Goal: Task Accomplishment & Management: Manage account settings

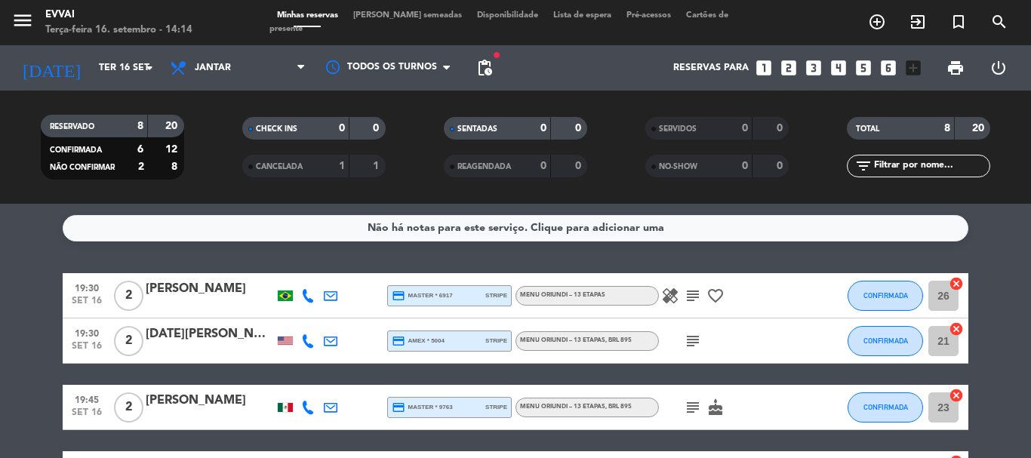
scroll to position [337, 0]
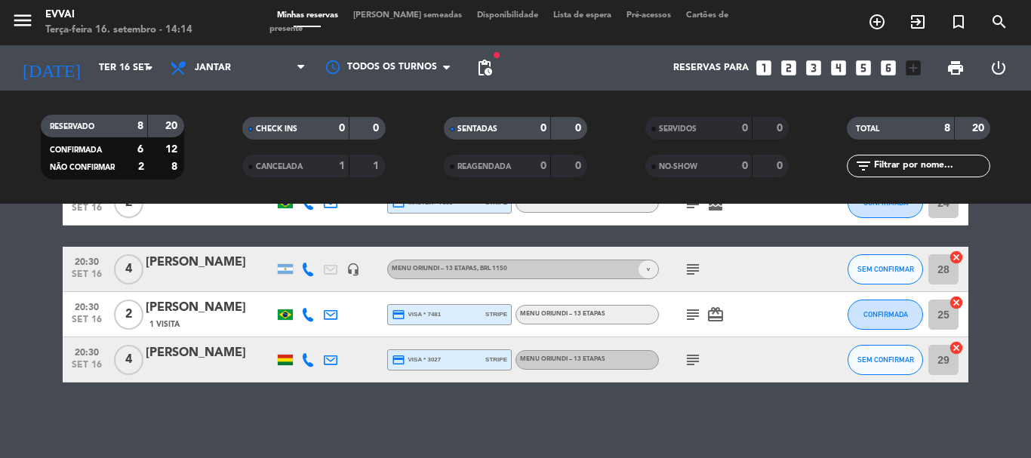
click at [216, 364] on div at bounding box center [210, 370] width 128 height 12
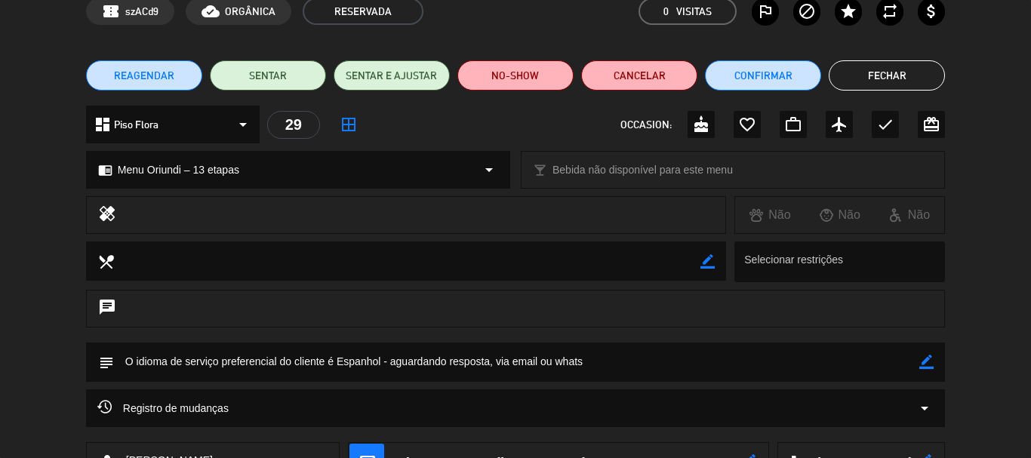
scroll to position [0, 0]
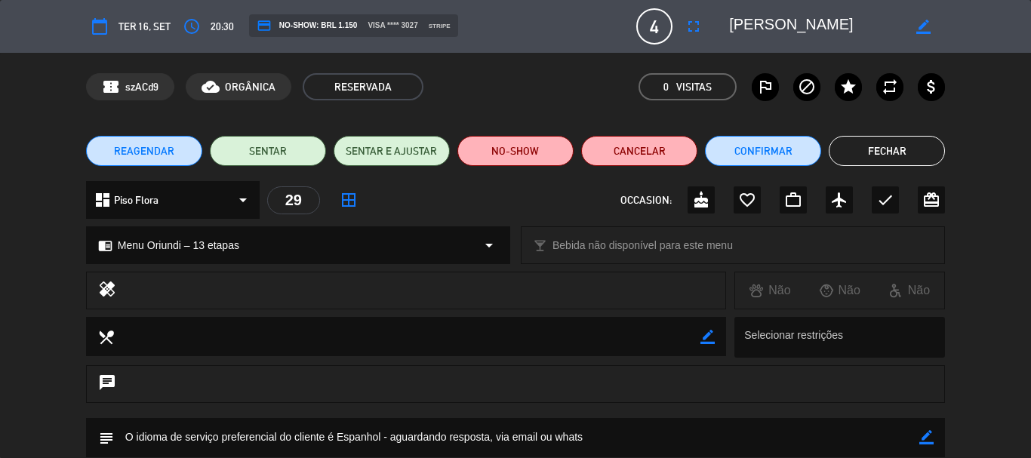
click at [904, 150] on button "Fechar" at bounding box center [887, 151] width 116 height 30
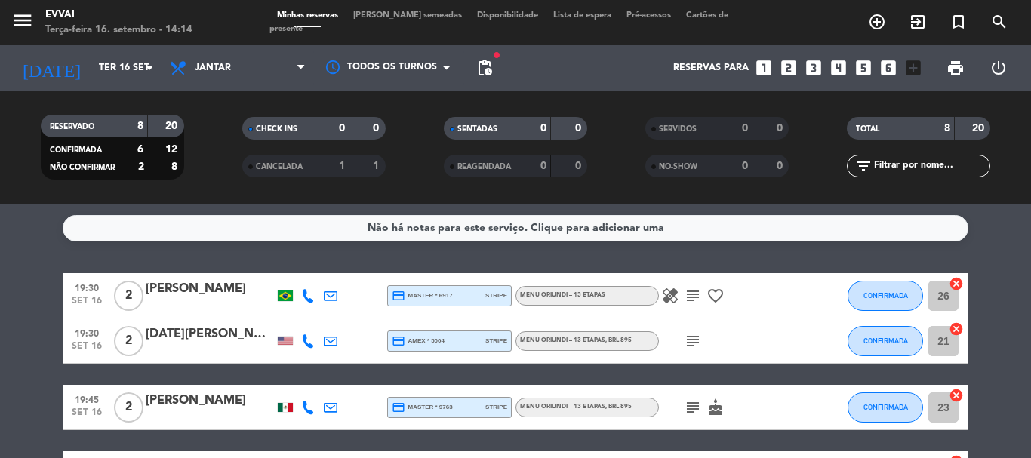
scroll to position [337, 0]
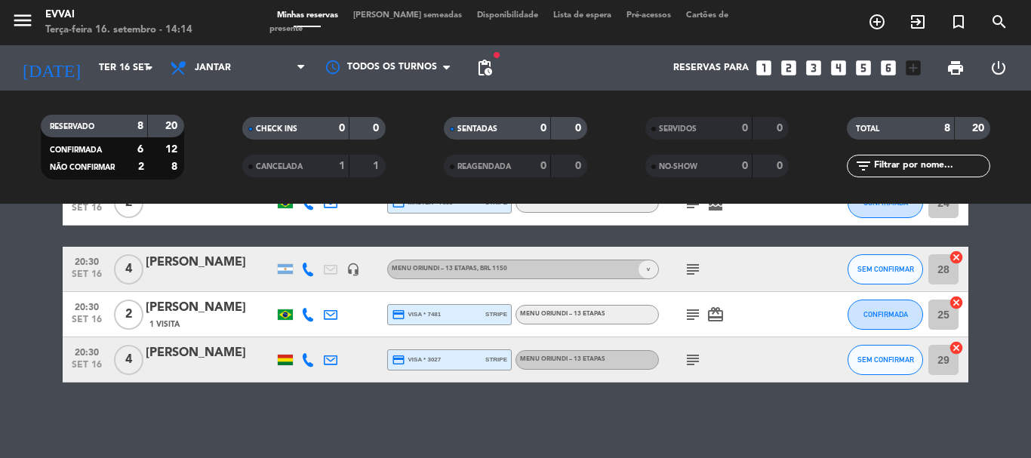
click at [186, 355] on div "[PERSON_NAME]" at bounding box center [210, 353] width 128 height 20
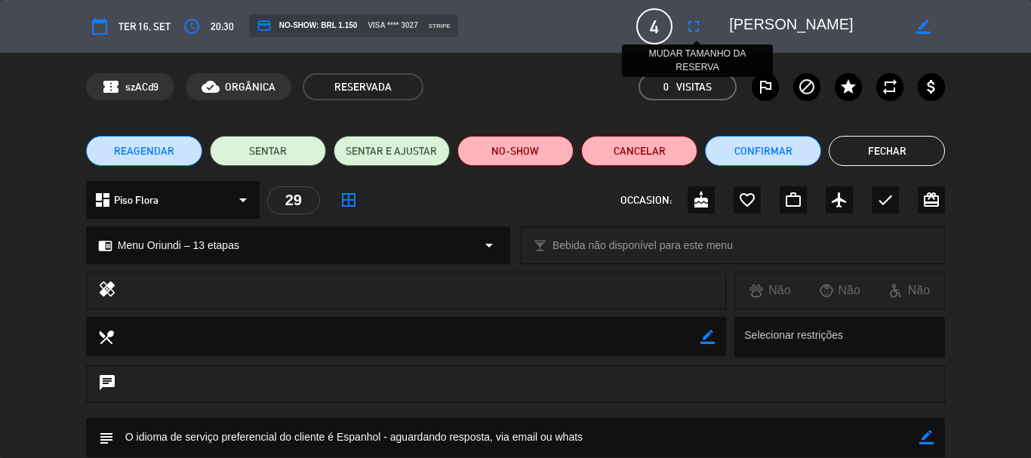
click at [693, 32] on icon "fullscreen" at bounding box center [694, 26] width 18 height 18
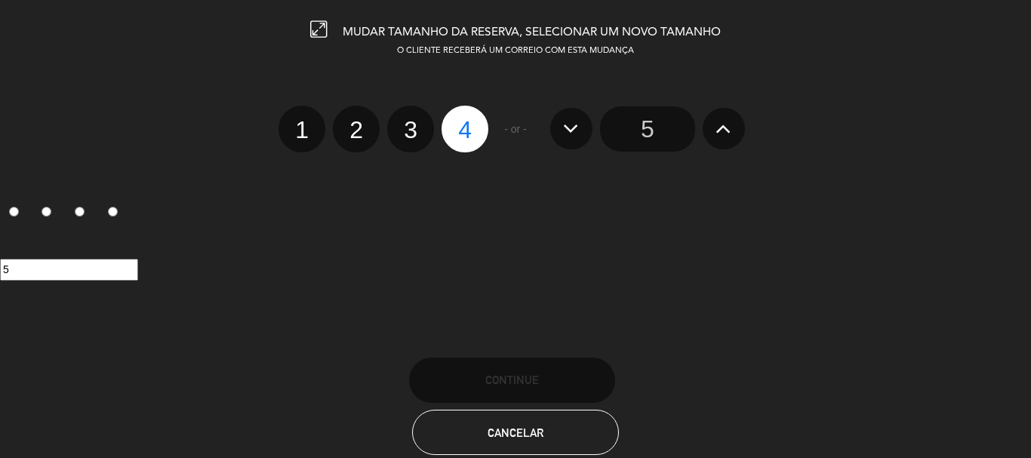
click at [719, 131] on icon at bounding box center [723, 128] width 16 height 24
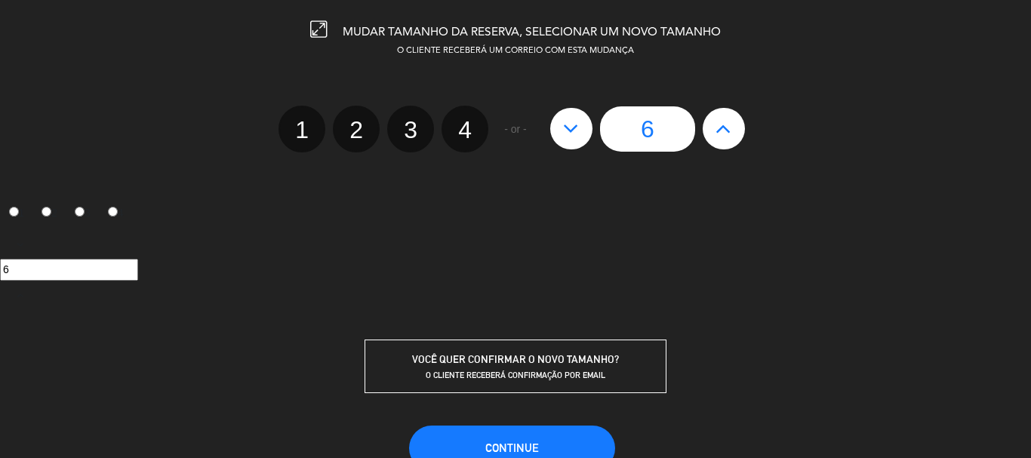
click at [664, 138] on input "6" at bounding box center [647, 128] width 95 height 45
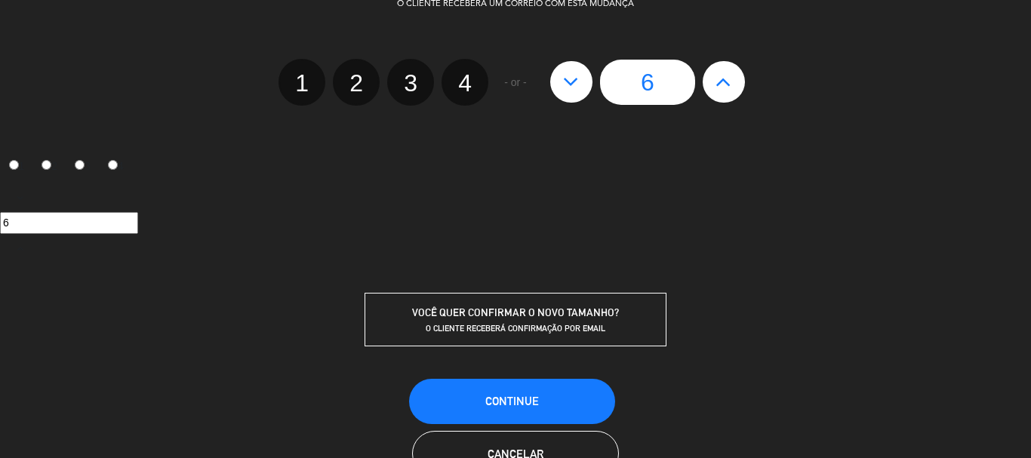
scroll to position [97, 0]
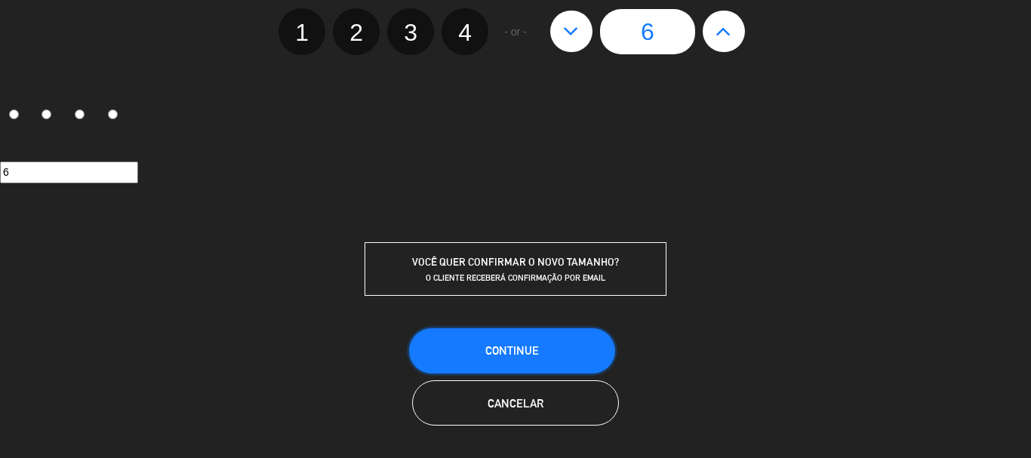
click at [512, 352] on span "CONTINUE" at bounding box center [512, 350] width 54 height 13
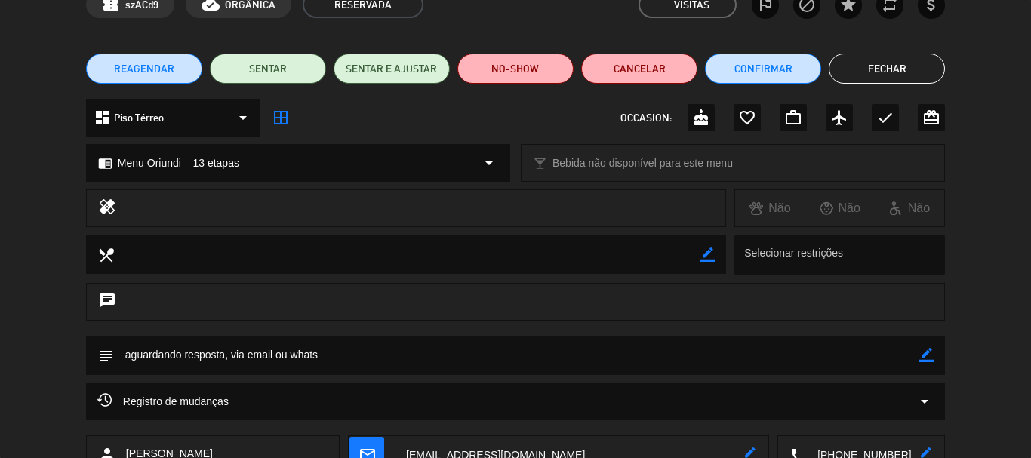
scroll to position [189, 0]
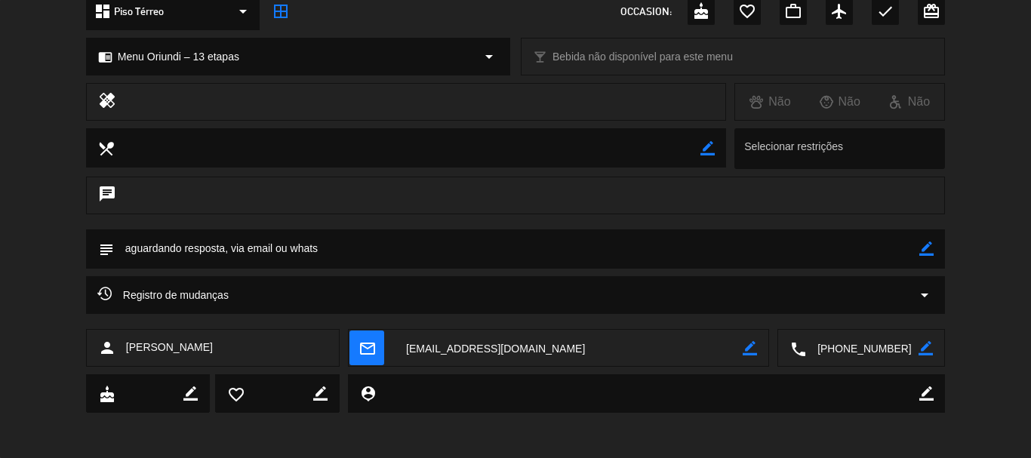
click at [832, 357] on textarea at bounding box center [862, 349] width 112 height 38
click at [863, 354] on textarea at bounding box center [862, 349] width 112 height 38
click at [454, 341] on textarea at bounding box center [569, 349] width 348 height 38
click at [852, 369] on div "person [PERSON_NAME] mail_outline border_color local_phone border_color" at bounding box center [515, 351] width 1031 height 45
click at [850, 362] on textarea at bounding box center [862, 349] width 112 height 38
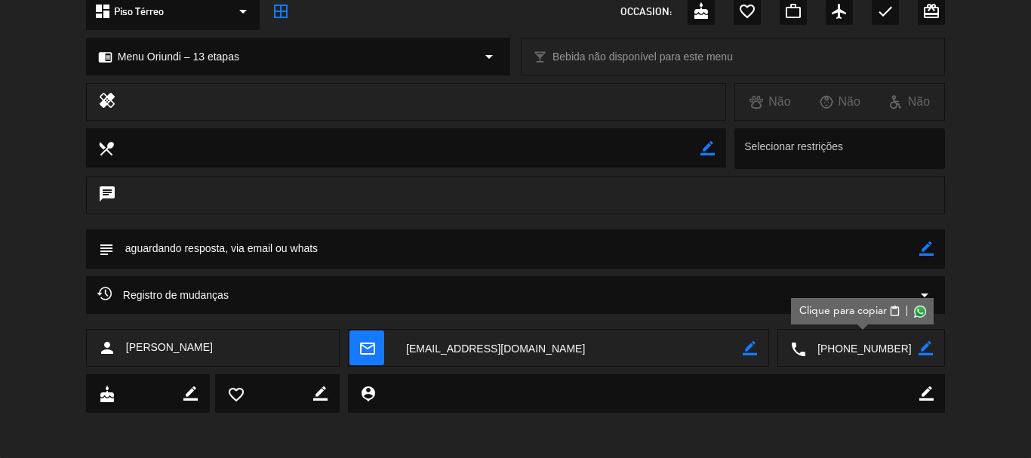
scroll to position [113, 0]
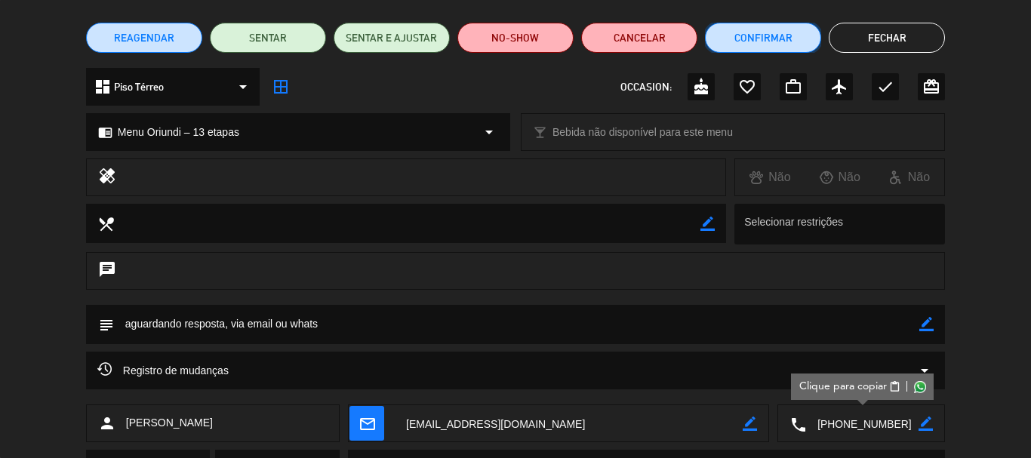
click at [765, 28] on button "Confirmar" at bounding box center [763, 38] width 116 height 30
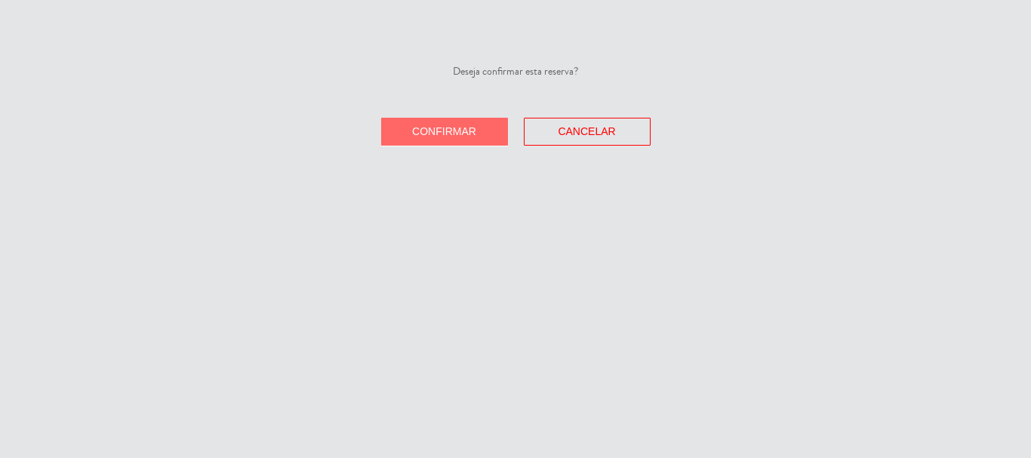
click at [392, 143] on button "Confirmar" at bounding box center [444, 132] width 127 height 28
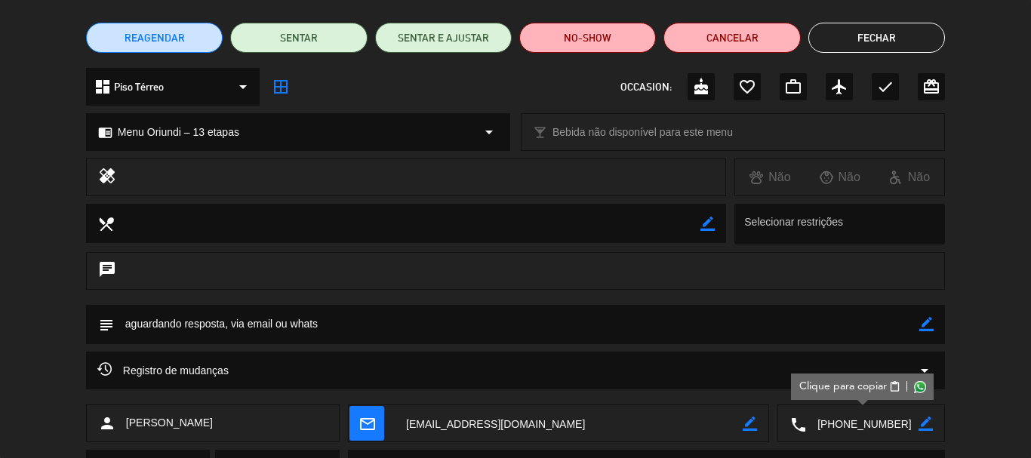
scroll to position [189, 0]
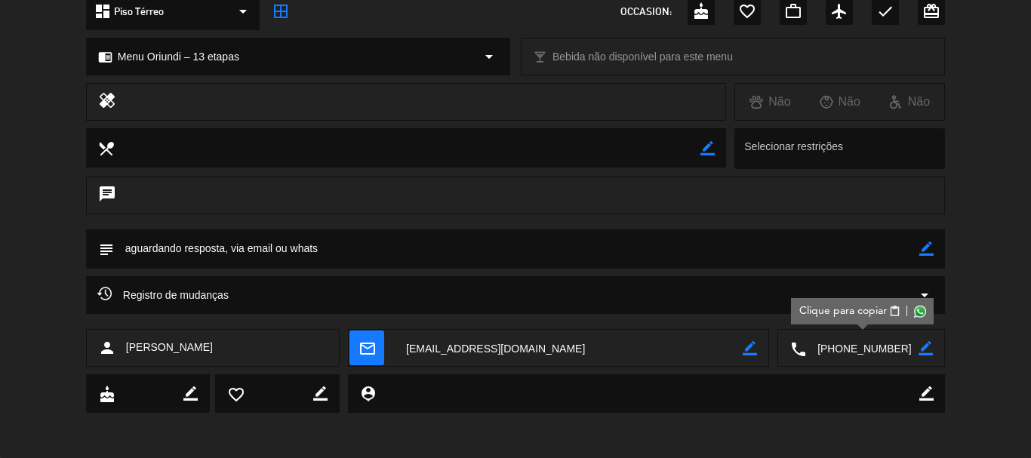
click at [925, 243] on icon "border_color" at bounding box center [926, 249] width 14 height 14
click at [774, 260] on textarea at bounding box center [516, 248] width 805 height 38
type textarea "a"
click at [931, 248] on icon at bounding box center [926, 249] width 14 height 14
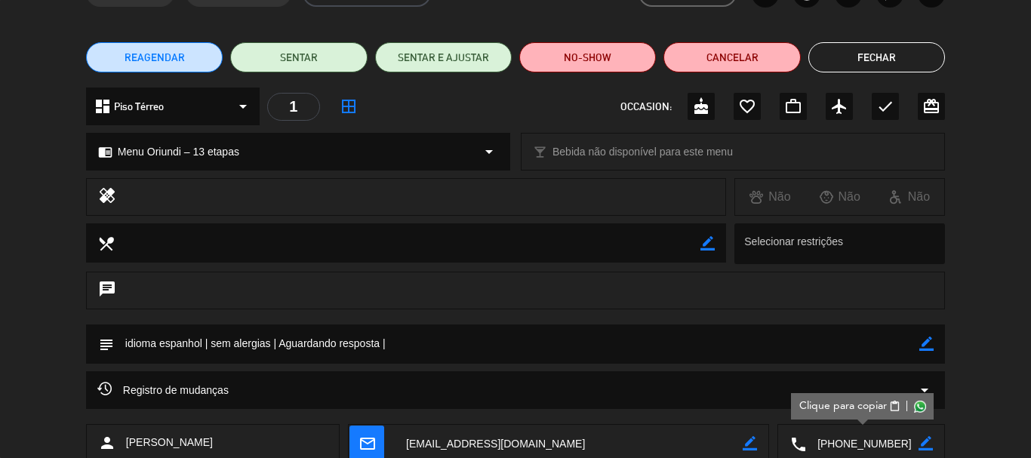
scroll to position [0, 0]
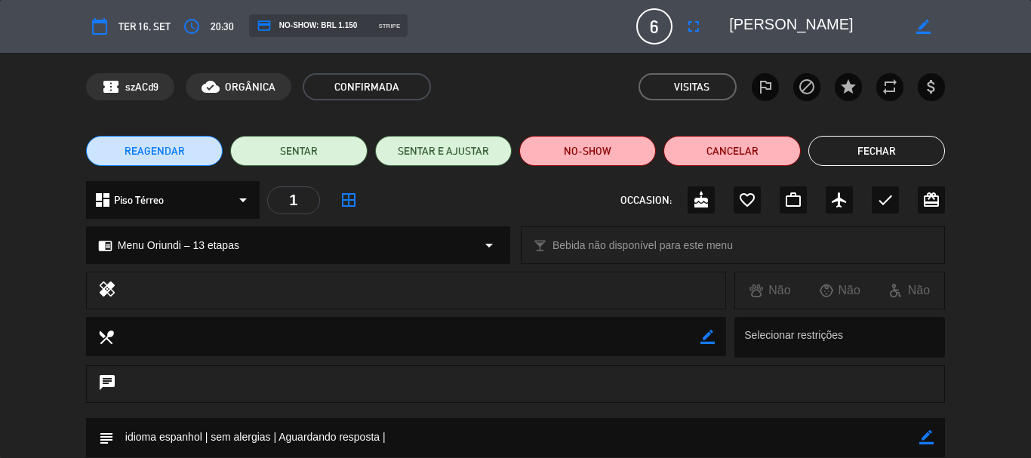
click at [795, 30] on textarea at bounding box center [815, 26] width 173 height 27
click at [500, 433] on textarea at bounding box center [516, 437] width 805 height 38
click at [922, 438] on icon "border_color" at bounding box center [926, 437] width 14 height 14
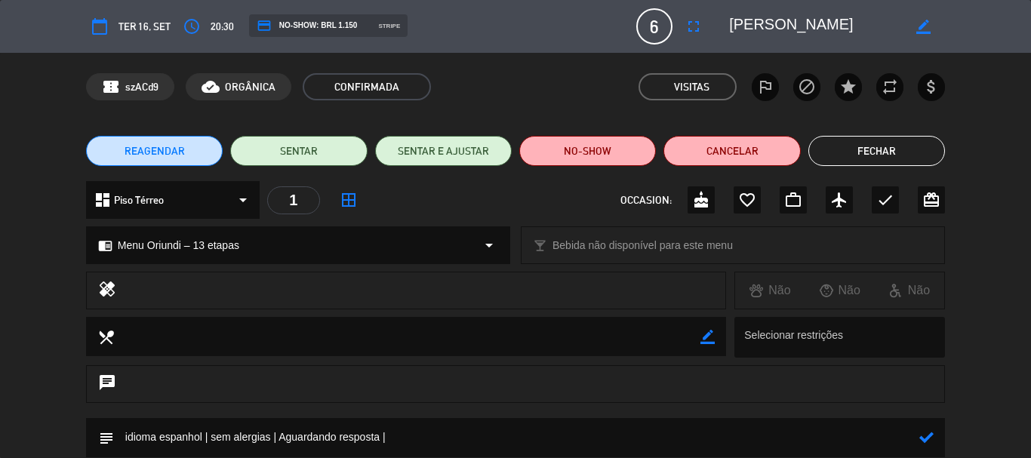
click at [888, 439] on textarea at bounding box center [516, 437] width 805 height 38
paste textarea "Especialista em mudanças climáticas"
paste textarea "GreenCarbon"
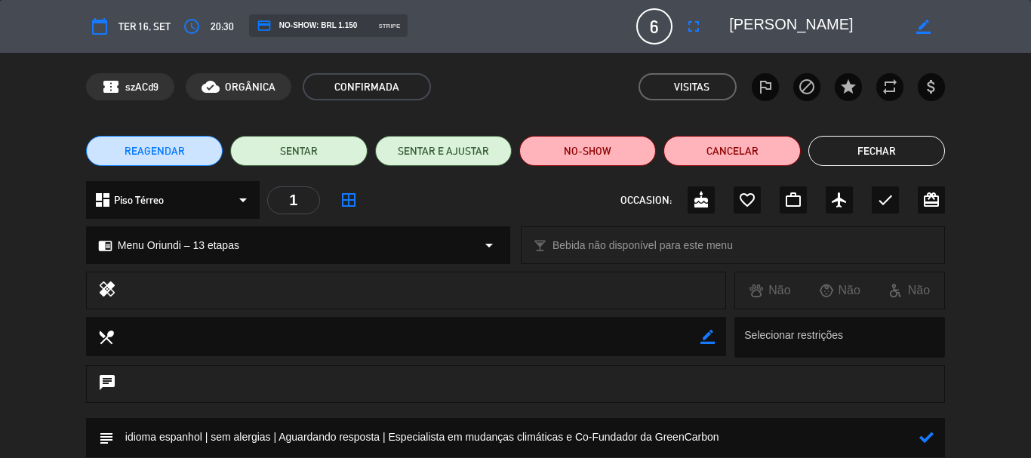
paste textarea "Serviços ambientais"
type textarea "idioma espanhol | sem alergias | Aguardando resposta | Especialista em mudanças…"
click at [933, 436] on icon at bounding box center [926, 437] width 14 height 14
click at [890, 146] on button "Fechar" at bounding box center [876, 151] width 137 height 30
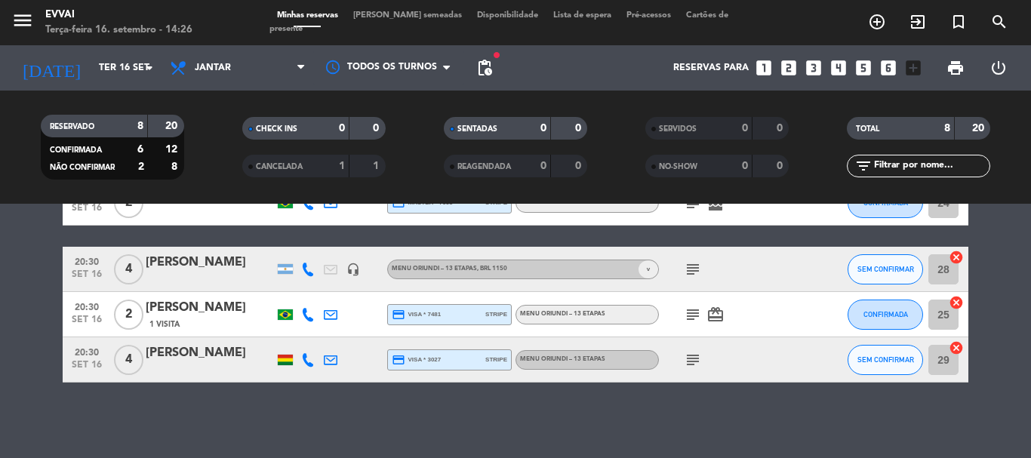
click at [260, 359] on div "[PERSON_NAME]" at bounding box center [210, 353] width 128 height 20
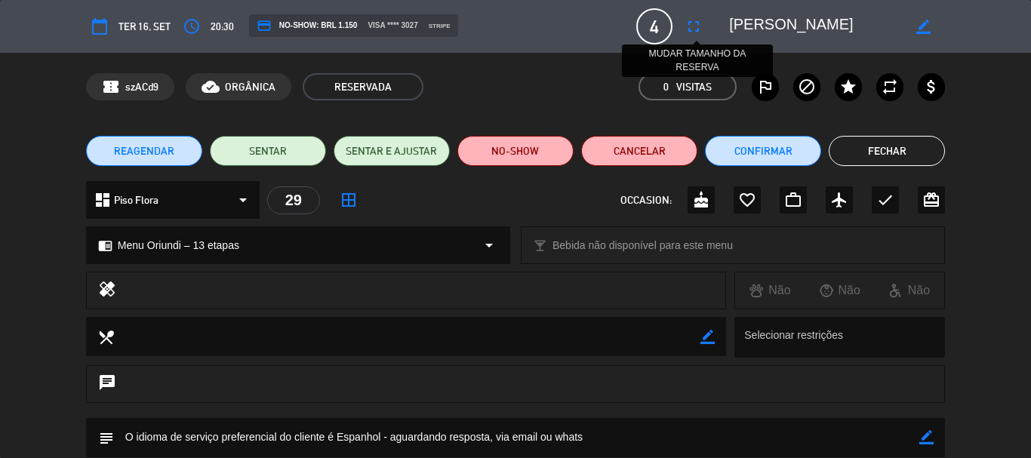
click at [704, 20] on button "fullscreen" at bounding box center [693, 26] width 27 height 27
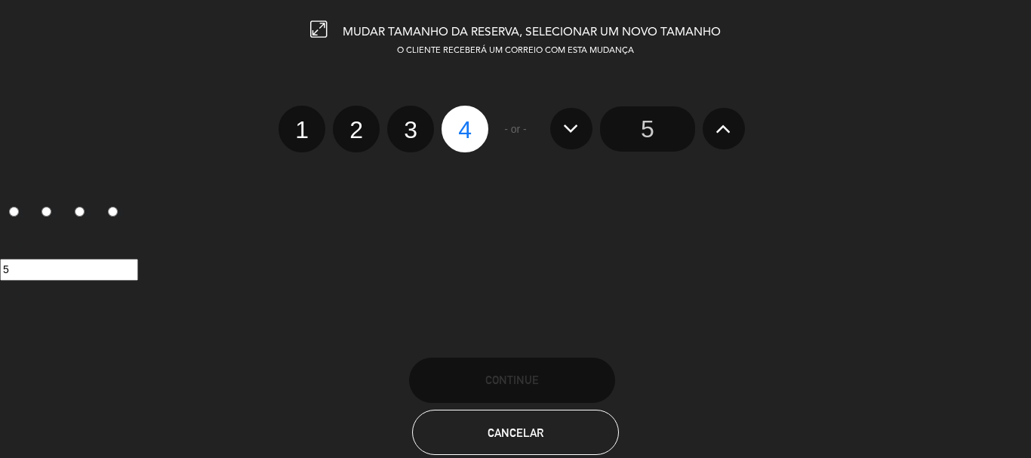
click at [720, 129] on icon at bounding box center [723, 128] width 16 height 24
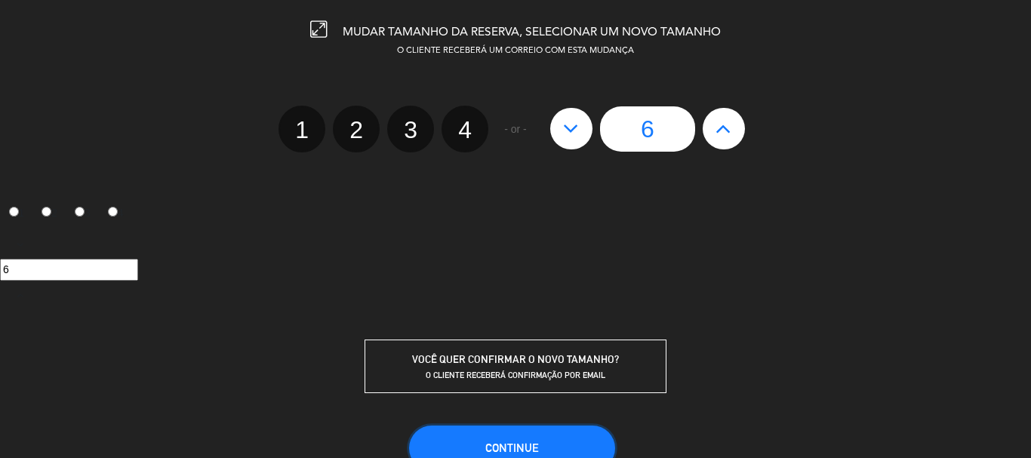
click at [506, 444] on span "CONTINUE" at bounding box center [512, 448] width 54 height 13
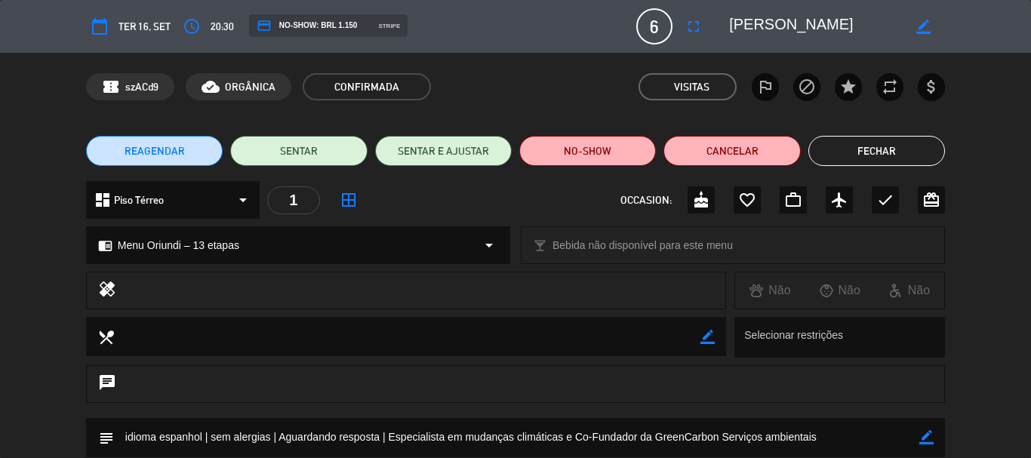
click at [928, 156] on button "Fechar" at bounding box center [876, 151] width 137 height 30
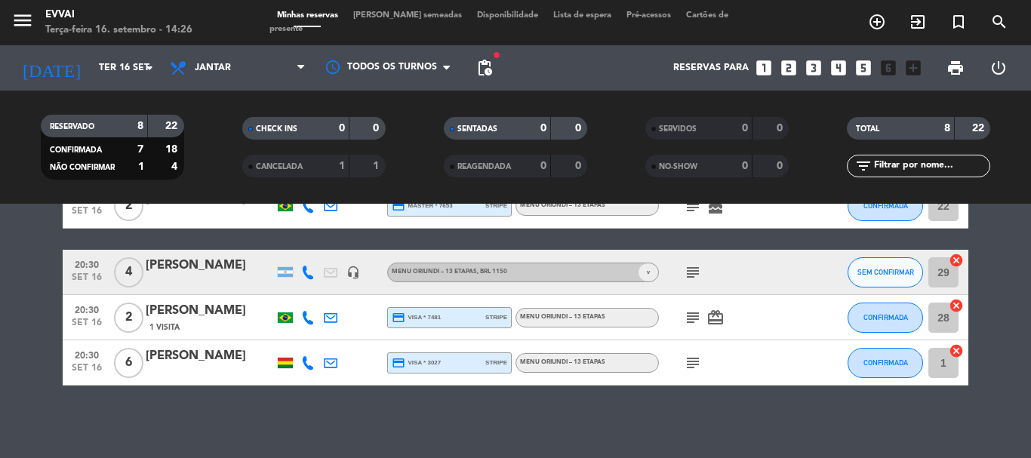
scroll to position [337, 0]
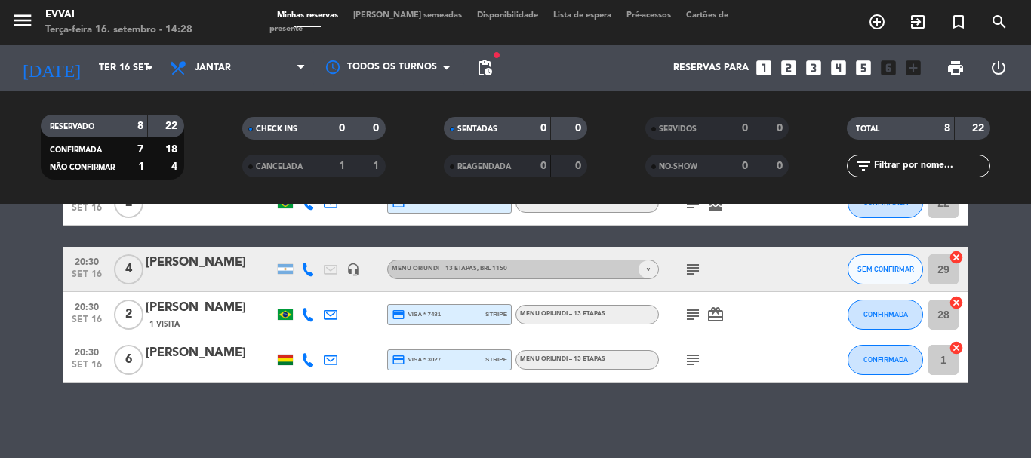
click at [219, 349] on div "[PERSON_NAME]" at bounding box center [210, 353] width 128 height 20
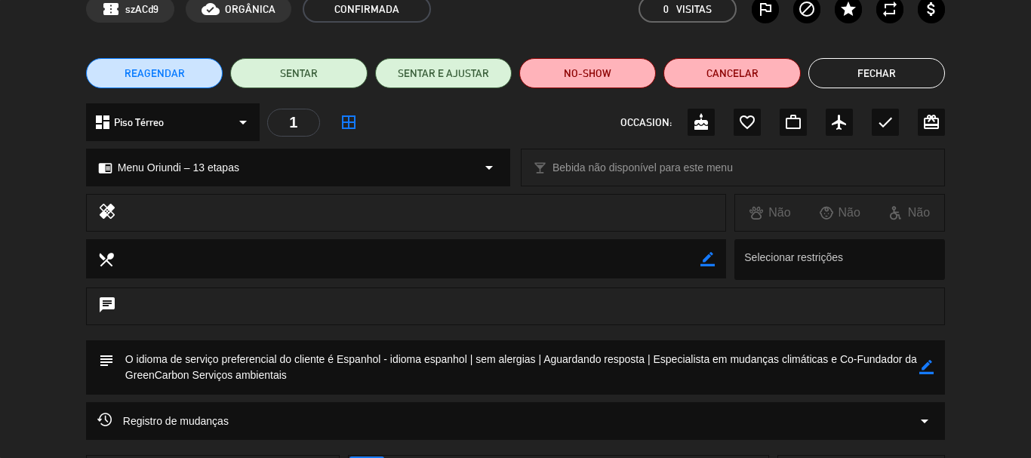
scroll to position [151, 0]
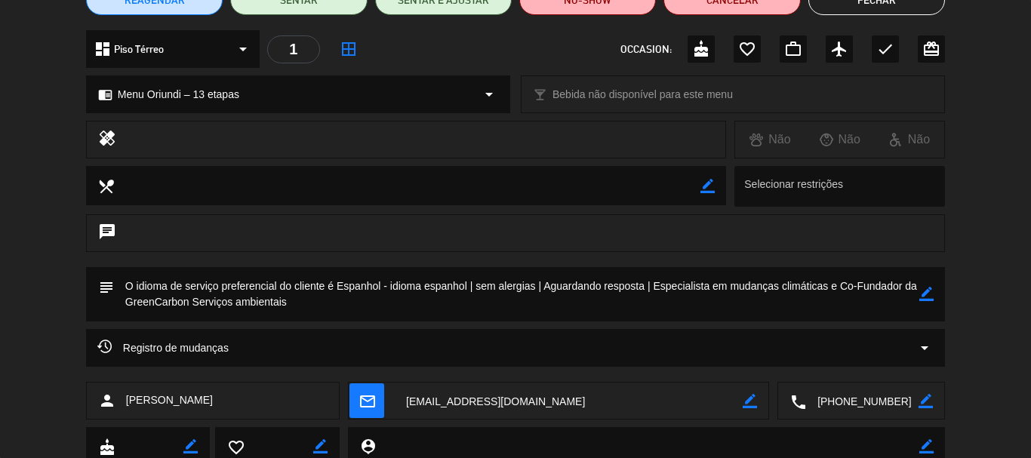
click at [928, 289] on icon "border_color" at bounding box center [926, 294] width 14 height 14
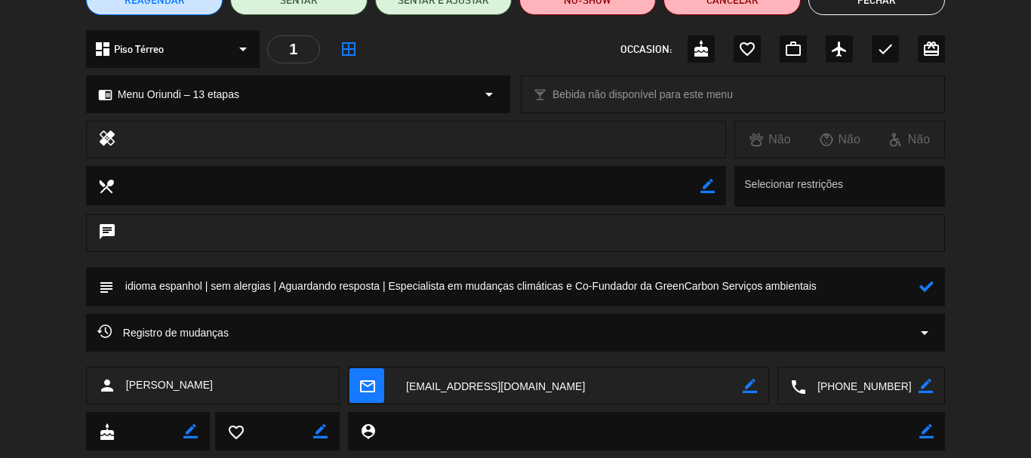
drag, startPoint x: 379, startPoint y: 282, endPoint x: 278, endPoint y: 282, distance: 100.4
click at [278, 282] on textarea at bounding box center [516, 286] width 805 height 38
paste textarea "[PERSON_NAME] [PERSON_NAME] [PERSON_NAME] [PERSON_NAME] [PERSON_NAME]"
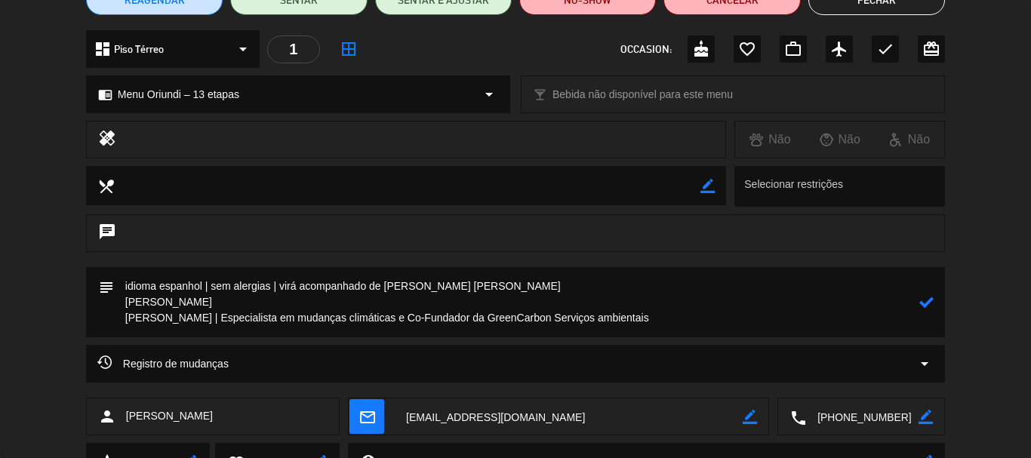
click at [127, 297] on textarea at bounding box center [516, 302] width 805 height 70
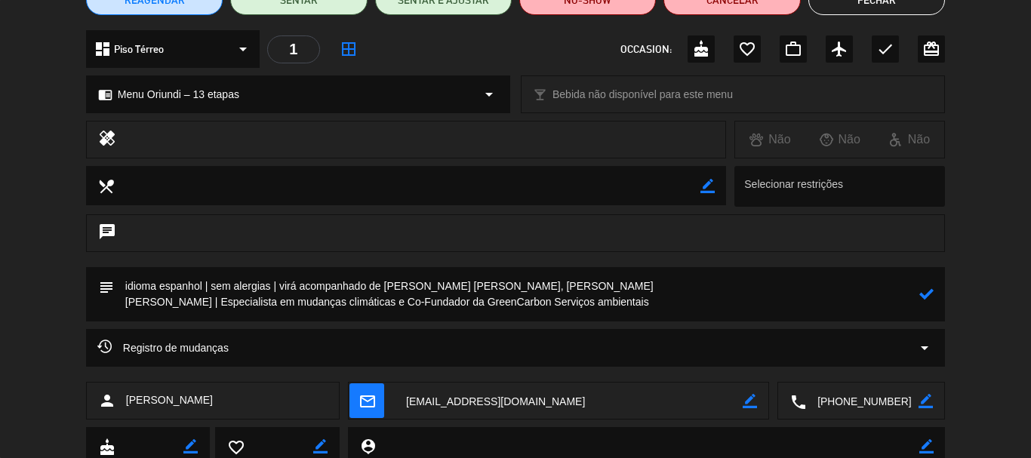
click at [125, 299] on textarea at bounding box center [516, 294] width 805 height 54
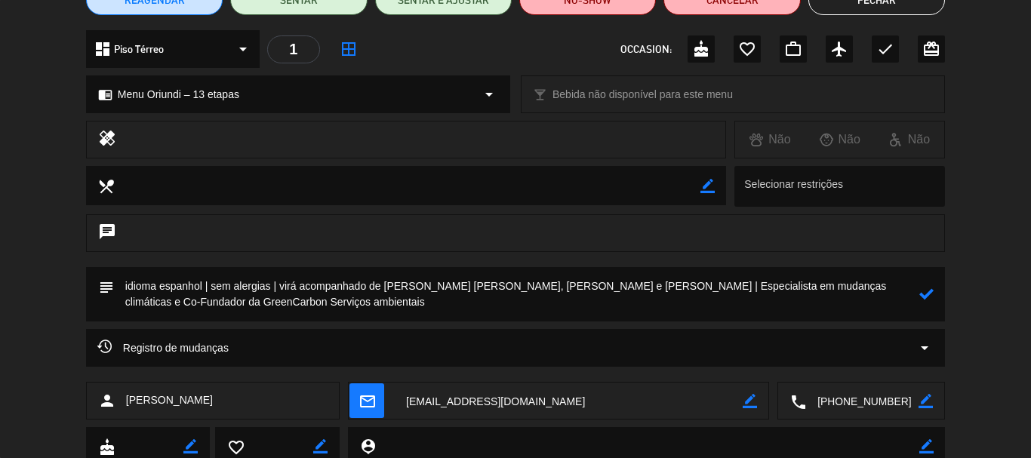
type textarea "idioma espanhol | sem alergias | virá acompanhado de [PERSON_NAME] [PERSON_NAME…"
drag, startPoint x: 931, startPoint y: 297, endPoint x: 944, endPoint y: 287, distance: 17.2
click at [930, 297] on icon at bounding box center [926, 294] width 14 height 14
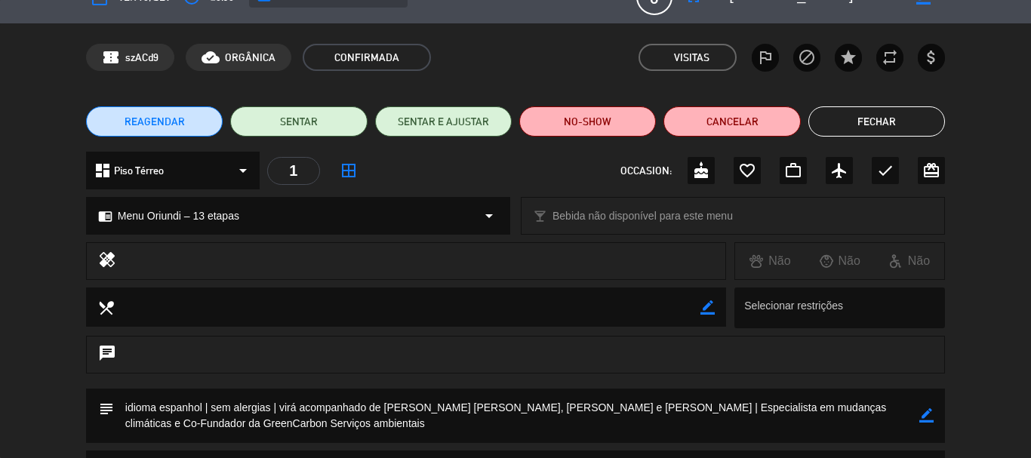
scroll to position [0, 0]
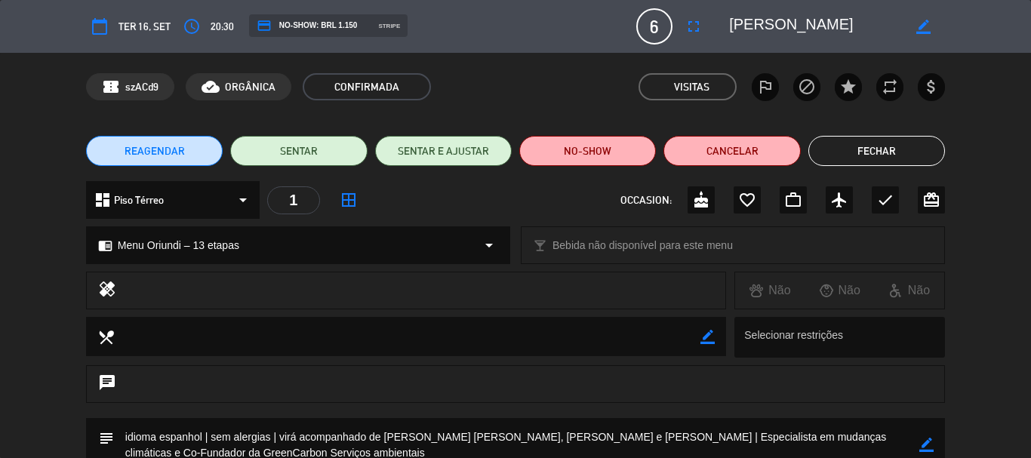
click at [890, 142] on button "Fechar" at bounding box center [876, 151] width 137 height 30
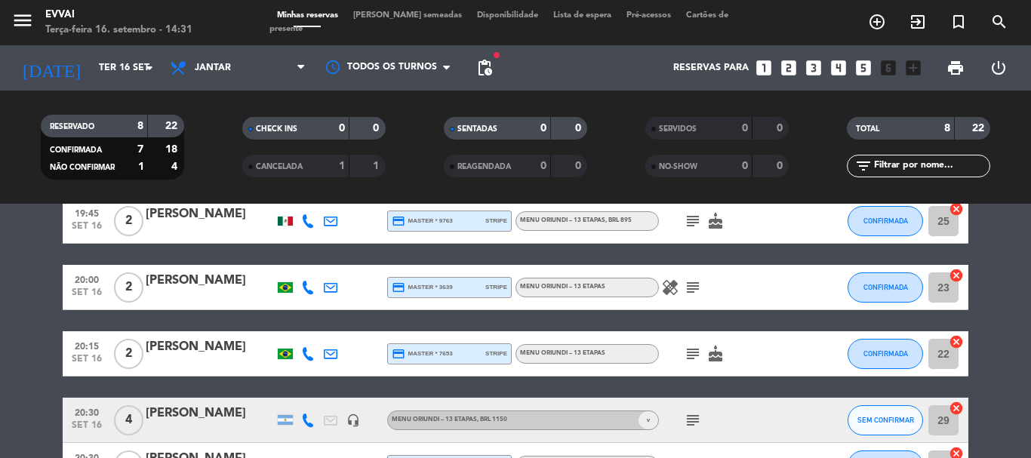
scroll to position [337, 0]
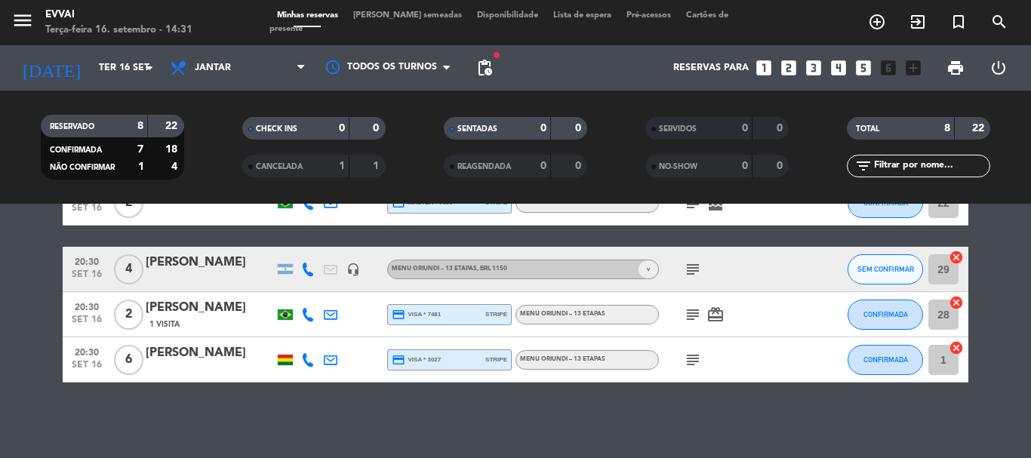
click at [201, 269] on div "[PERSON_NAME]" at bounding box center [210, 263] width 128 height 20
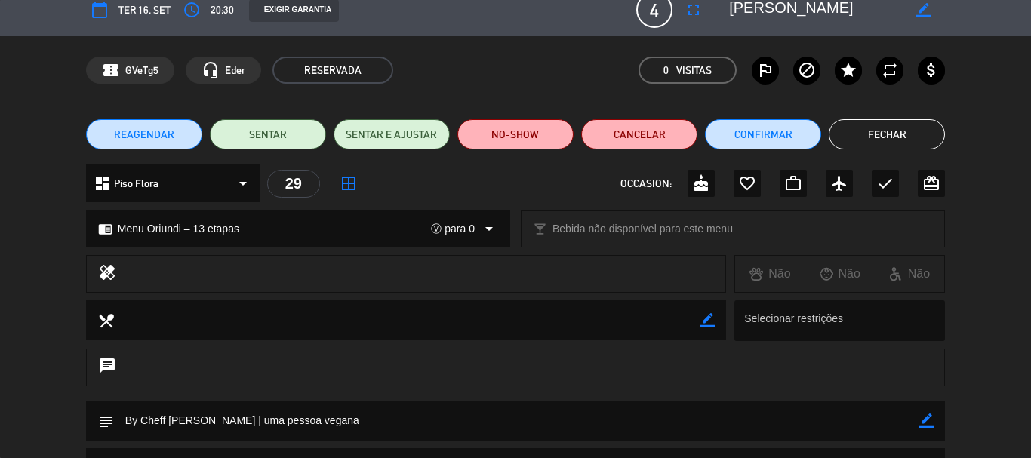
scroll to position [0, 0]
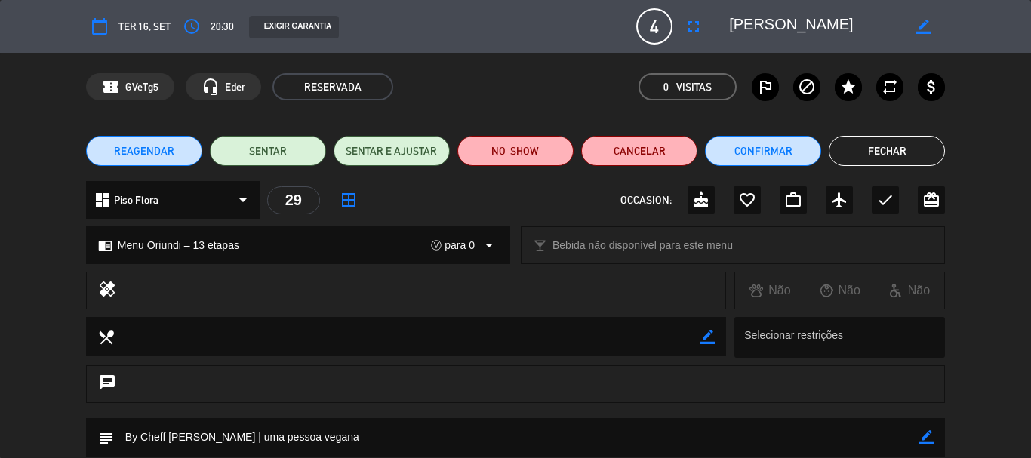
click at [880, 162] on button "Fechar" at bounding box center [887, 151] width 116 height 30
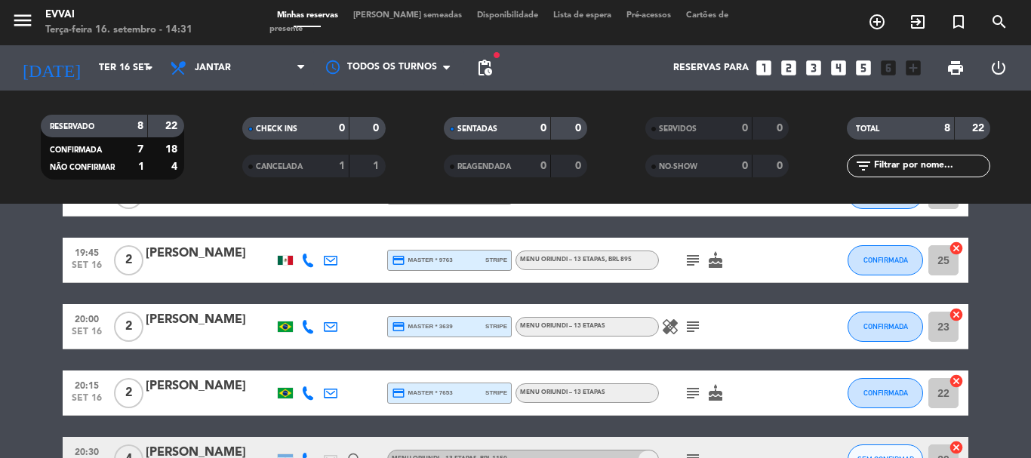
scroll to position [35, 0]
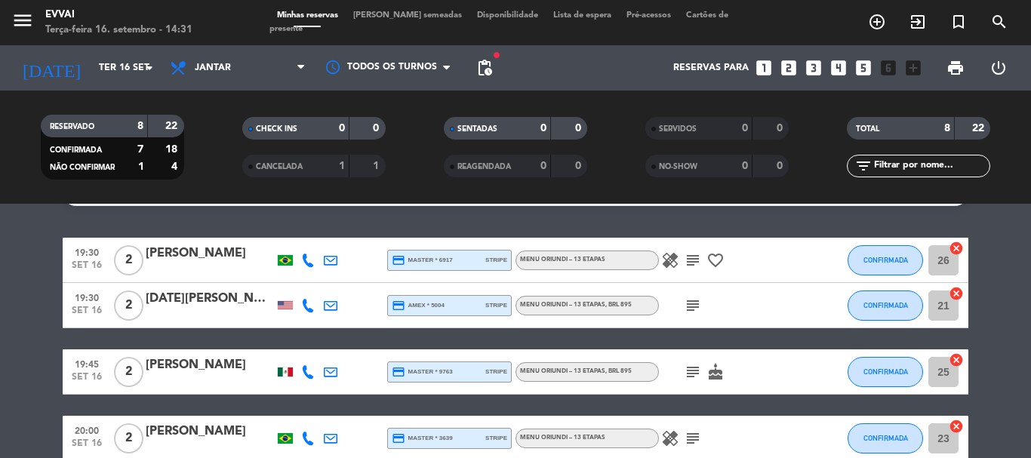
click at [207, 356] on div "[PERSON_NAME]" at bounding box center [210, 365] width 128 height 20
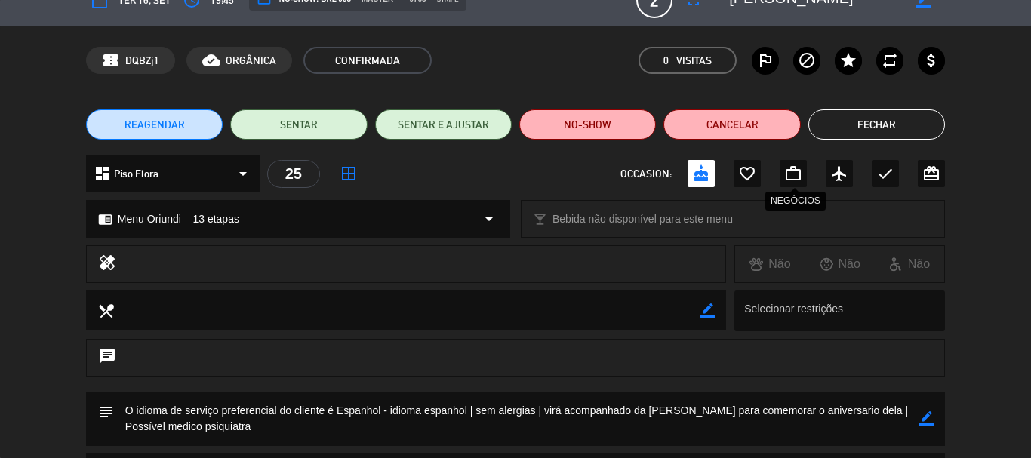
scroll to position [0, 0]
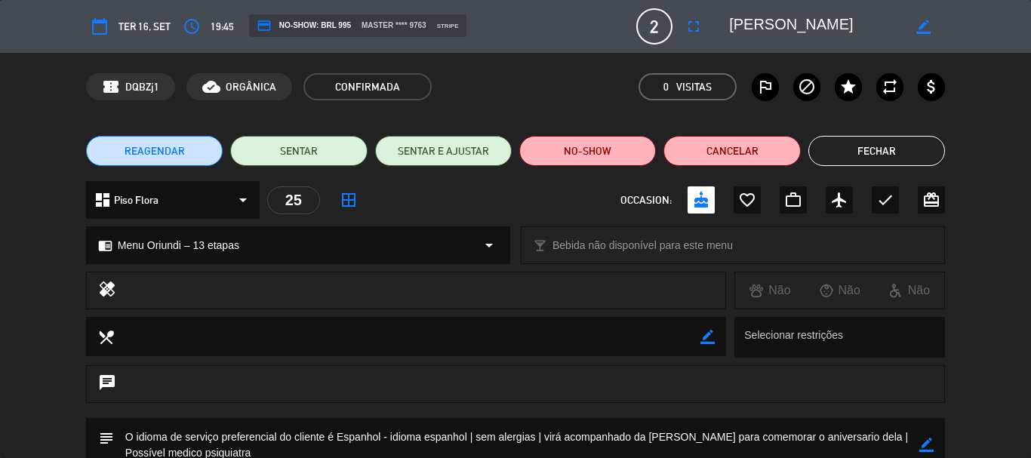
click at [878, 155] on button "Fechar" at bounding box center [876, 151] width 137 height 30
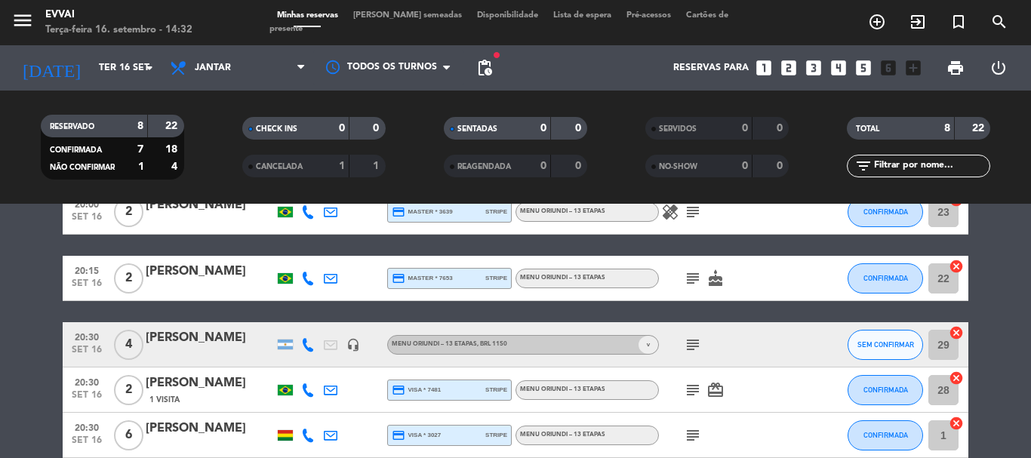
scroll to position [337, 0]
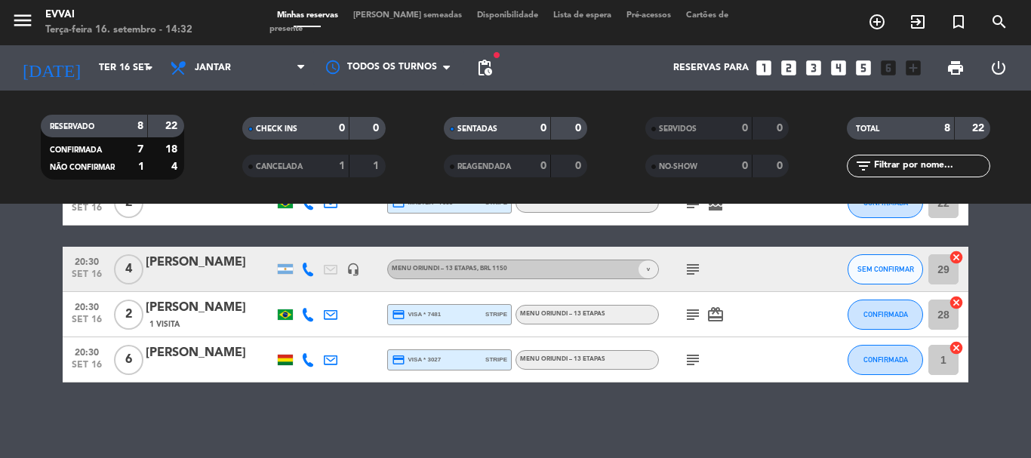
click at [171, 275] on div at bounding box center [210, 279] width 128 height 12
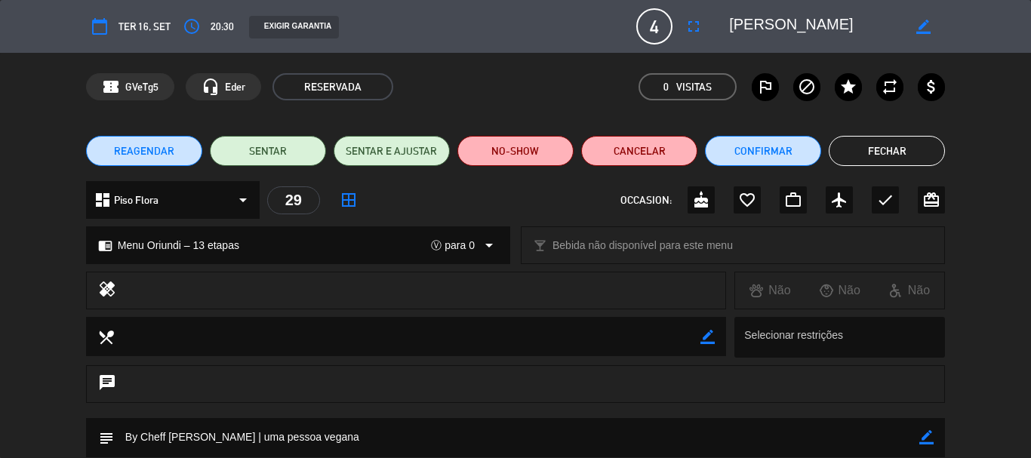
click at [879, 155] on button "Fechar" at bounding box center [887, 151] width 116 height 30
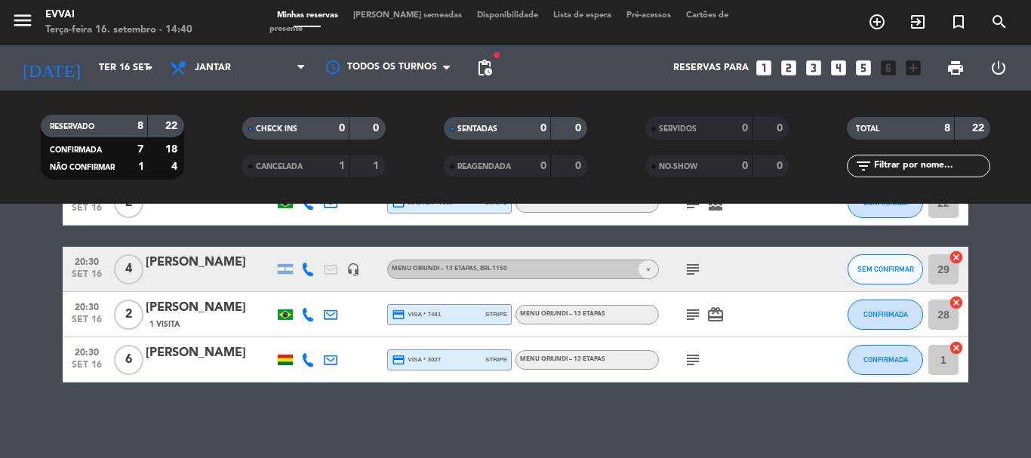
click at [285, 357] on div at bounding box center [285, 360] width 15 height 11
click at [688, 363] on icon "subject" at bounding box center [693, 360] width 18 height 18
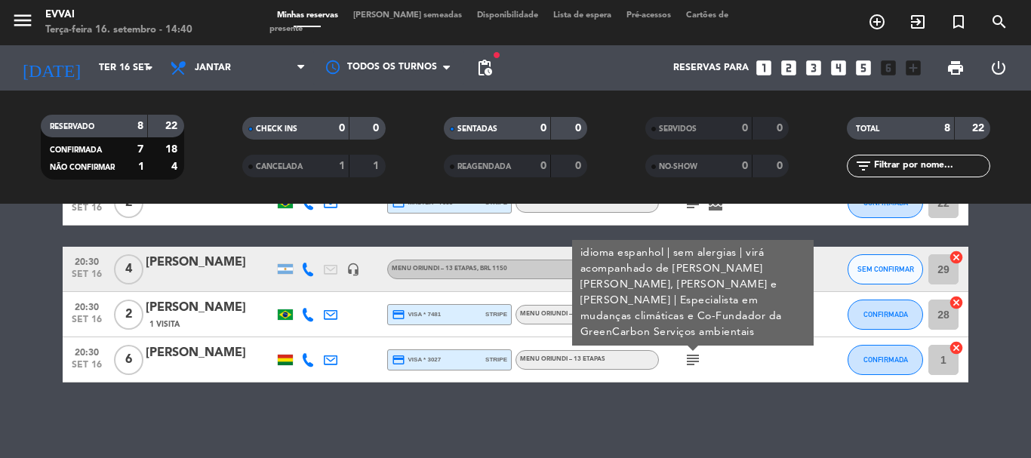
click at [685, 420] on div "Não há notas para este serviço. Clique para adicionar uma 19:30 [DATE] 2 [PERSO…" at bounding box center [515, 331] width 1031 height 254
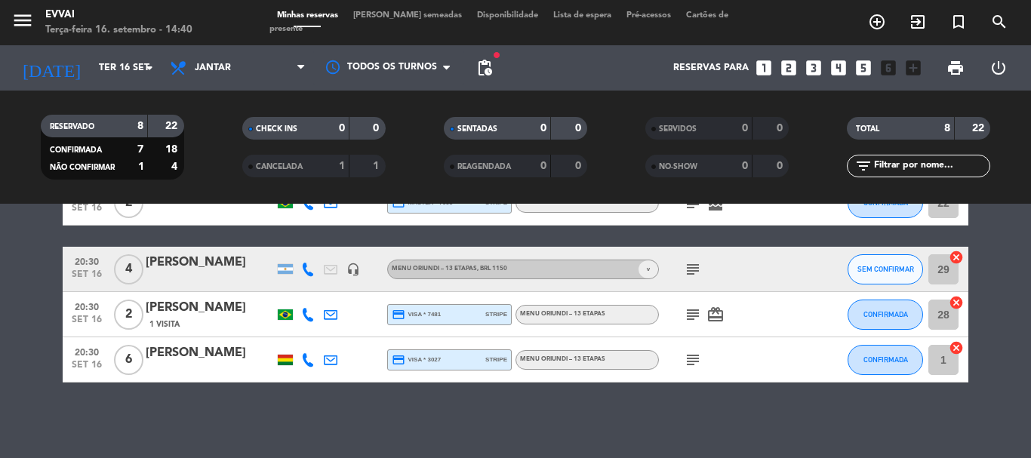
click at [284, 274] on div at bounding box center [285, 269] width 23 height 45
click at [693, 266] on icon "subject" at bounding box center [693, 269] width 18 height 18
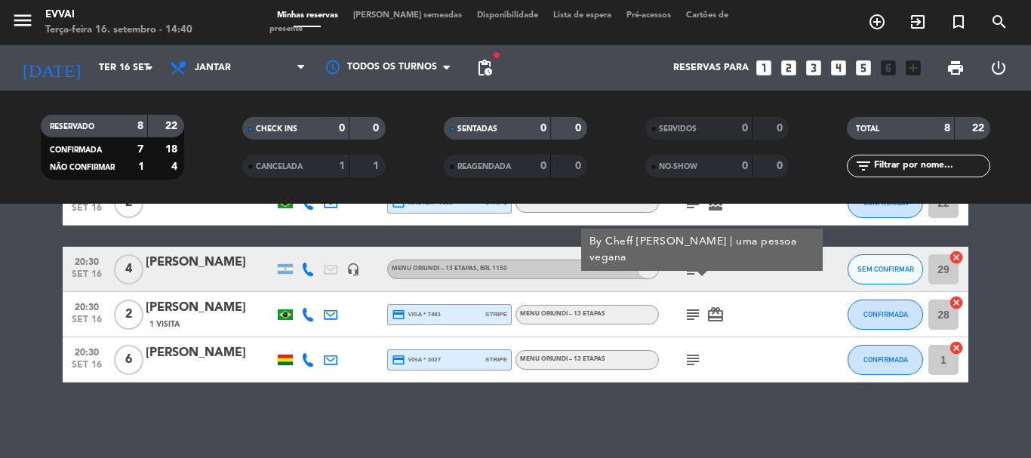
click at [693, 266] on icon "subject" at bounding box center [693, 269] width 18 height 18
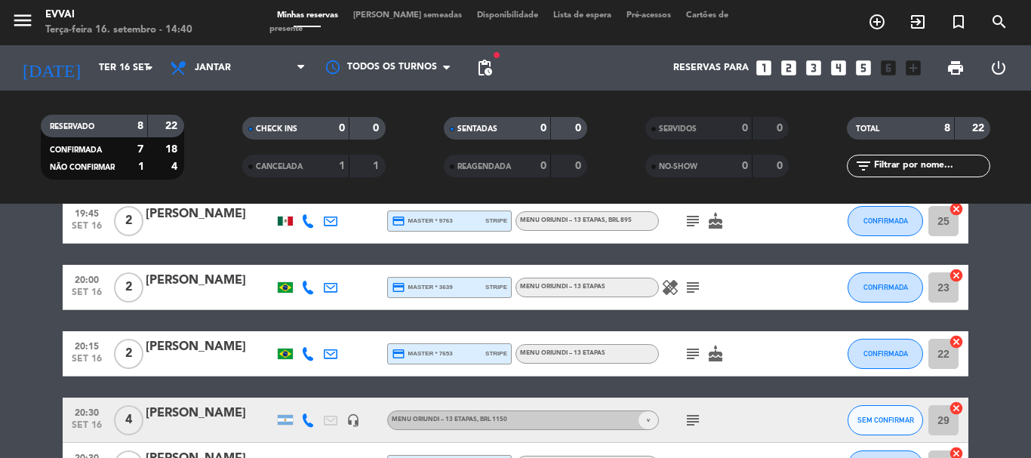
scroll to position [111, 0]
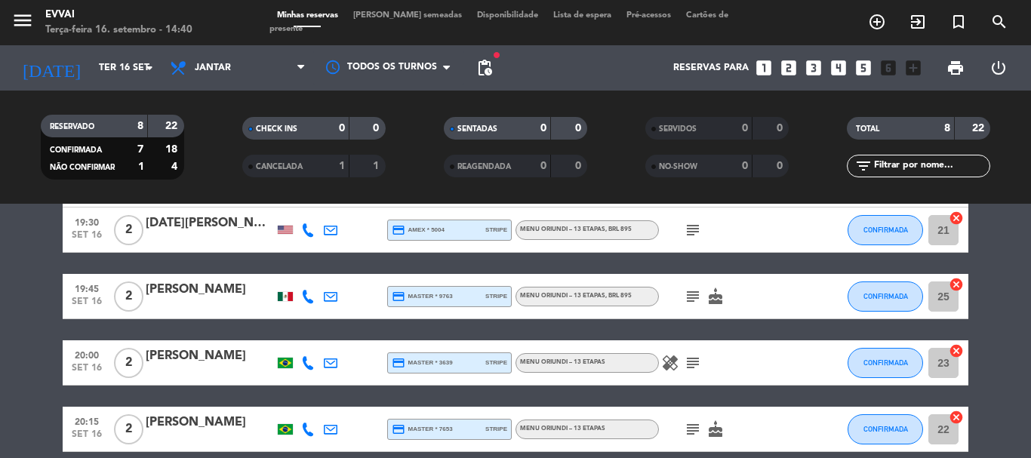
click at [694, 292] on icon "subject" at bounding box center [693, 297] width 18 height 18
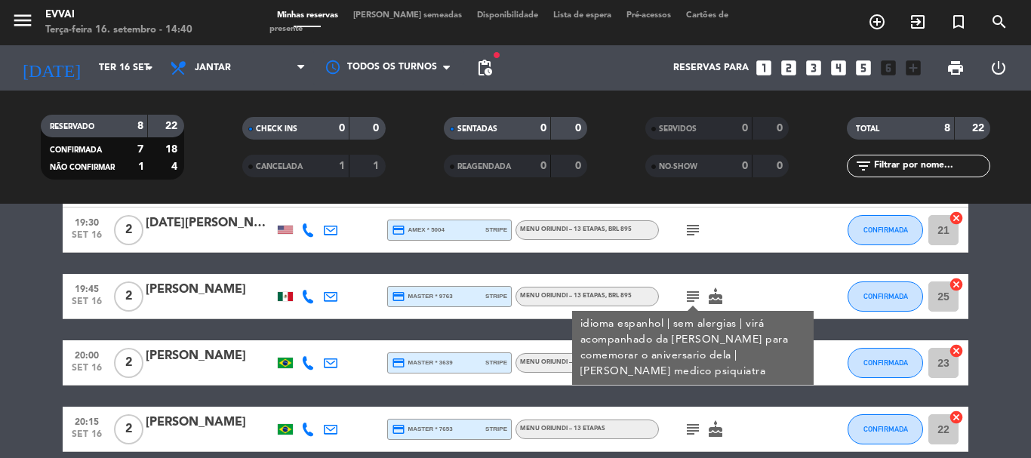
click at [694, 292] on icon "subject" at bounding box center [693, 297] width 18 height 18
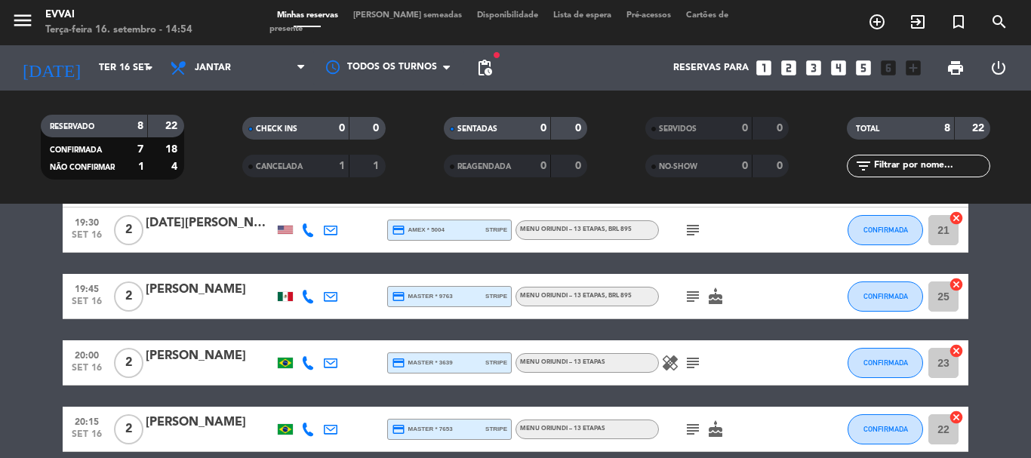
scroll to position [0, 0]
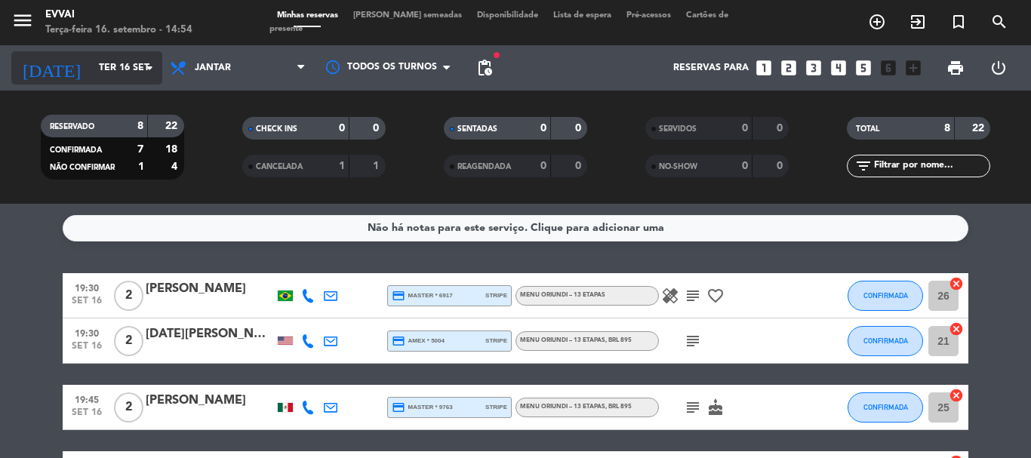
click at [143, 75] on icon "arrow_drop_down" at bounding box center [149, 68] width 18 height 18
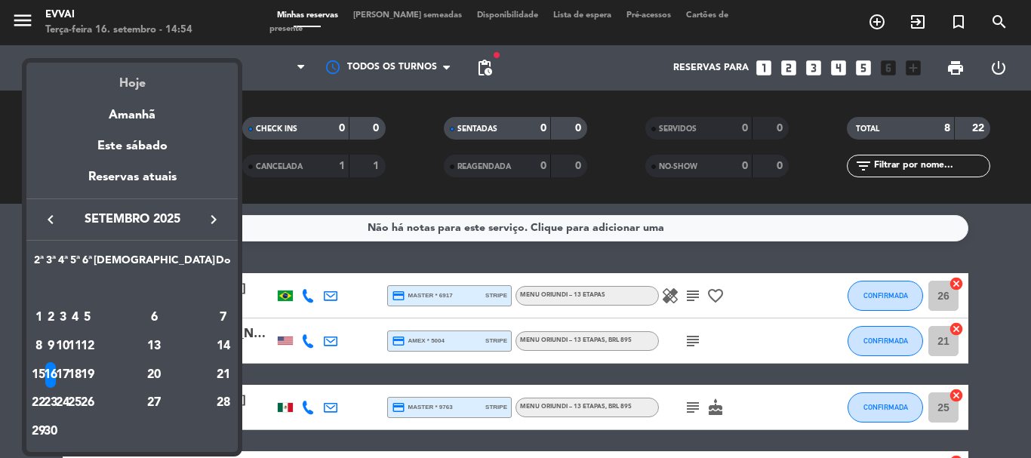
click at [155, 78] on div "Hoje" at bounding box center [131, 78] width 211 height 31
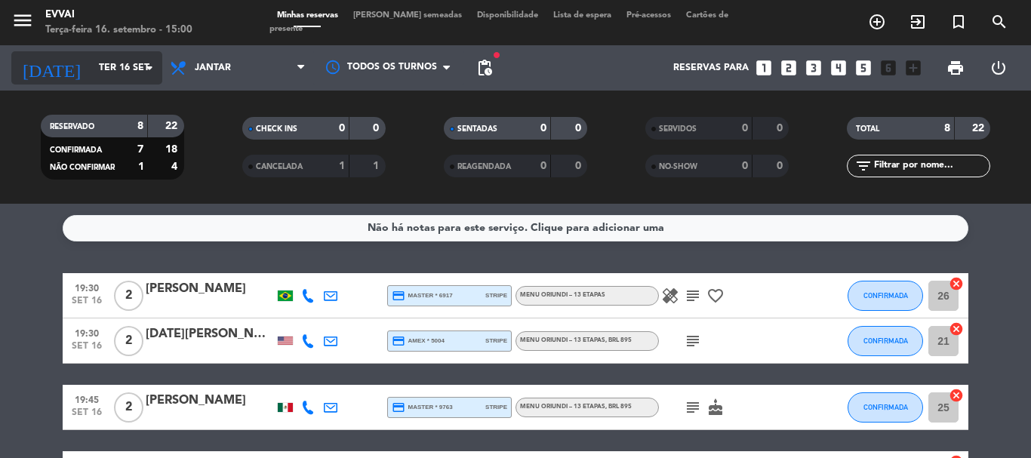
click at [103, 66] on input "Ter 16 set" at bounding box center [155, 68] width 128 height 26
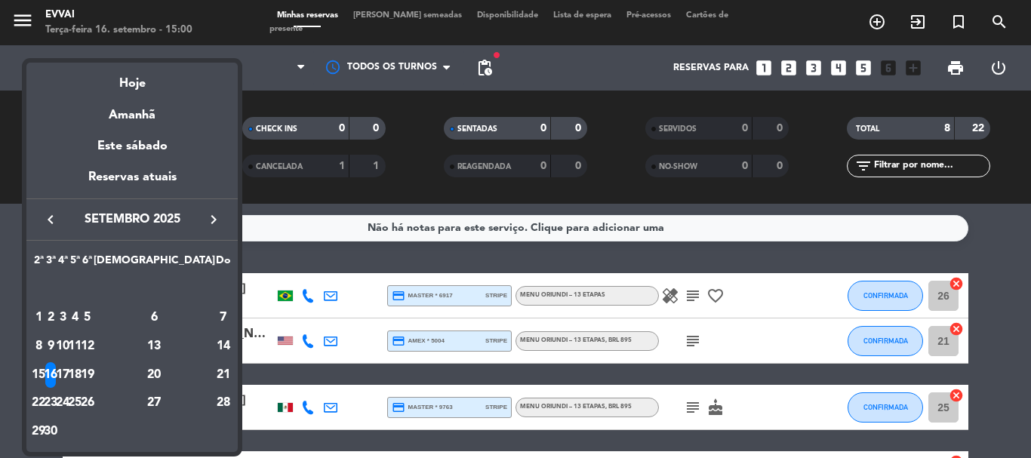
click at [295, 90] on div at bounding box center [515, 229] width 1031 height 458
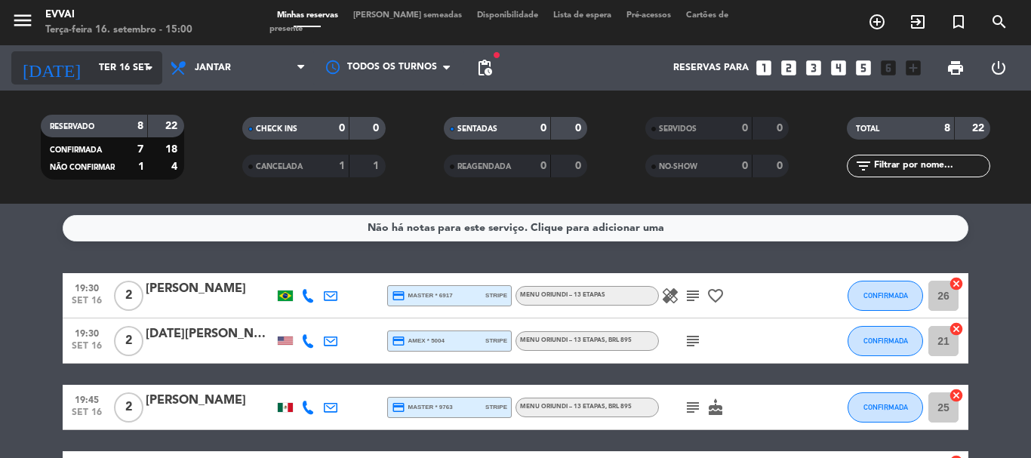
click at [91, 66] on input "Ter 16 set" at bounding box center [155, 68] width 128 height 26
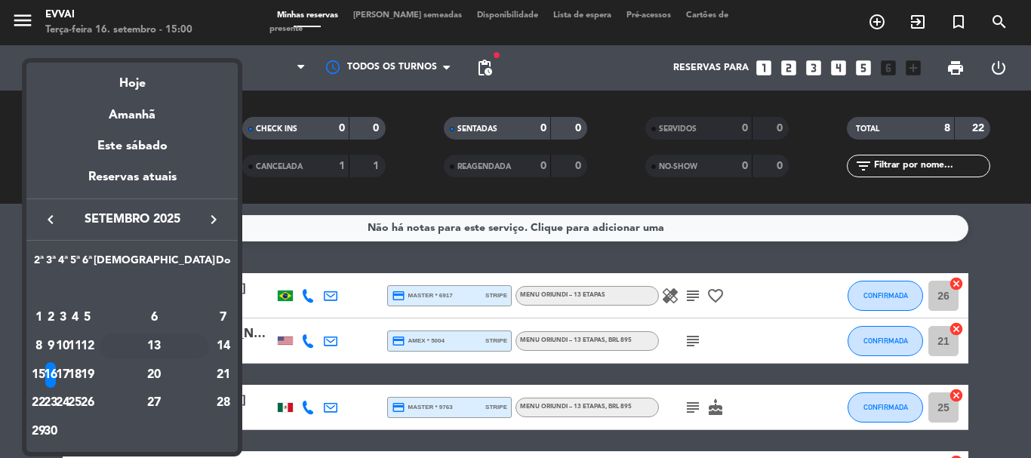
click at [189, 340] on div "13" at bounding box center [154, 347] width 109 height 26
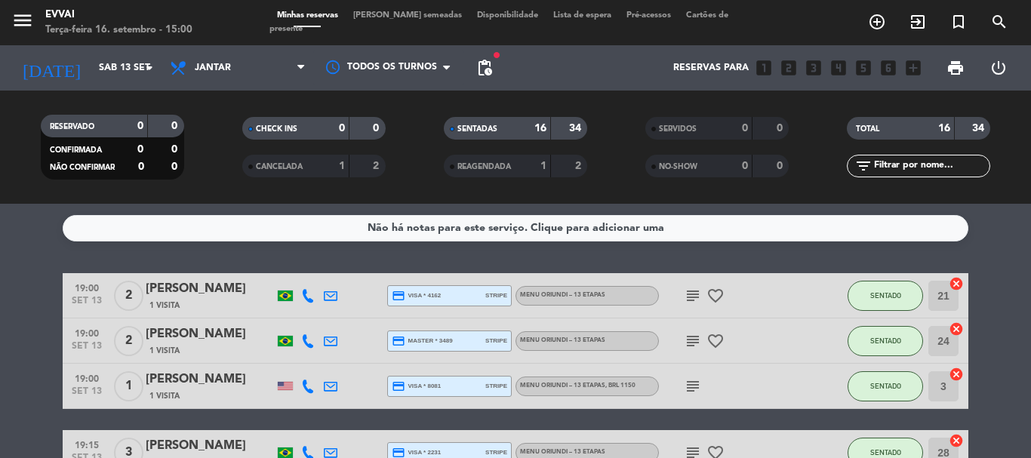
click at [120, 88] on div "[DATE] [DATE] arrow_drop_down" at bounding box center [86, 67] width 151 height 45
click at [121, 75] on input "Sáb 13 set" at bounding box center [155, 68] width 128 height 26
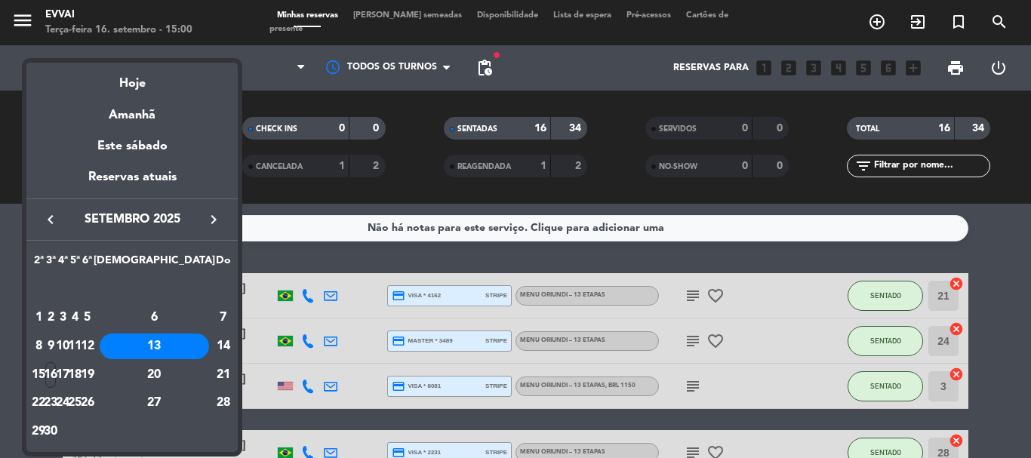
click at [270, 72] on div at bounding box center [515, 229] width 1031 height 458
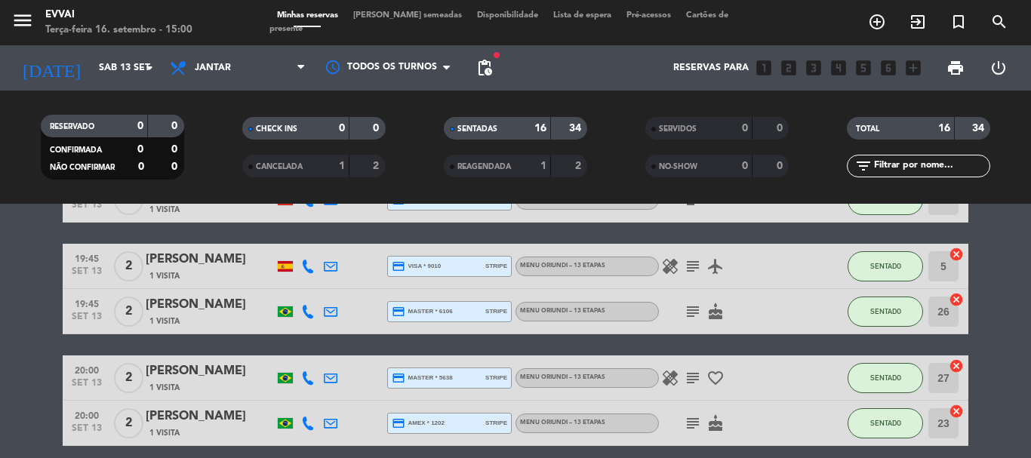
scroll to position [289, 0]
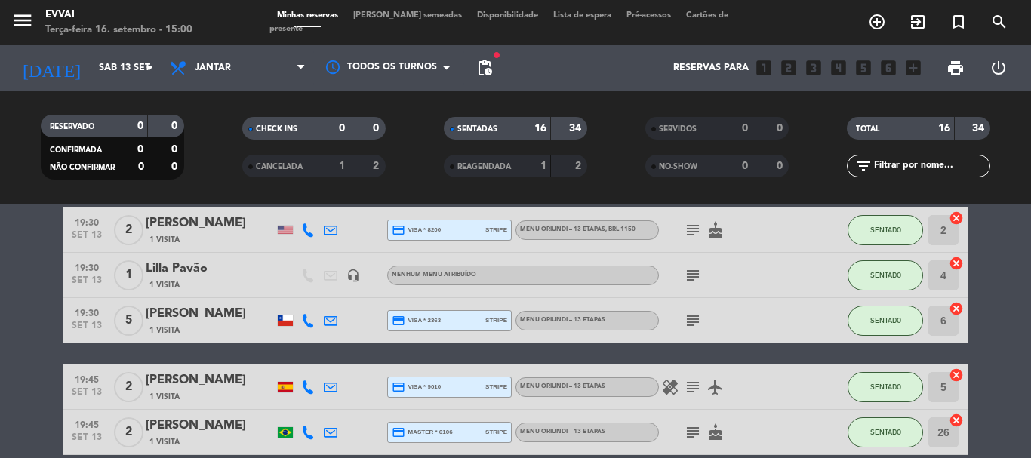
click at [205, 87] on div "Todos os serviços Almoço Jantar Jantar Todos os serviços Almoço Jantar" at bounding box center [237, 67] width 151 height 45
click at [235, 66] on span "Jantar" at bounding box center [237, 67] width 151 height 33
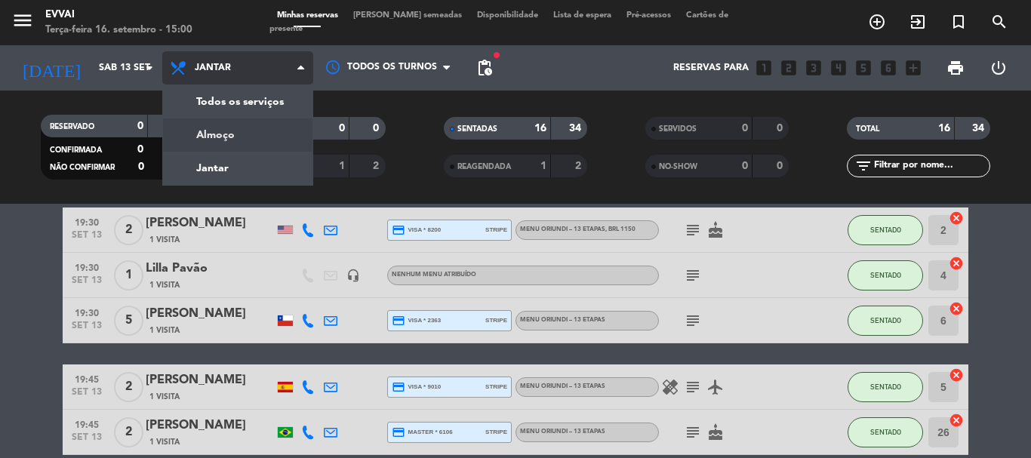
click at [227, 140] on div "menu Evvai Terça-feira 16. setembro - 15:00 Minhas reservas Mesas semeadas Disp…" at bounding box center [515, 102] width 1031 height 204
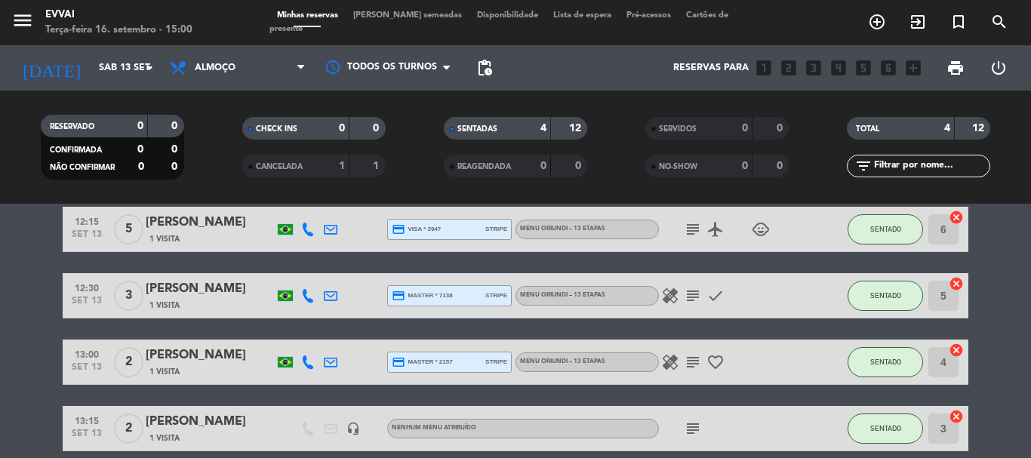
scroll to position [0, 0]
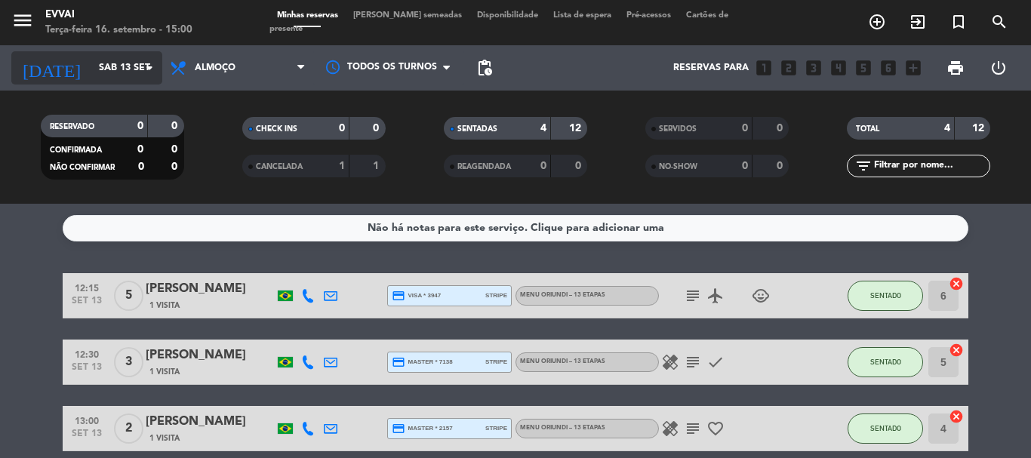
click at [145, 69] on icon "arrow_drop_down" at bounding box center [149, 68] width 18 height 18
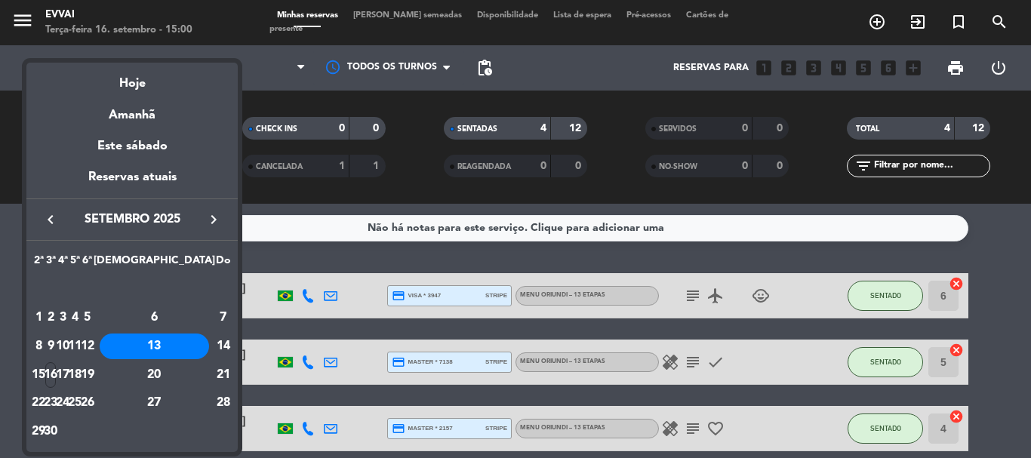
click at [227, 35] on div at bounding box center [515, 229] width 1031 height 458
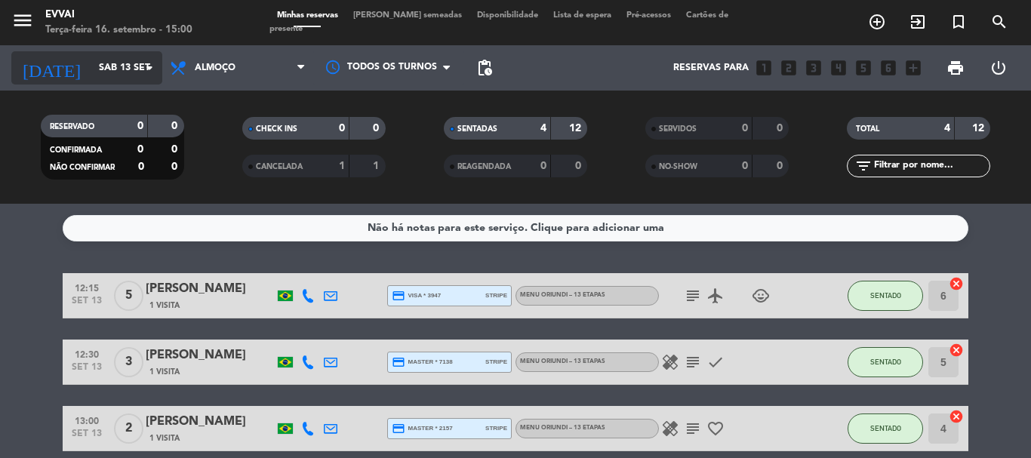
click at [146, 76] on icon "arrow_drop_down" at bounding box center [149, 68] width 18 height 18
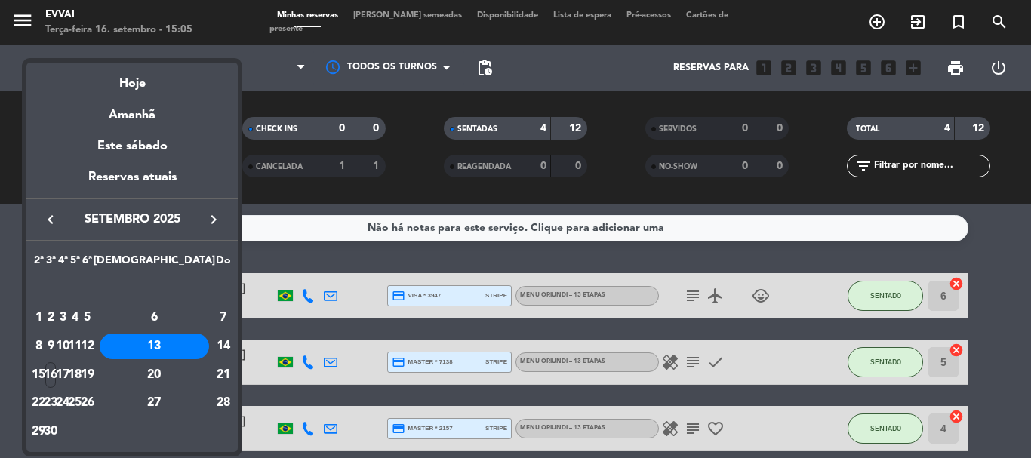
click at [1014, 211] on div at bounding box center [515, 229] width 1031 height 458
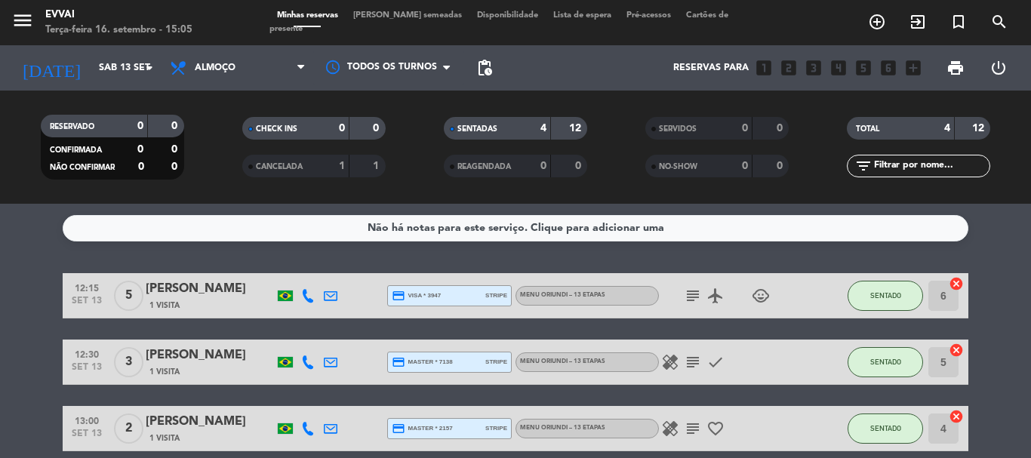
scroll to position [135, 0]
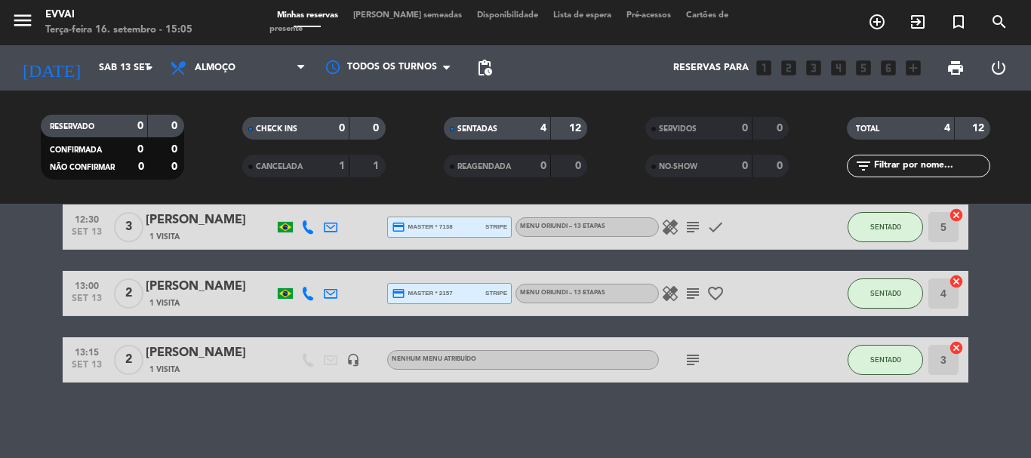
click at [171, 352] on div "[PERSON_NAME]" at bounding box center [210, 353] width 128 height 20
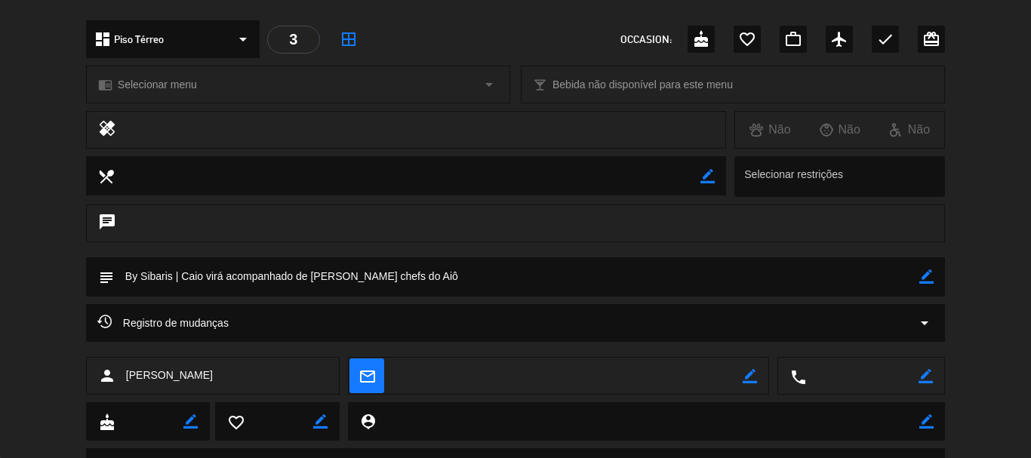
scroll to position [529, 0]
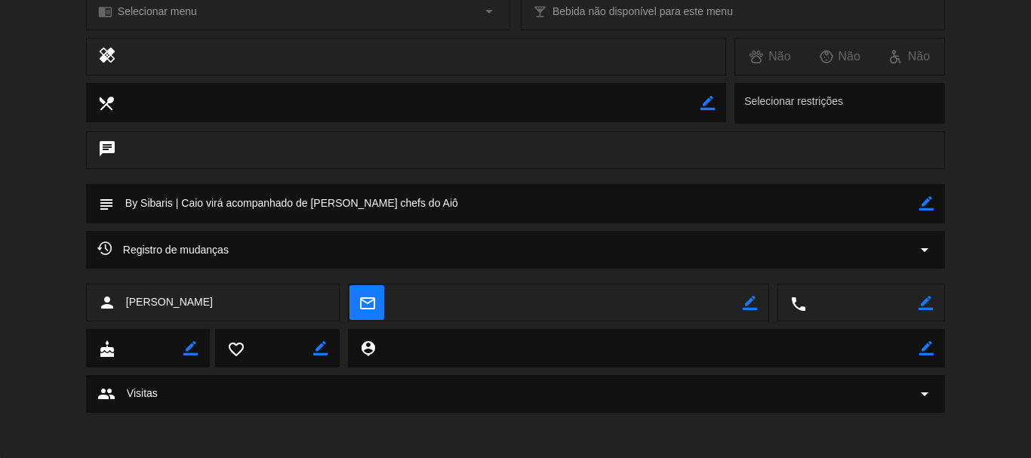
click at [277, 250] on div "Registro de mudanças arrow_drop_down" at bounding box center [515, 250] width 836 height 18
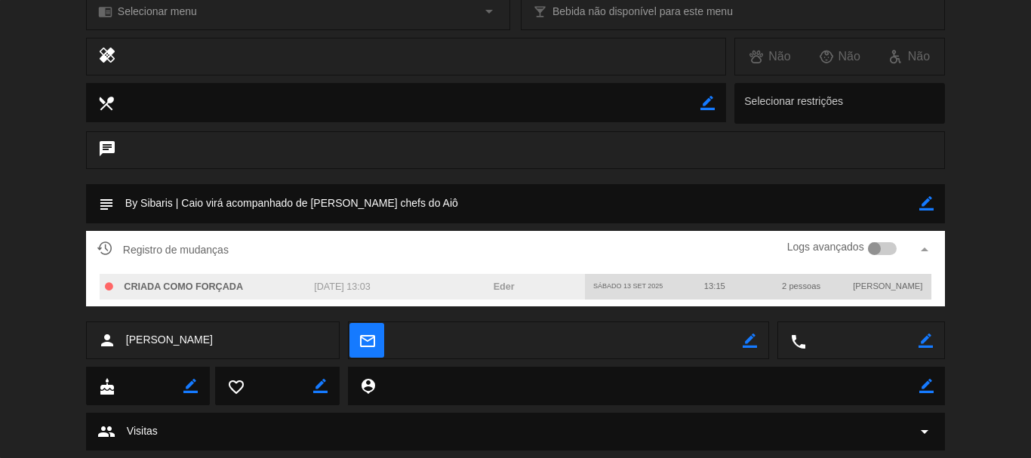
click at [288, 251] on div "Registro de mudanças Logs avançados arrow_drop_up" at bounding box center [515, 249] width 836 height 23
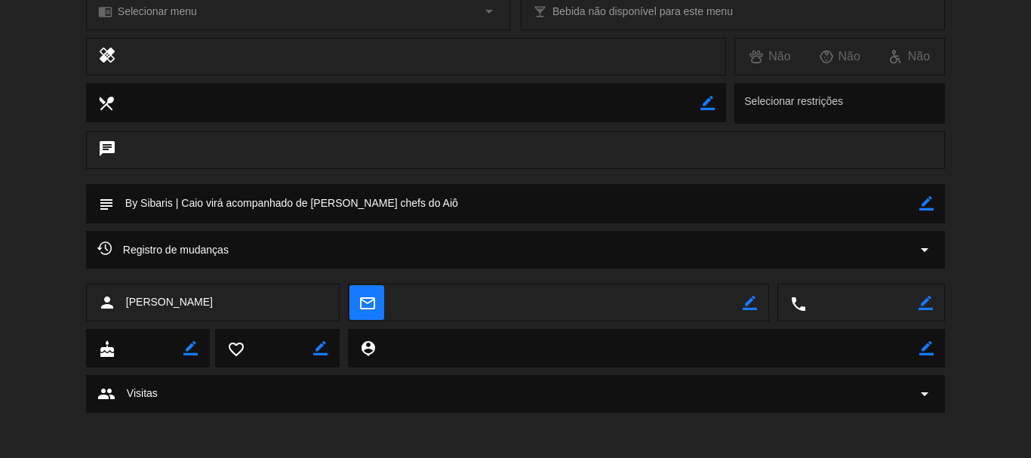
scroll to position [152, 0]
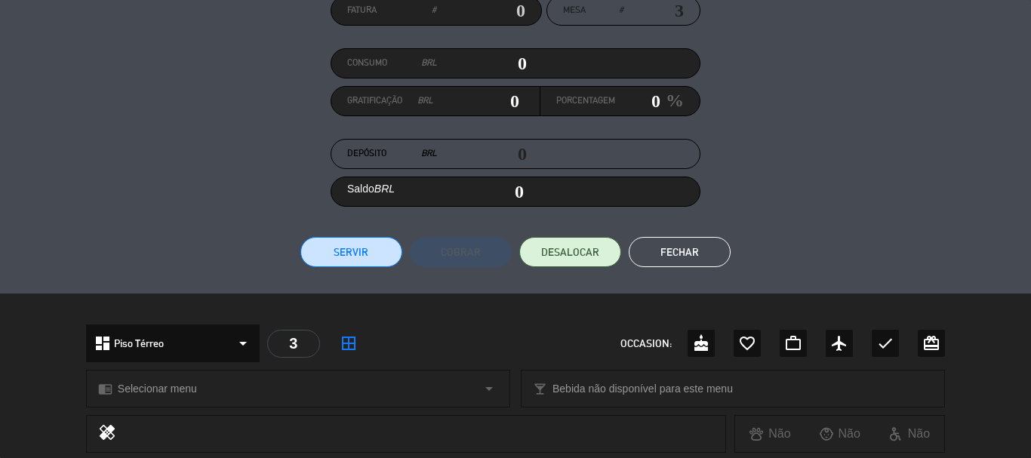
click at [692, 248] on button "Fechar" at bounding box center [680, 252] width 102 height 30
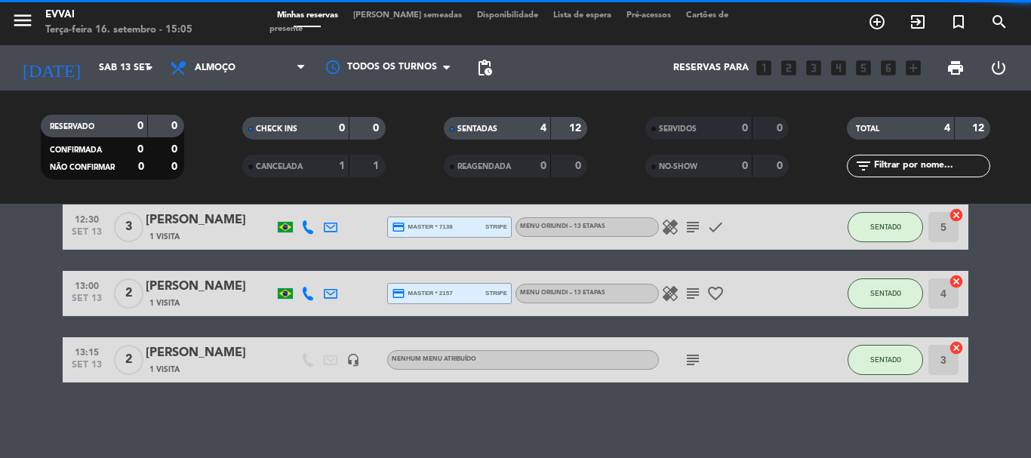
click at [255, 359] on div "[PERSON_NAME]" at bounding box center [210, 353] width 128 height 20
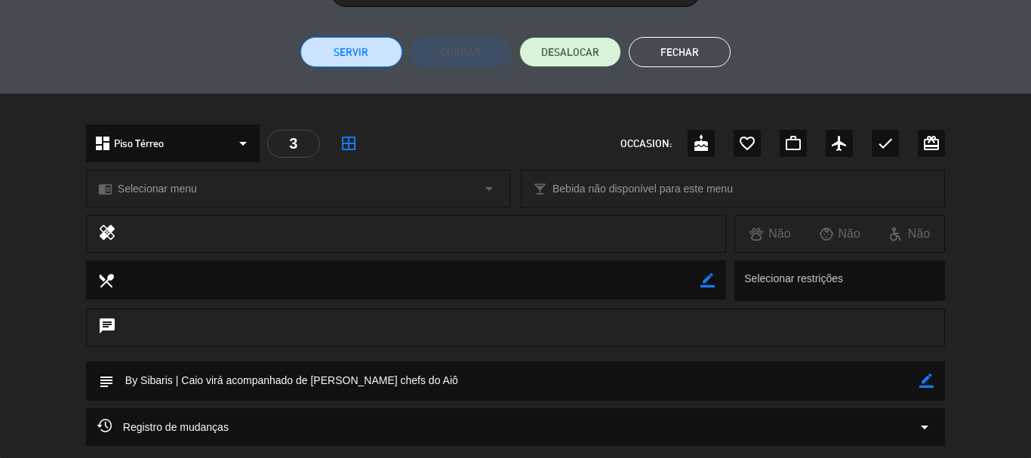
scroll to position [453, 0]
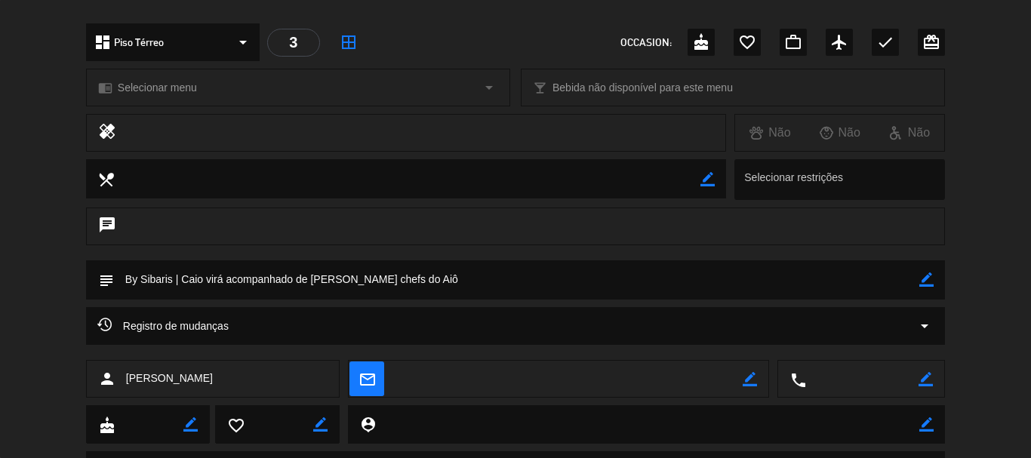
click at [331, 282] on textarea at bounding box center [516, 279] width 805 height 38
click at [325, 318] on div "Registro de mudanças arrow_drop_down" at bounding box center [515, 326] width 836 height 18
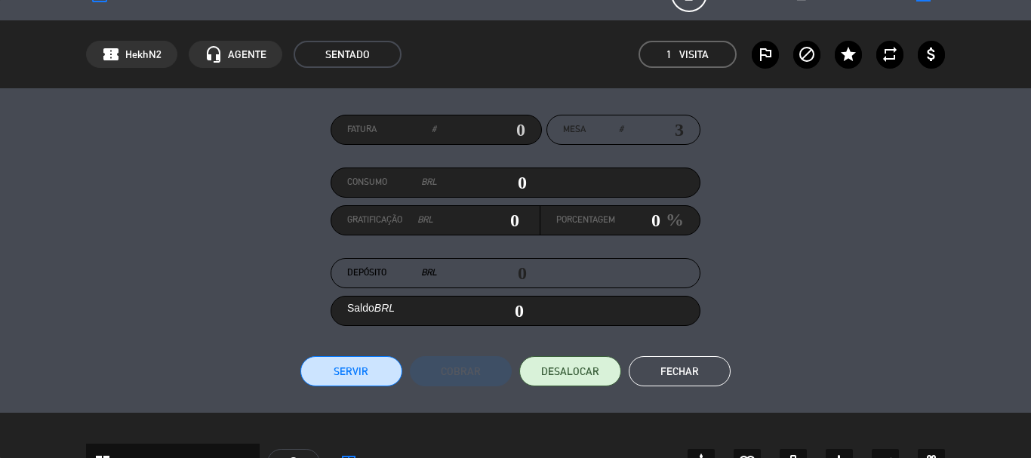
scroll to position [0, 0]
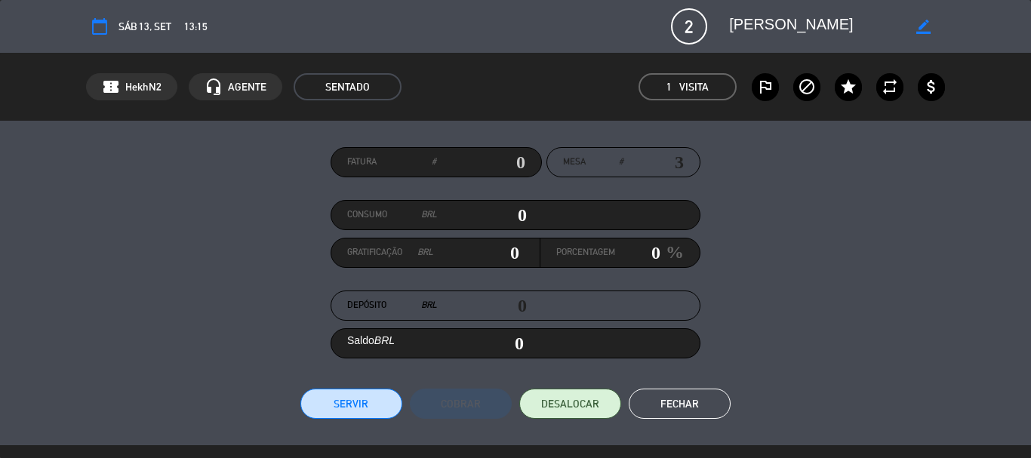
click at [695, 394] on button "Fechar" at bounding box center [680, 404] width 102 height 30
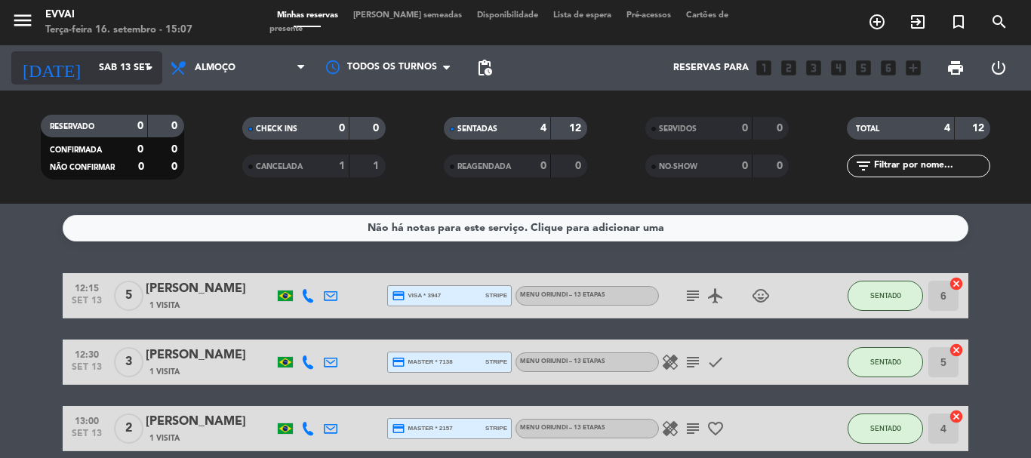
click at [131, 67] on input "Sáb 13 set" at bounding box center [155, 68] width 128 height 26
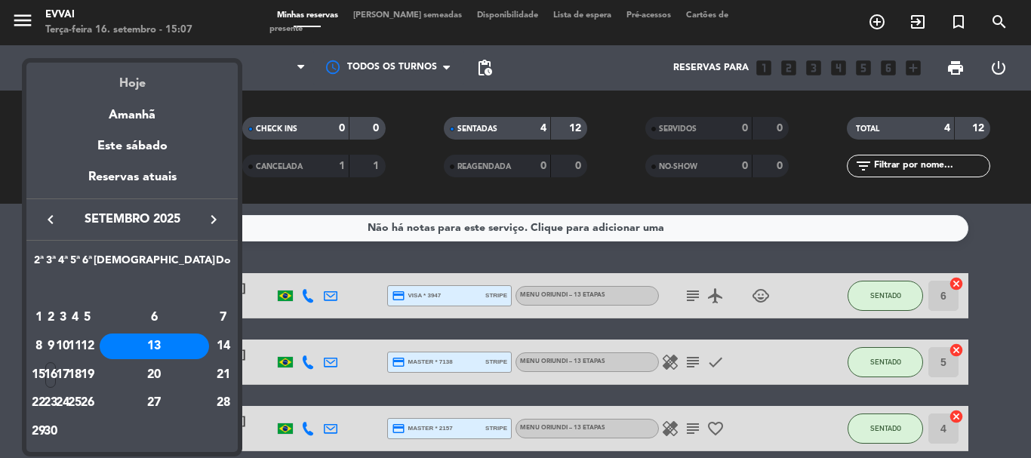
click at [134, 82] on div "Hoje" at bounding box center [131, 78] width 211 height 31
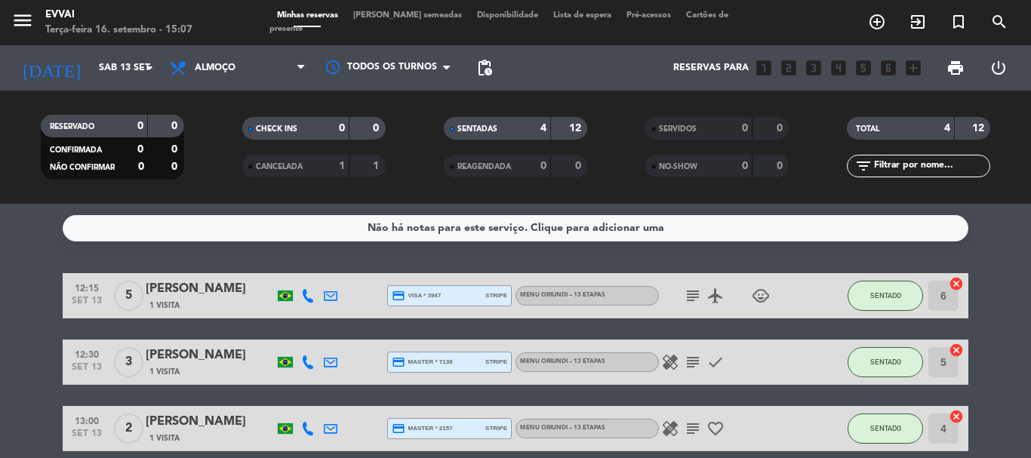
type input "Ter 16 set"
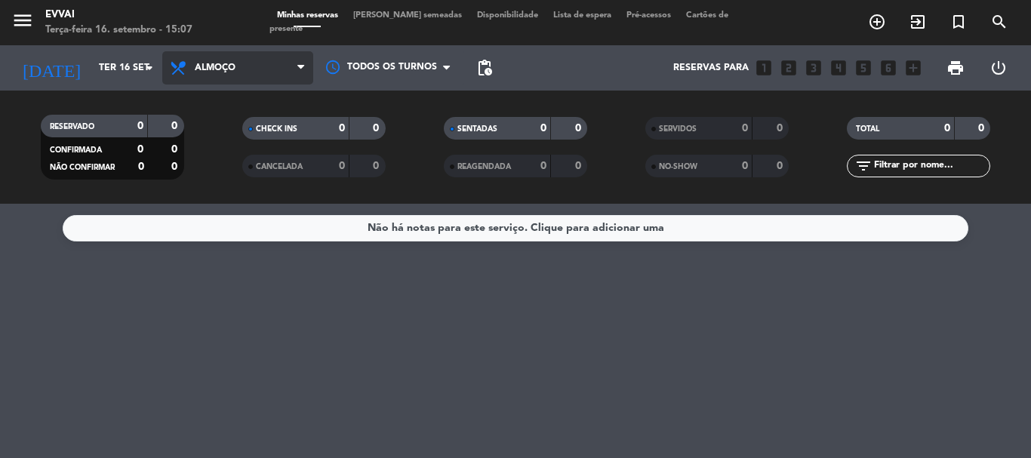
click at [218, 69] on span "Almoço" at bounding box center [215, 68] width 41 height 11
click at [249, 174] on div "menu Evvai Terça-feira 16. setembro - 15:07 Minhas reservas Mesas semeadas Disp…" at bounding box center [515, 102] width 1031 height 204
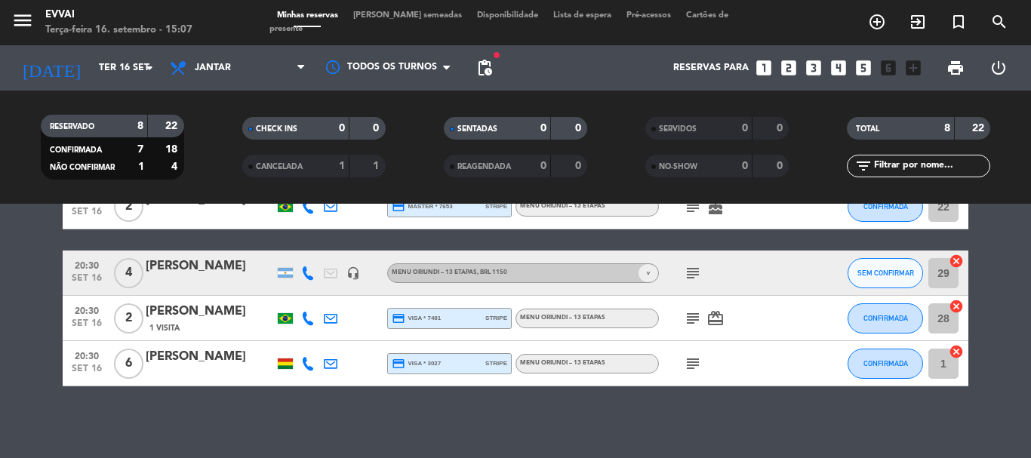
scroll to position [337, 0]
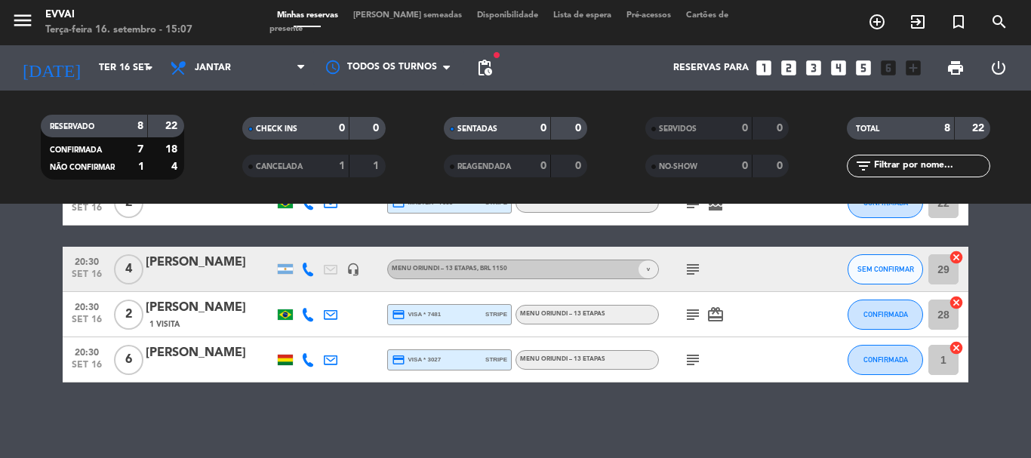
click at [203, 252] on div "20:30 [DATE] 4 [PERSON_NAME] headset_mic Menu Oriundi – 13 etapas , BRL 1150 v …" at bounding box center [516, 269] width 906 height 45
click at [210, 266] on div "[PERSON_NAME]" at bounding box center [210, 263] width 128 height 20
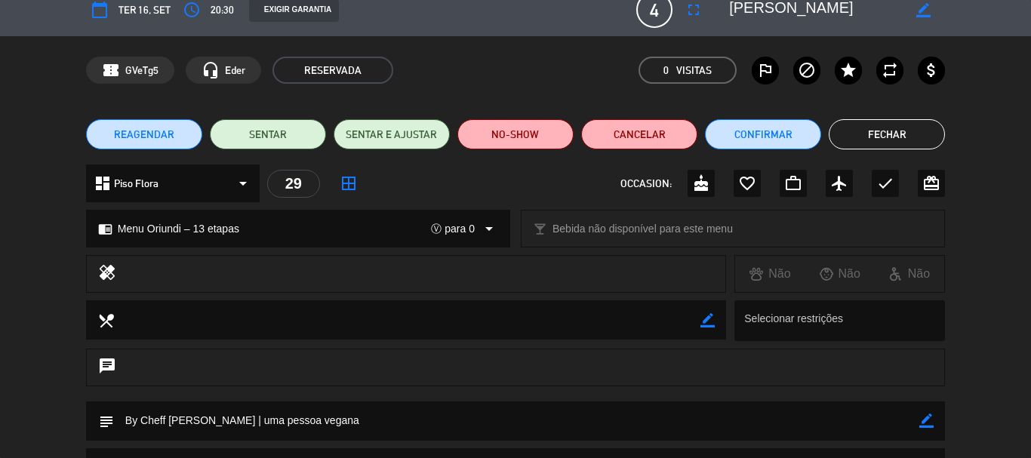
scroll to position [0, 0]
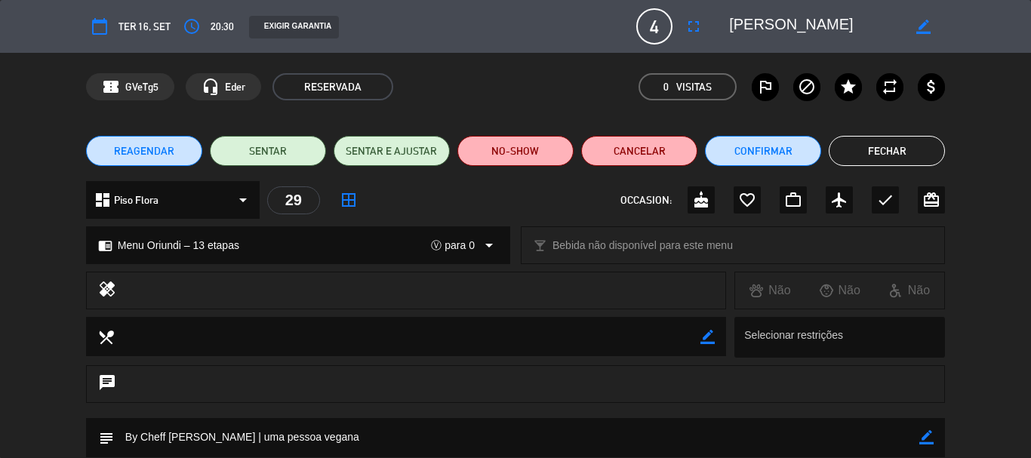
click at [912, 131] on div "REAGENDAR SENTAR SENTAR E AJUSTAR NO-SHOW Cancelar Confirmar Fechar" at bounding box center [515, 151] width 1031 height 60
click at [927, 143] on button "Fechar" at bounding box center [887, 151] width 116 height 30
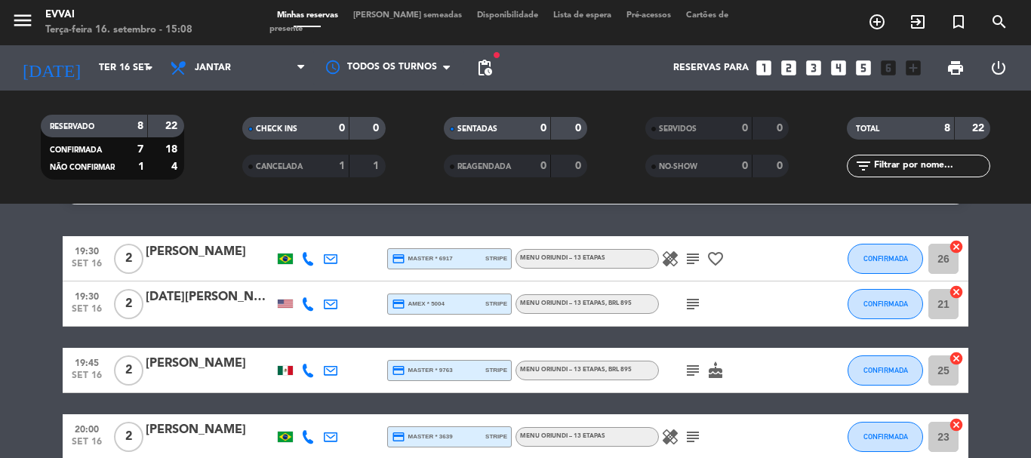
scroll to position [35, 0]
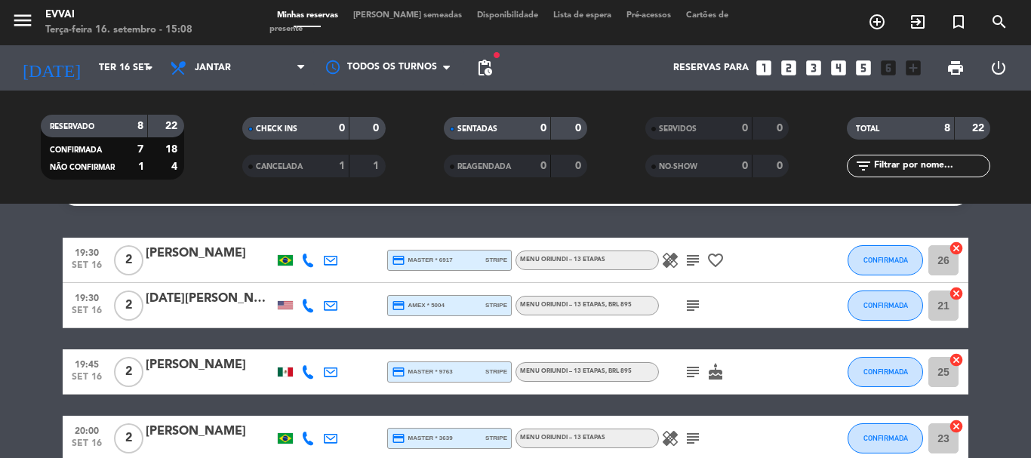
click at [170, 303] on div "[DATE][PERSON_NAME]" at bounding box center [210, 299] width 128 height 20
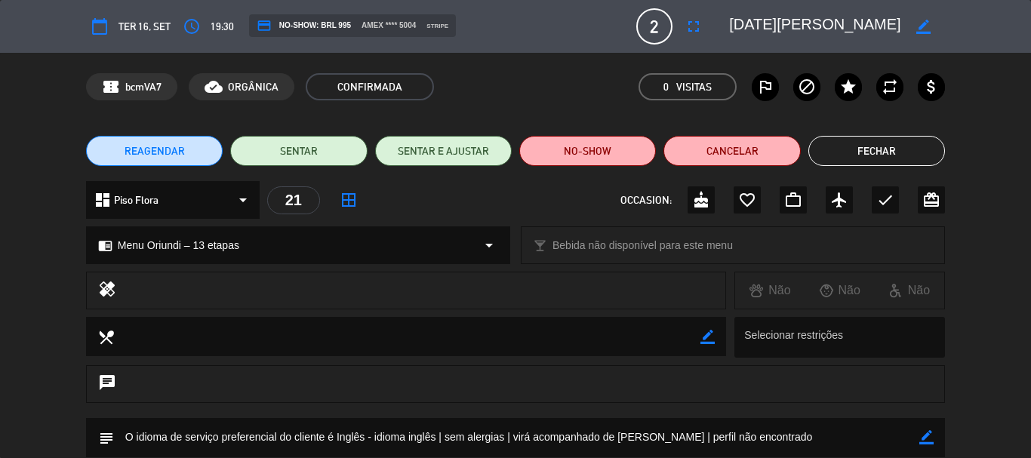
click at [834, 159] on button "Fechar" at bounding box center [876, 151] width 137 height 30
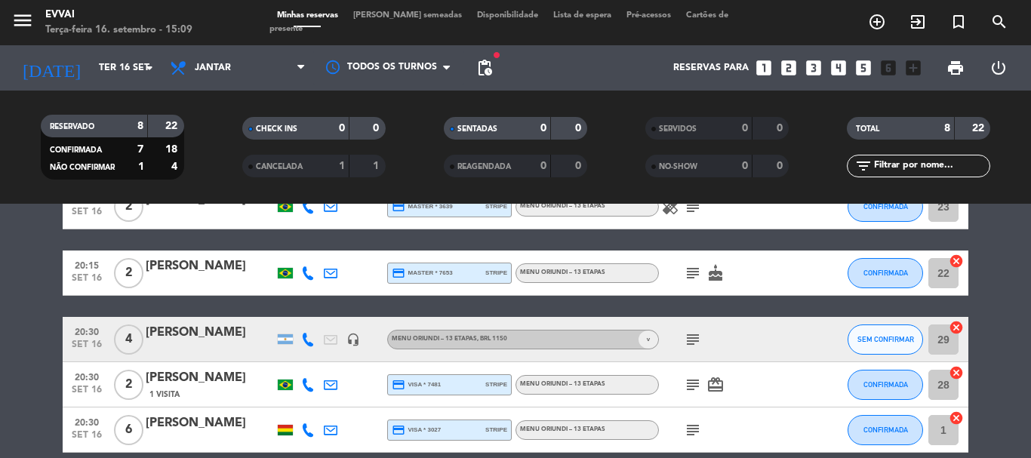
scroll to position [337, 0]
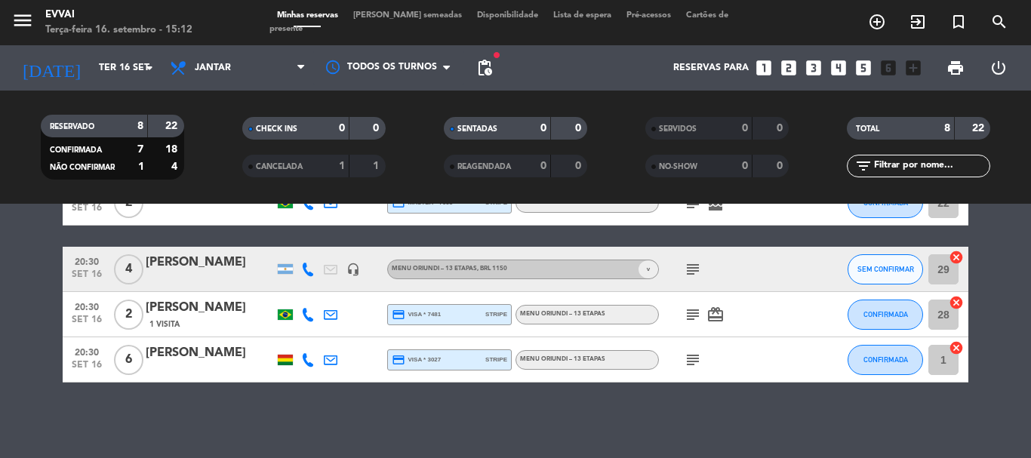
click at [209, 346] on div "[PERSON_NAME]" at bounding box center [210, 353] width 128 height 20
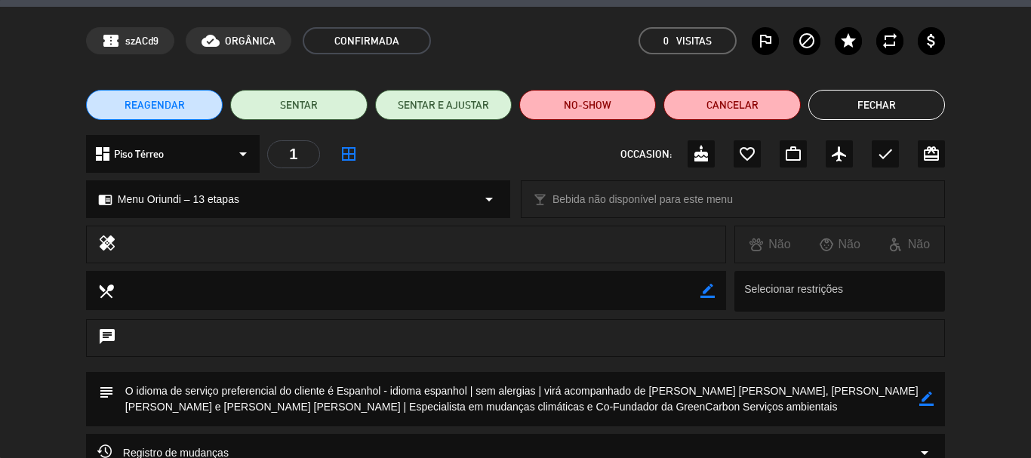
scroll to position [0, 0]
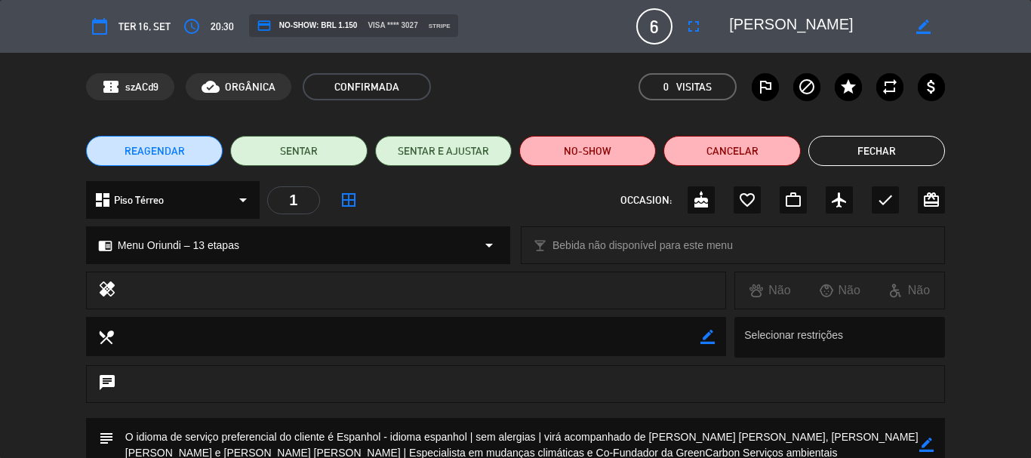
click at [894, 150] on button "Fechar" at bounding box center [876, 151] width 137 height 30
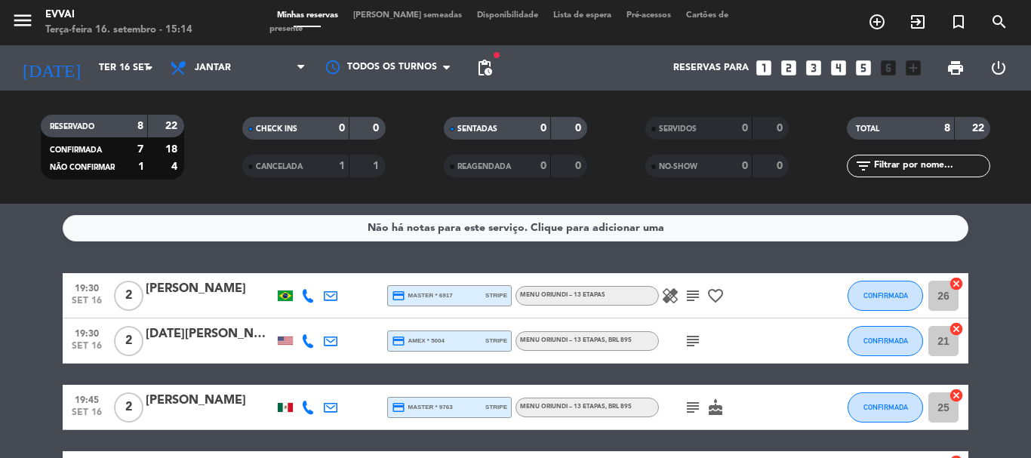
click at [414, 20] on span "[PERSON_NAME] semeadas" at bounding box center [408, 15] width 124 height 8
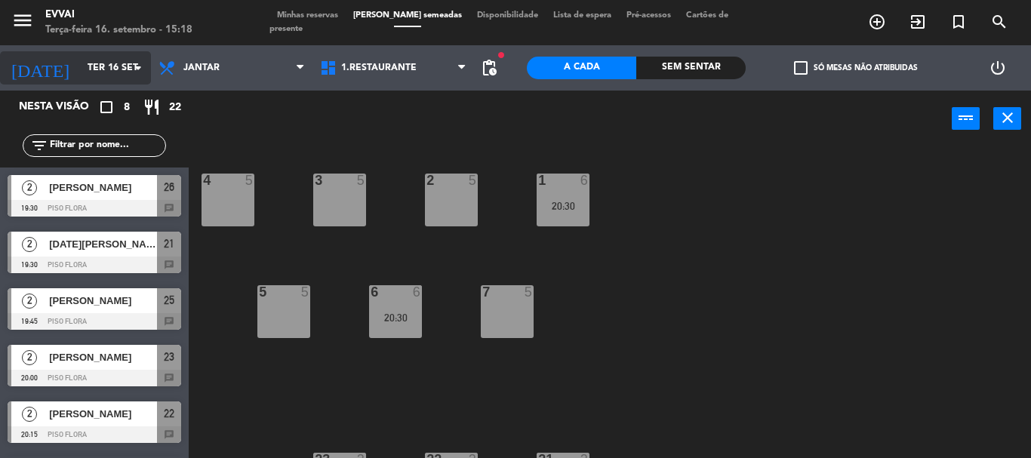
click at [95, 75] on input "Ter 16 set" at bounding box center [144, 68] width 128 height 26
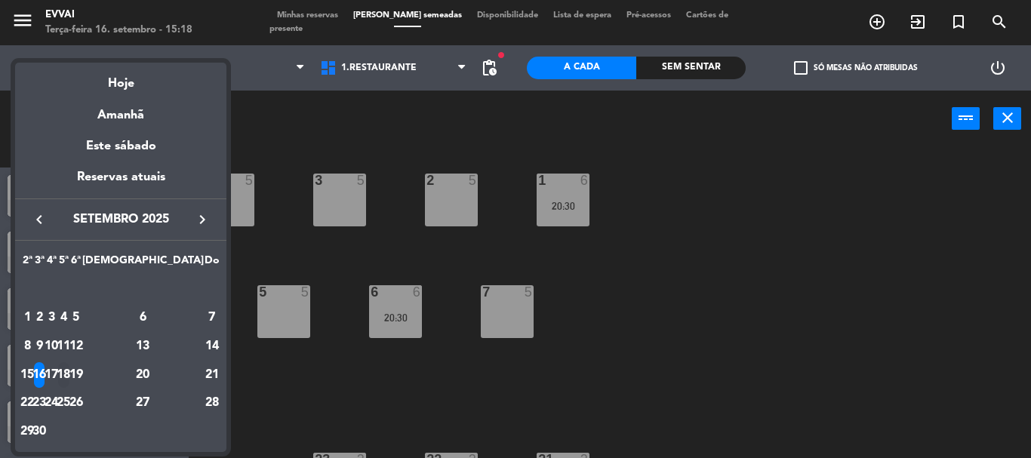
click at [69, 377] on div "18" at bounding box center [63, 375] width 11 height 26
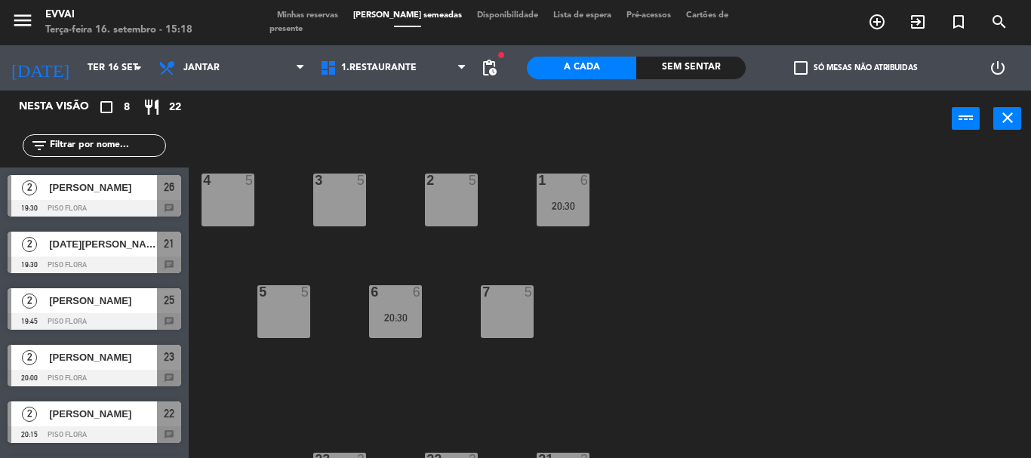
type input "Qui 18 set"
click at [346, 20] on span "Minhas reservas" at bounding box center [307, 15] width 76 height 8
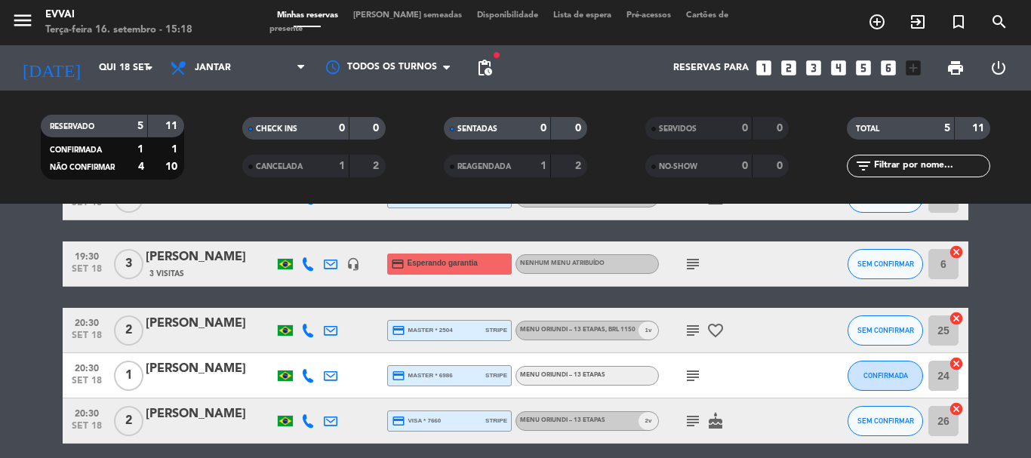
scroll to position [75, 0]
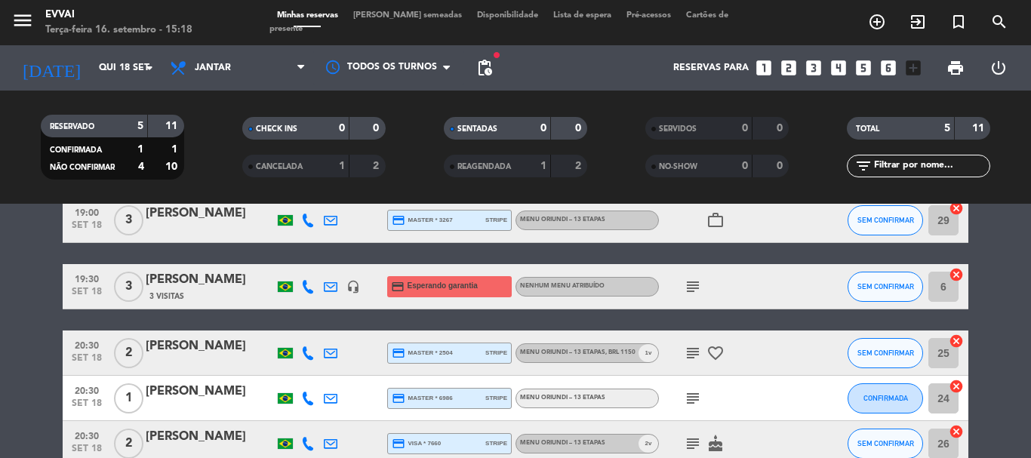
click at [691, 289] on icon "subject" at bounding box center [693, 287] width 18 height 18
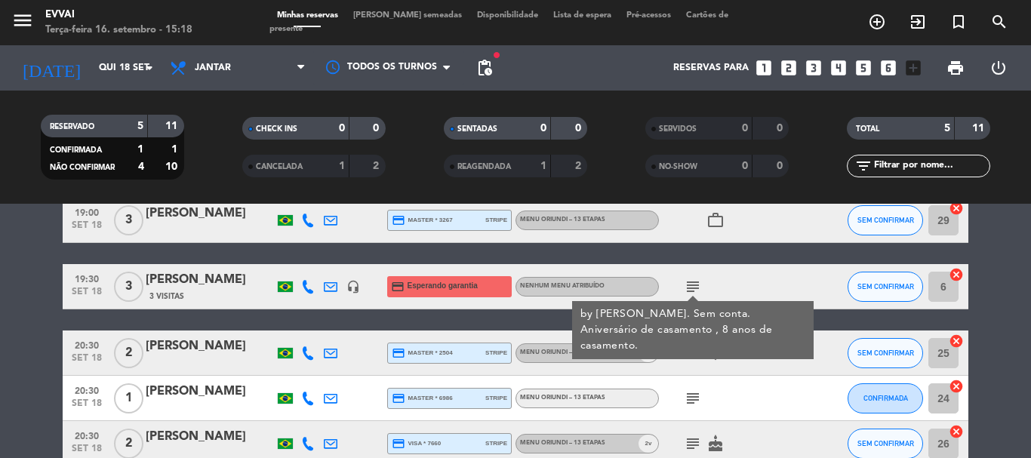
click at [747, 286] on div "subject by [PERSON_NAME]. Sem conta. Aniversário de casamento , 8 anos de casam…" at bounding box center [727, 286] width 136 height 45
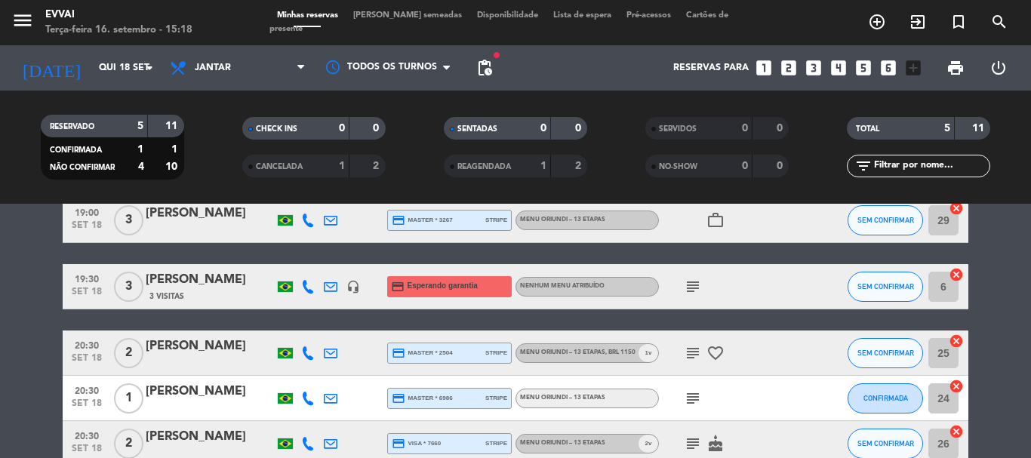
click at [182, 278] on div "[PERSON_NAME]" at bounding box center [210, 280] width 128 height 20
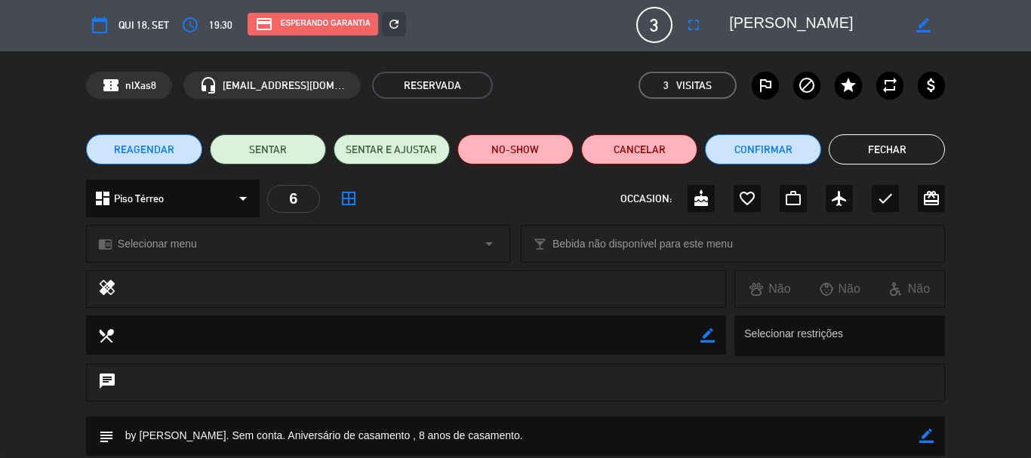
scroll to position [0, 0]
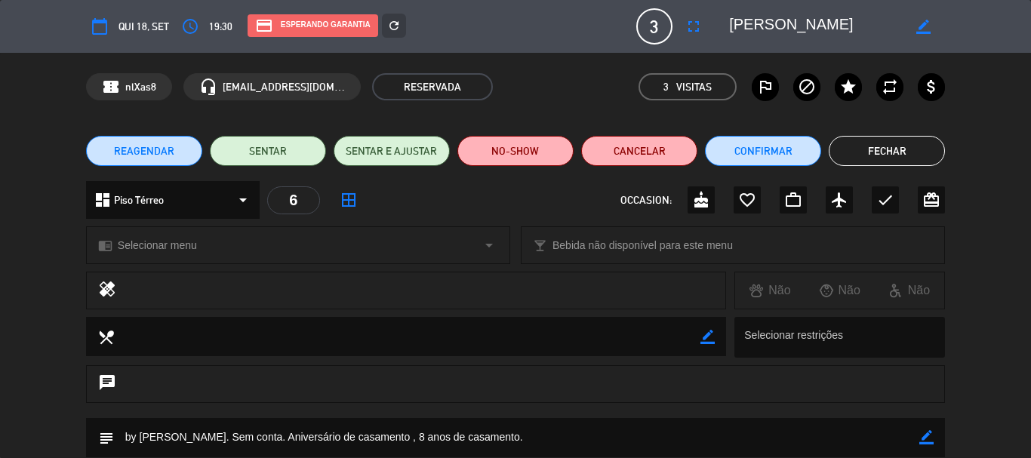
click at [909, 148] on button "Fechar" at bounding box center [887, 151] width 116 height 30
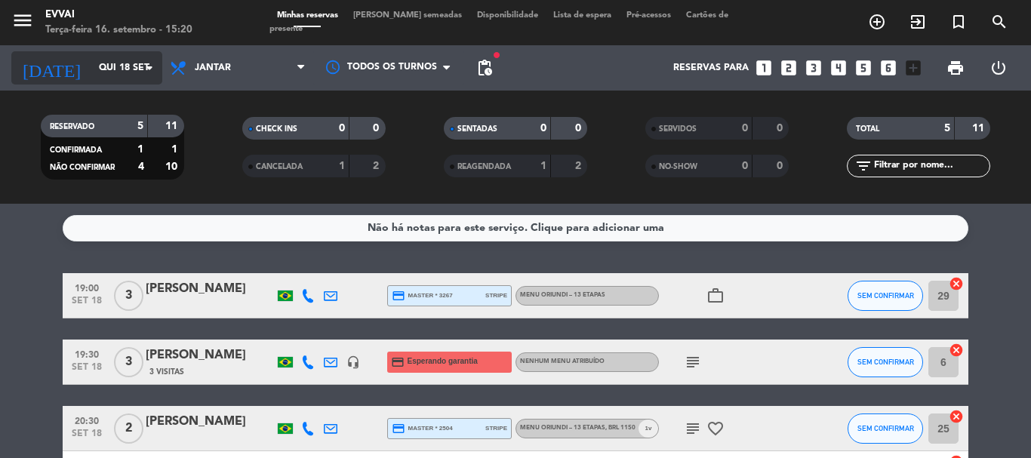
click at [106, 75] on input "Qui 18 set" at bounding box center [155, 68] width 128 height 26
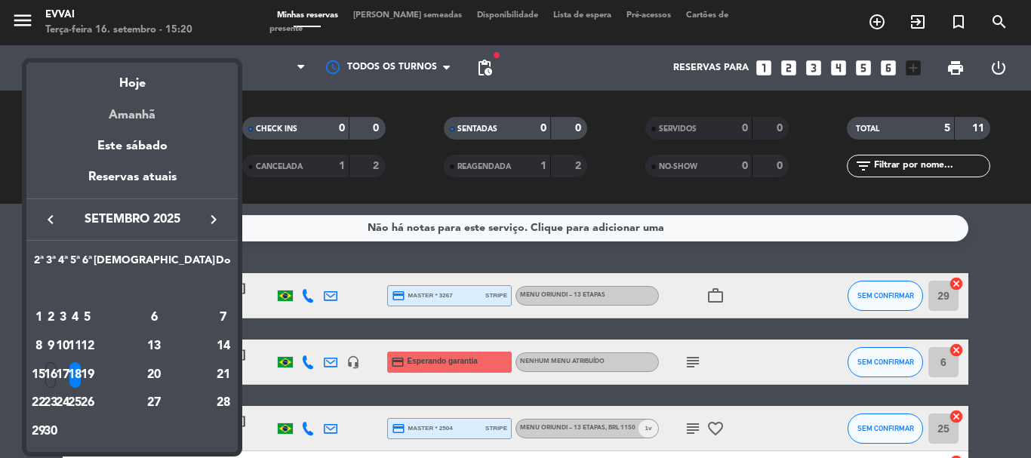
click at [138, 118] on div "Amanhã" at bounding box center [131, 109] width 211 height 31
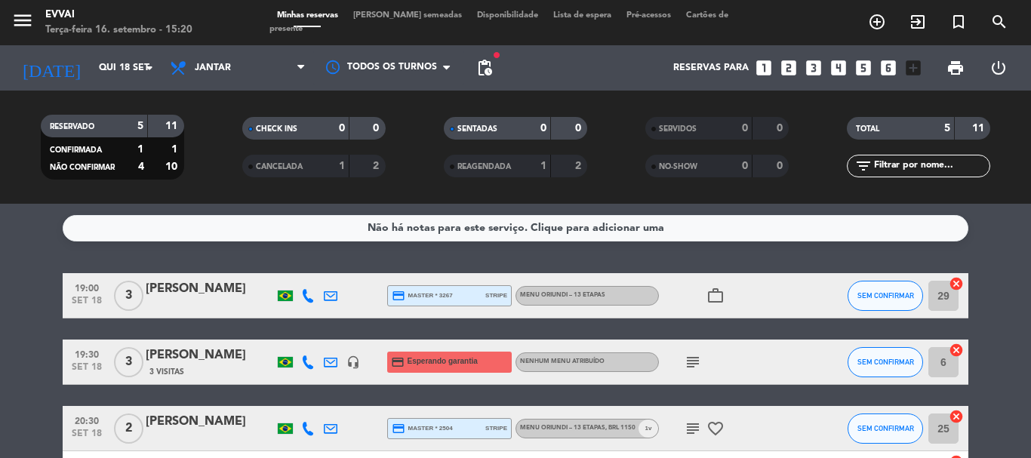
type input "Qua 17 set"
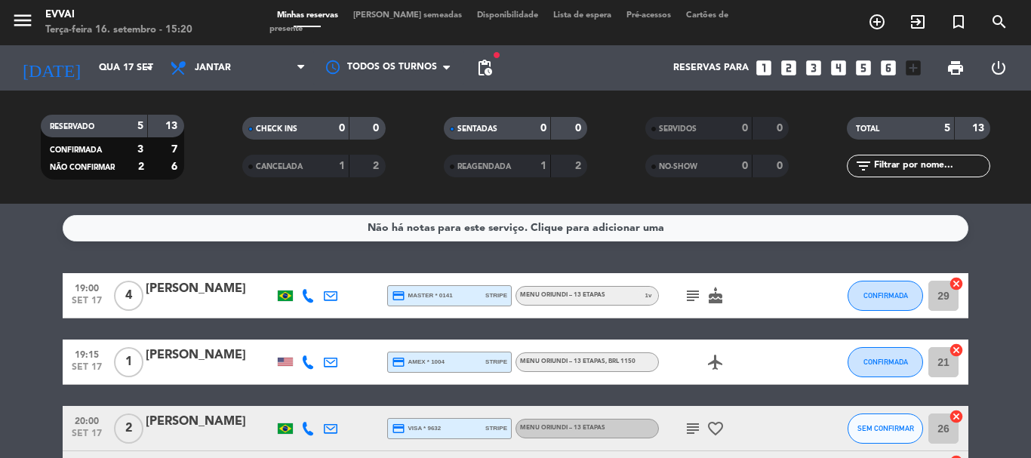
scroll to position [75, 0]
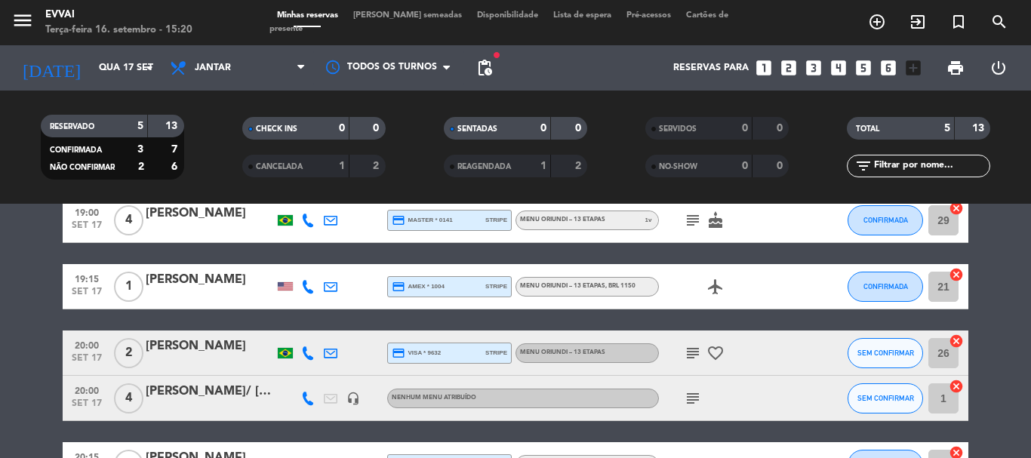
click at [187, 345] on div "[PERSON_NAME]" at bounding box center [210, 347] width 128 height 20
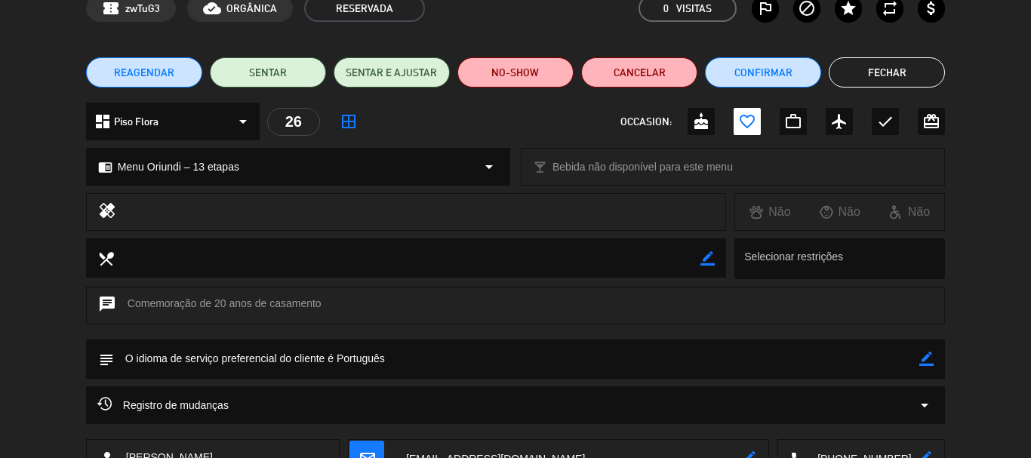
scroll to position [151, 0]
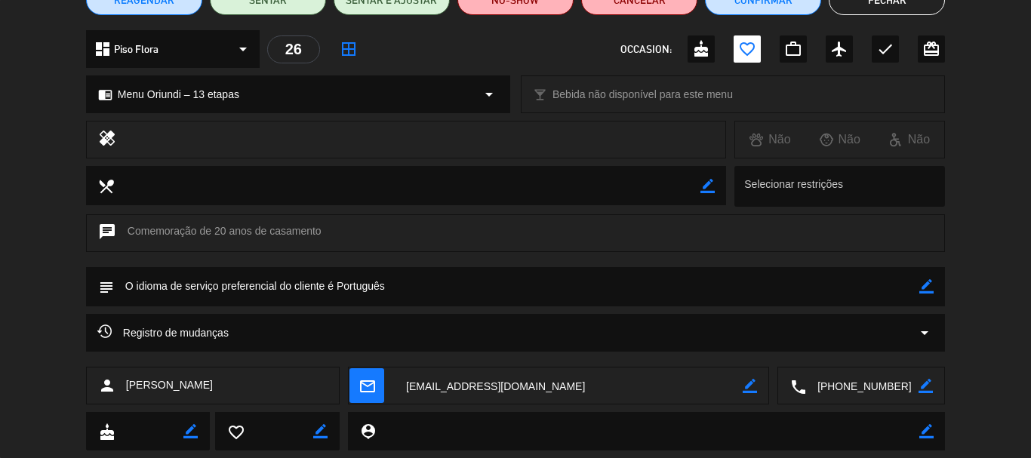
click at [143, 223] on div "chat Comemoração de 20 anos de casamento" at bounding box center [515, 233] width 859 height 38
click at [153, 233] on div "chat Comemoração de 20 anos de casamento" at bounding box center [515, 233] width 859 height 38
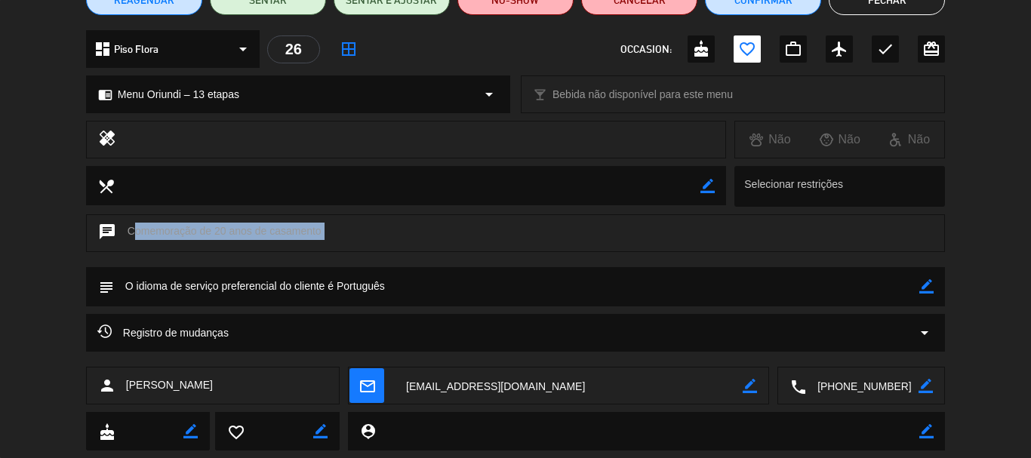
click at [153, 233] on div "chat Comemoração de 20 anos de casamento" at bounding box center [515, 233] width 859 height 38
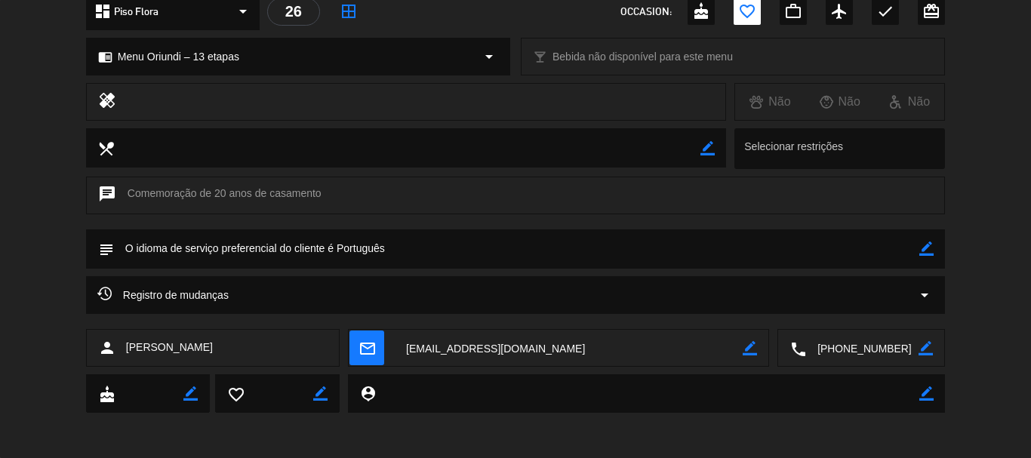
click at [925, 251] on icon "border_color" at bounding box center [926, 249] width 14 height 14
click at [848, 247] on textarea at bounding box center [516, 248] width 805 height 38
paste textarea "[PERSON_NAME]."
type textarea "Idioma Português | Sem Alergias | Vem com [PERSON_NAME] comemorar aniversário d…"
click at [924, 252] on icon at bounding box center [926, 249] width 14 height 14
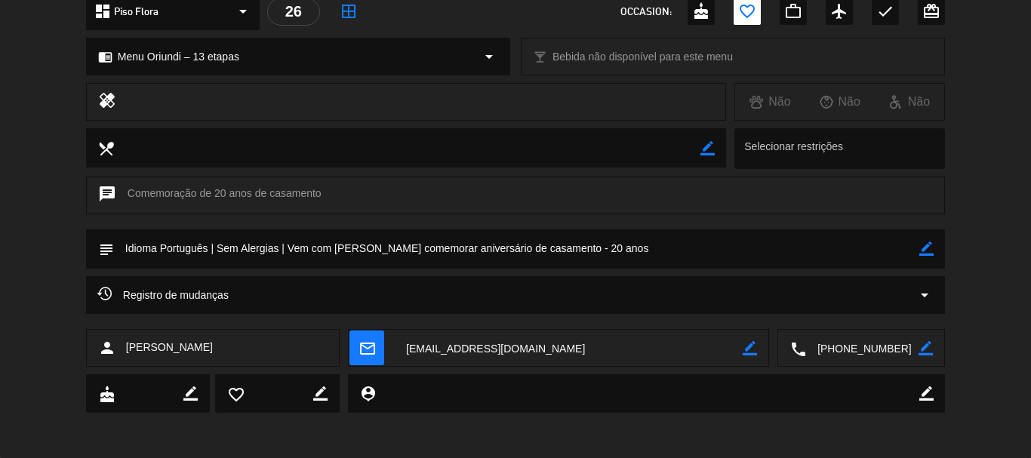
scroll to position [0, 0]
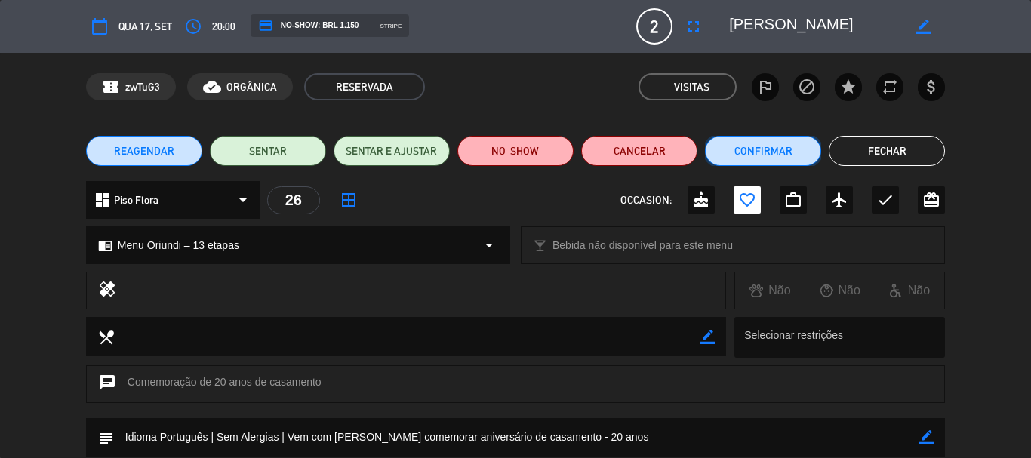
click at [791, 146] on button "Confirmar" at bounding box center [763, 151] width 116 height 30
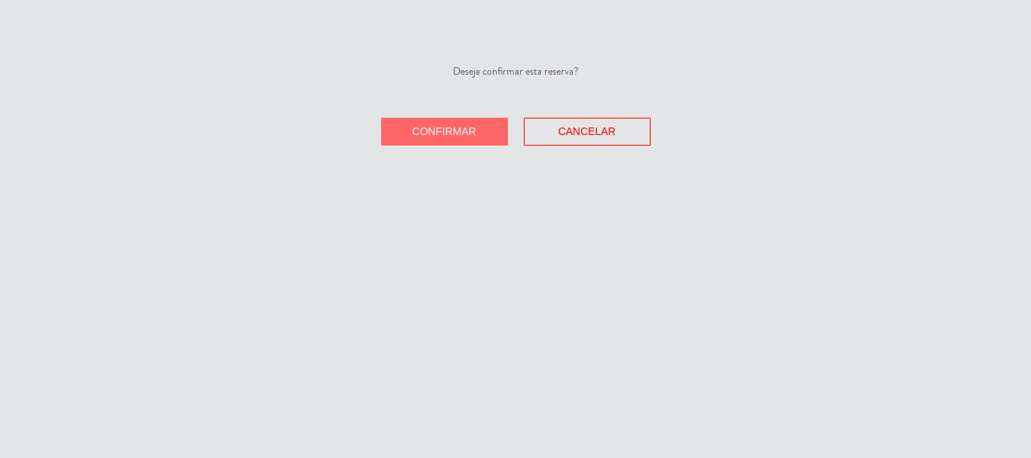
click at [437, 128] on span "Confirmar" at bounding box center [444, 131] width 64 height 12
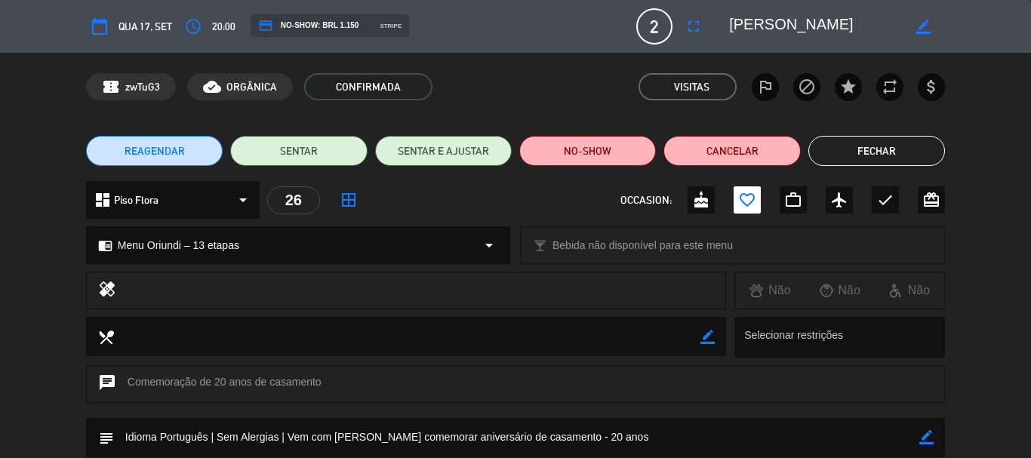
click at [898, 137] on button "Fechar" at bounding box center [876, 151] width 137 height 30
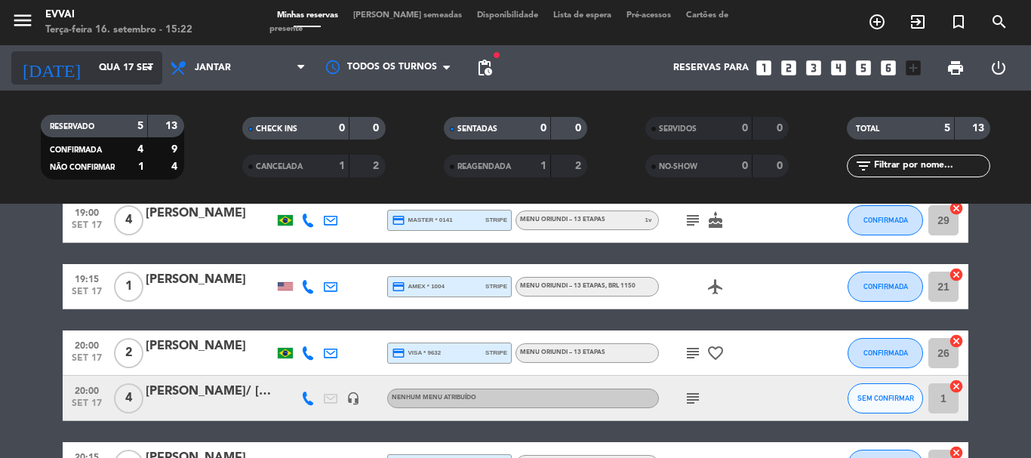
click at [116, 63] on input "Qua 17 set" at bounding box center [155, 68] width 128 height 26
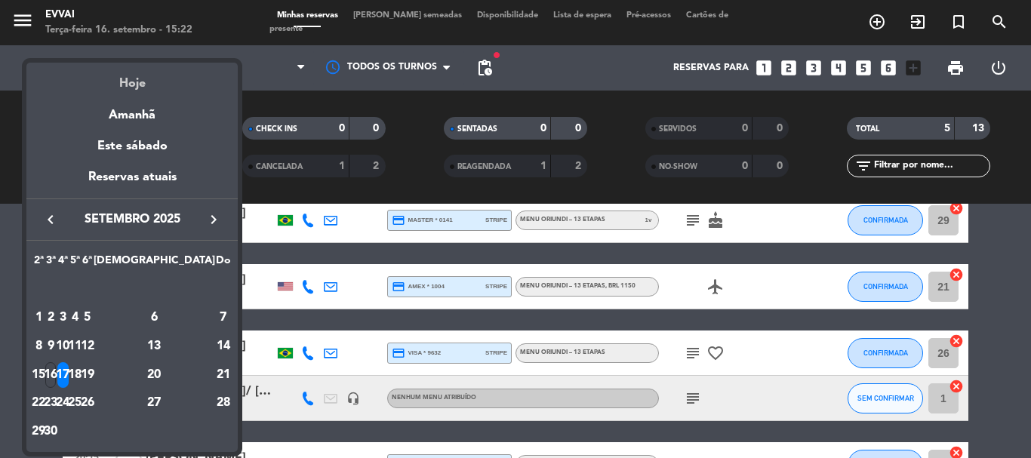
click at [131, 79] on div "Hoje" at bounding box center [131, 78] width 211 height 31
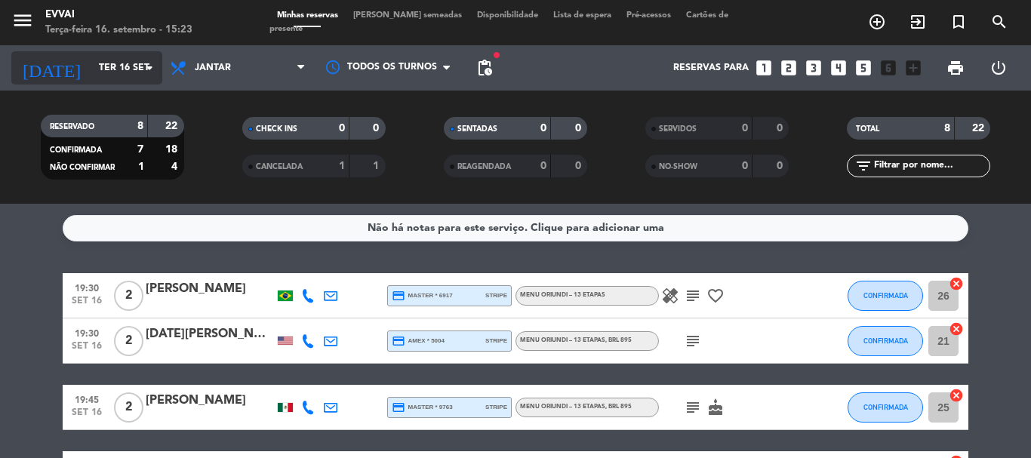
click at [106, 82] on div "[DATE] [DATE] arrow_drop_down" at bounding box center [86, 67] width 151 height 33
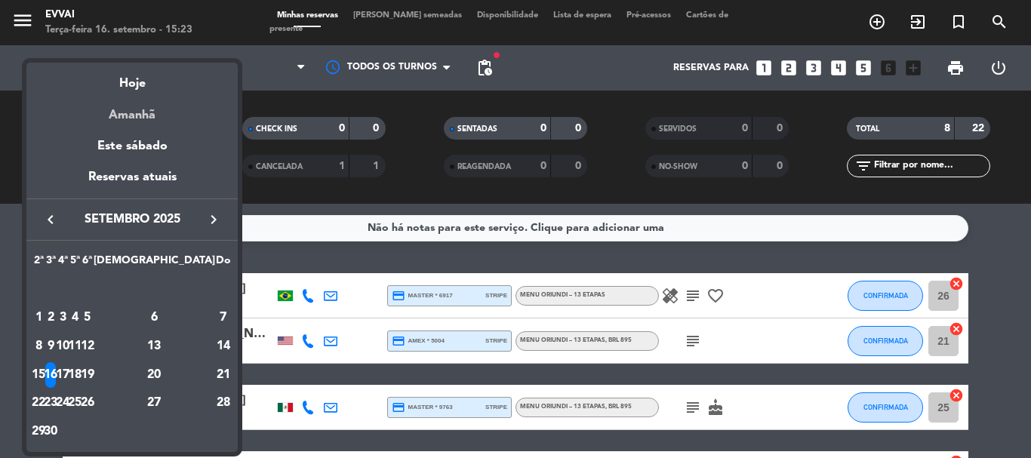
click at [135, 114] on div "Amanhã" at bounding box center [131, 109] width 211 height 31
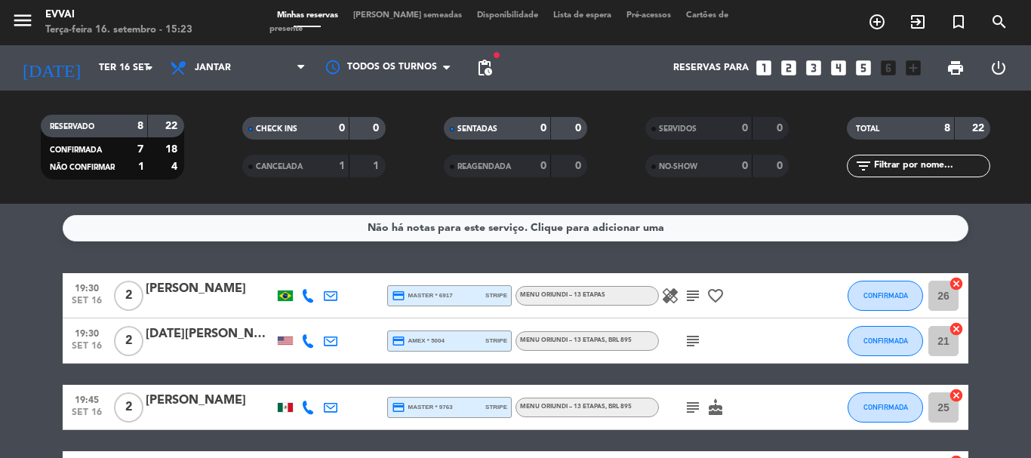
type input "Qua 17 set"
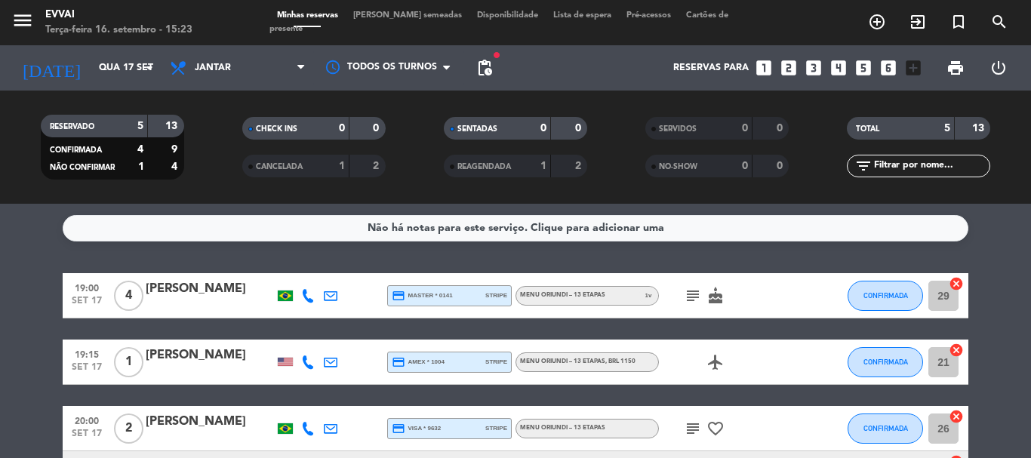
click at [205, 294] on div "[PERSON_NAME]" at bounding box center [210, 289] width 128 height 20
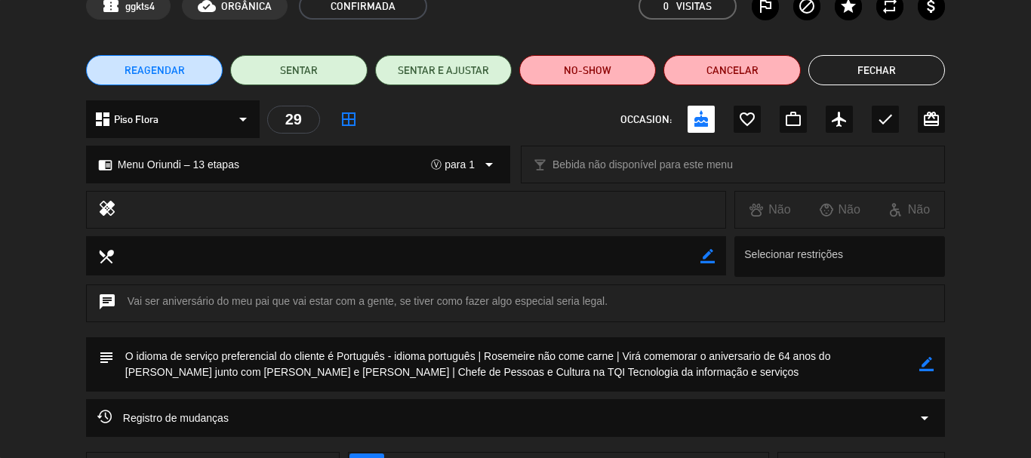
scroll to position [204, 0]
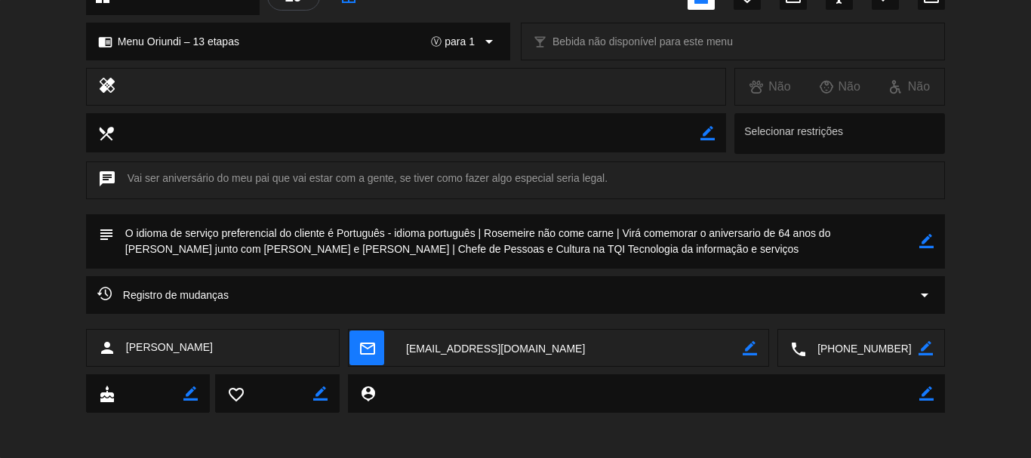
click at [926, 241] on icon "border_color" at bounding box center [926, 241] width 14 height 14
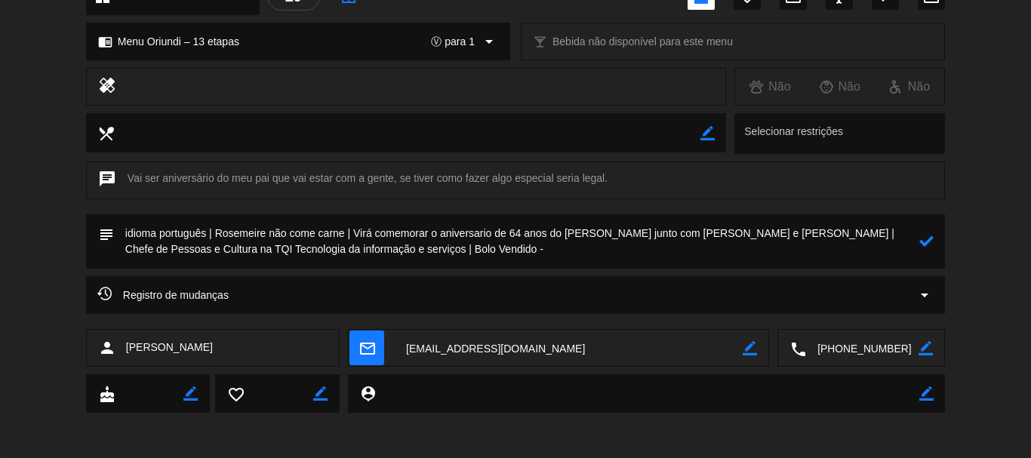
paste textarea "Mousse de Chocolate Branco com Frutas Vermelhas"
type textarea "idioma português | Rosemeire não come carne | Virá comemorar o aniversario de 6…"
click at [931, 245] on icon at bounding box center [926, 241] width 14 height 14
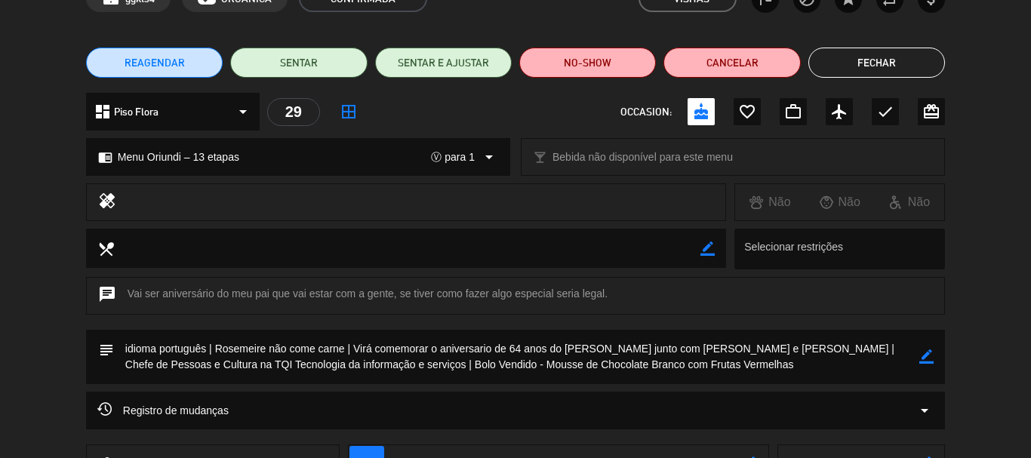
scroll to position [0, 0]
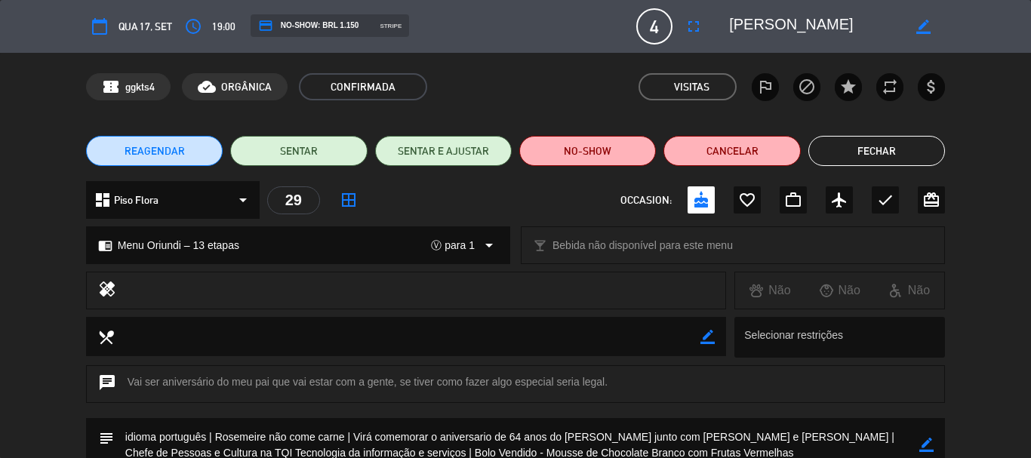
click at [866, 143] on button "Fechar" at bounding box center [876, 151] width 137 height 30
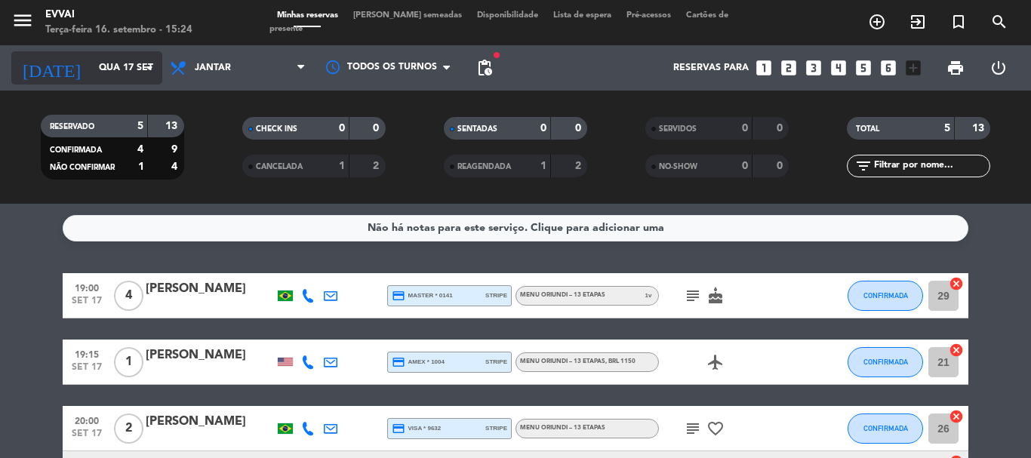
click at [91, 65] on input "Qua 17 set" at bounding box center [155, 68] width 128 height 26
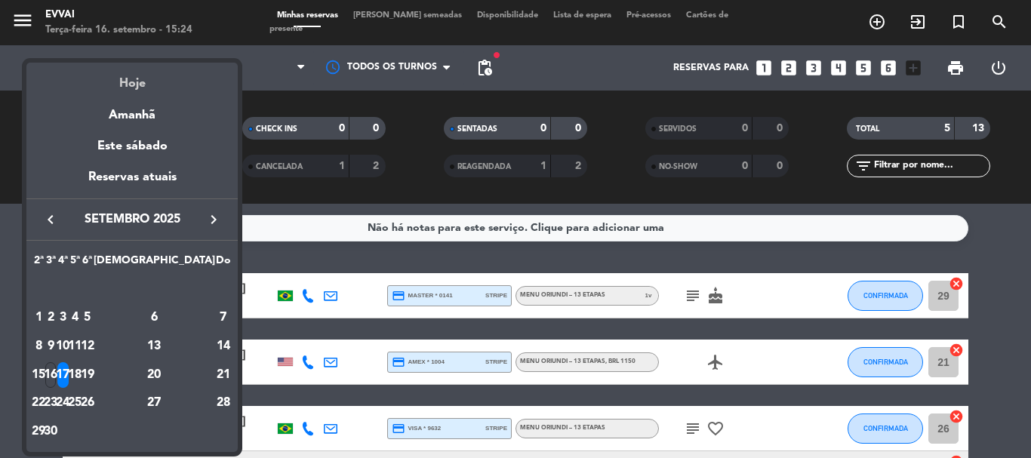
click at [108, 80] on div "Hoje" at bounding box center [131, 78] width 211 height 31
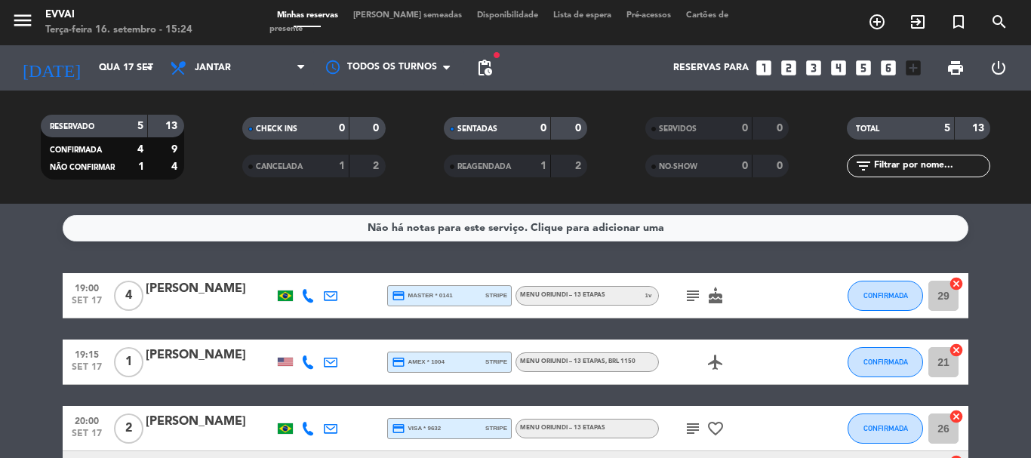
type input "Ter 16 set"
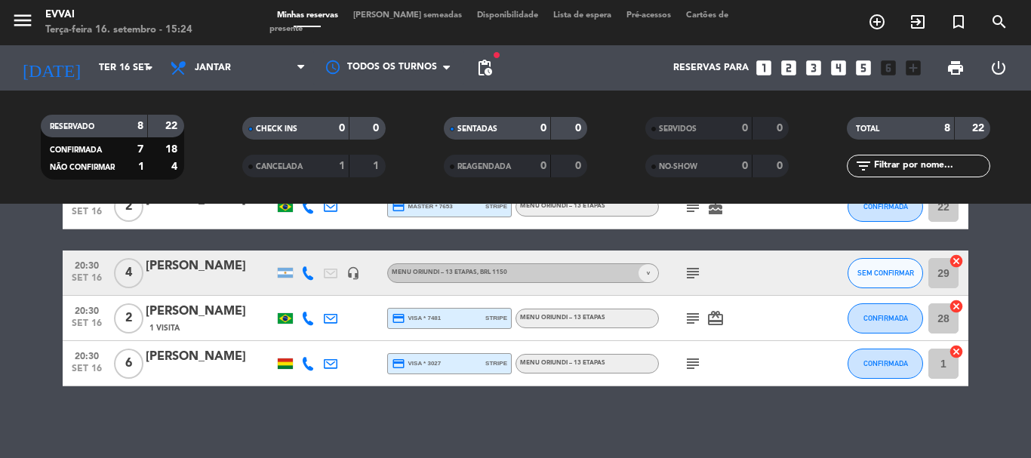
scroll to position [337, 0]
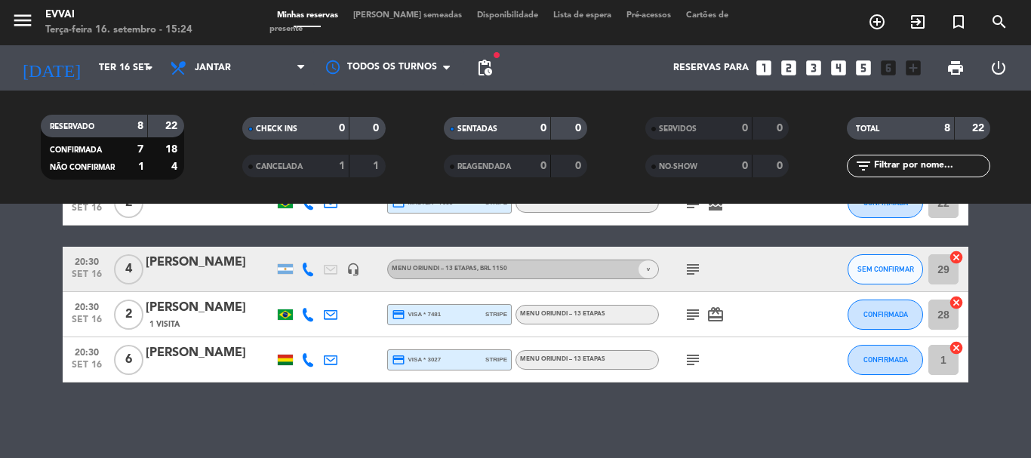
click at [248, 275] on div at bounding box center [210, 279] width 128 height 12
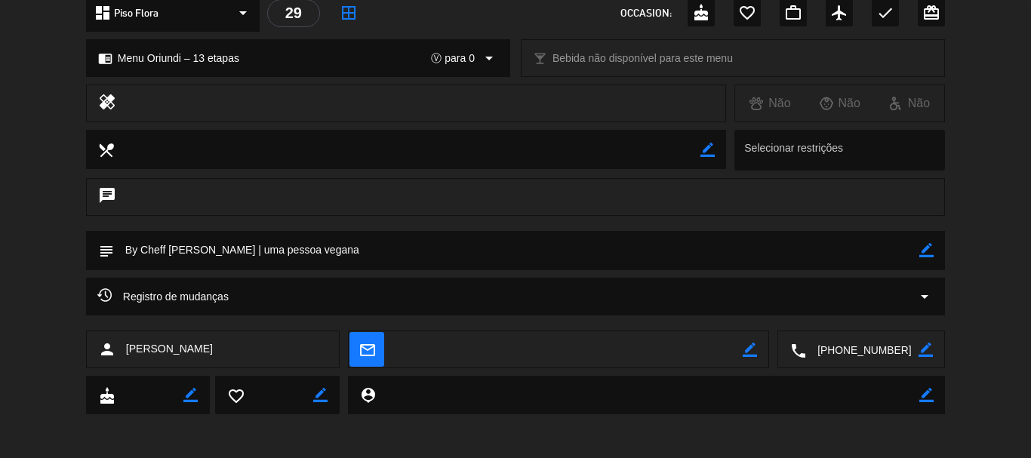
scroll to position [189, 0]
click at [867, 345] on textarea at bounding box center [862, 349] width 112 height 38
click at [849, 349] on textarea at bounding box center [862, 349] width 112 height 38
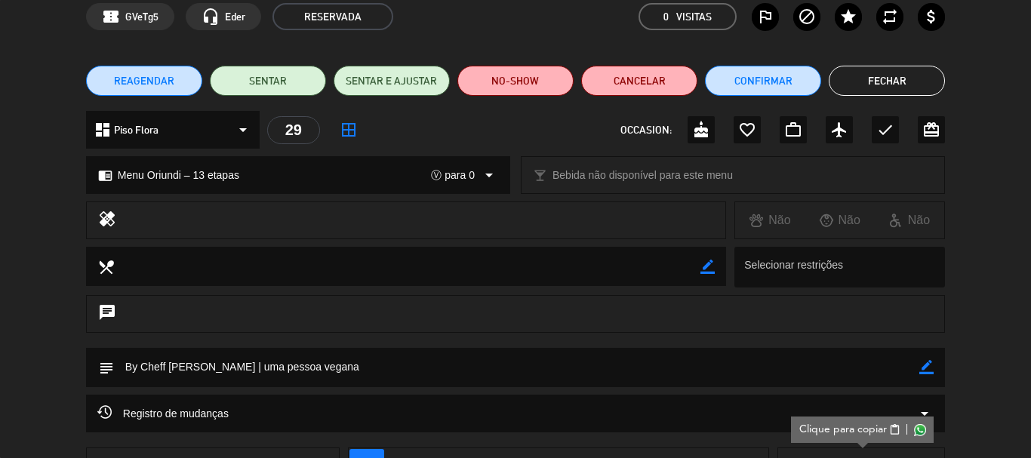
scroll to position [0, 0]
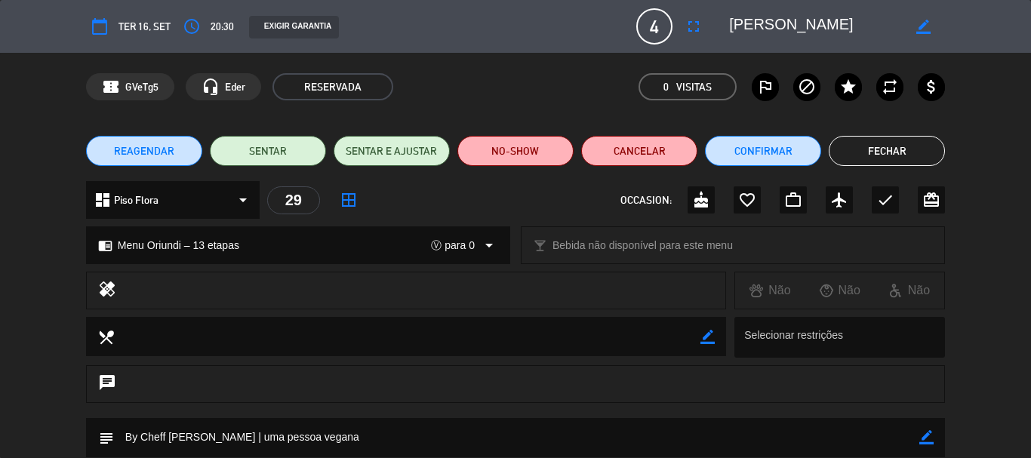
click at [887, 153] on button "Fechar" at bounding box center [887, 151] width 116 height 30
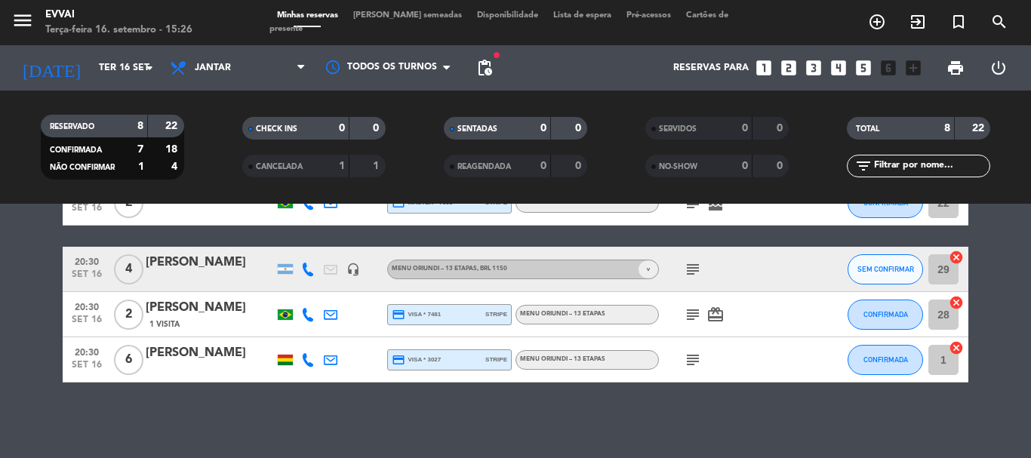
click at [165, 347] on div "[PERSON_NAME]" at bounding box center [210, 353] width 128 height 20
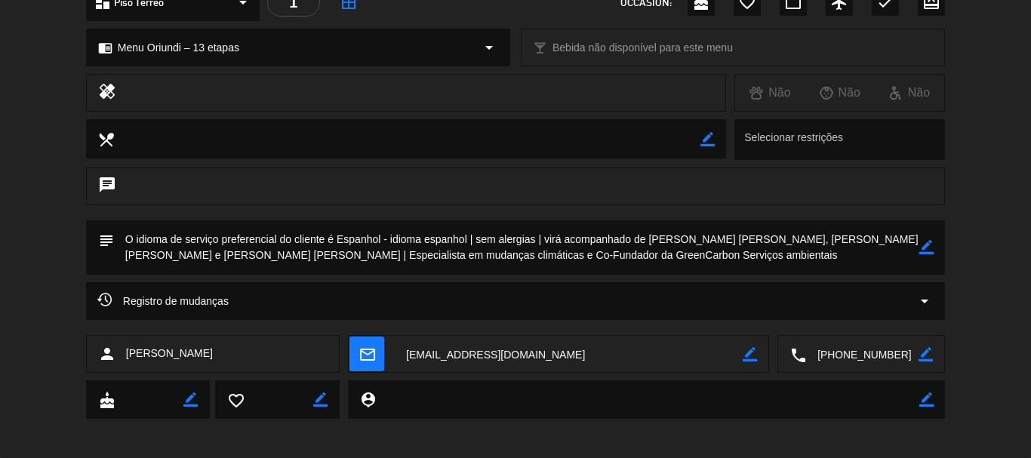
scroll to position [204, 0]
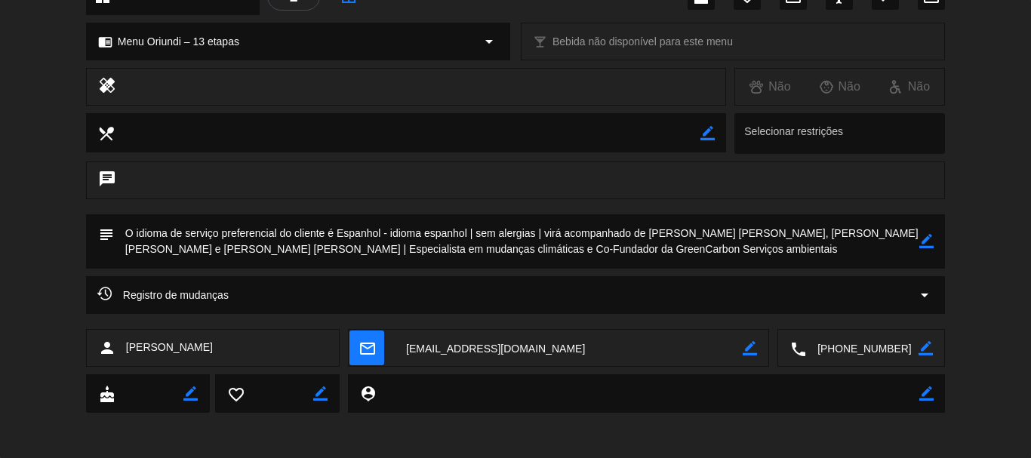
click at [177, 294] on span "Registro de mudanças" at bounding box center [162, 295] width 131 height 18
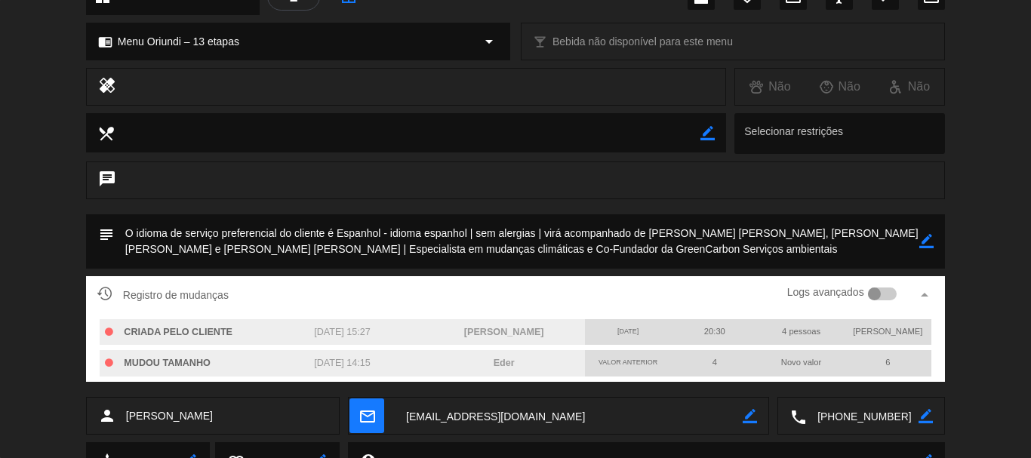
scroll to position [0, 0]
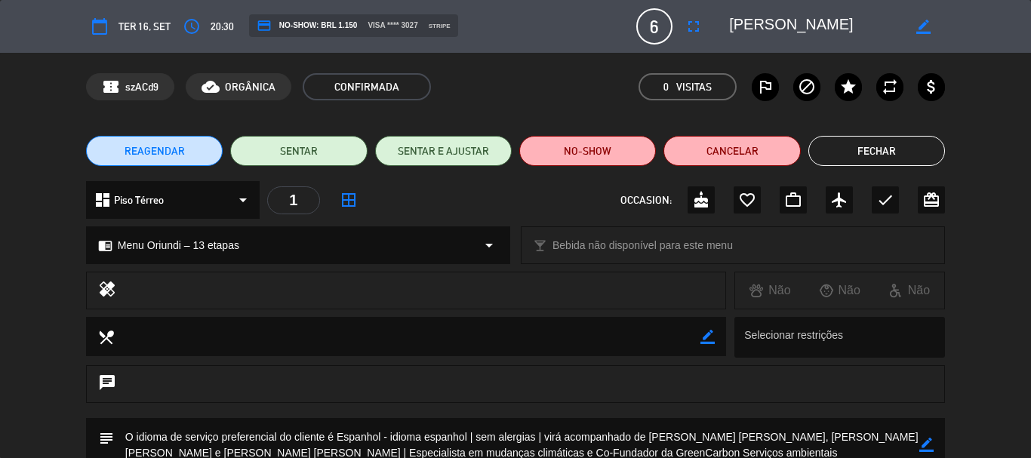
click at [891, 151] on button "Fechar" at bounding box center [876, 151] width 137 height 30
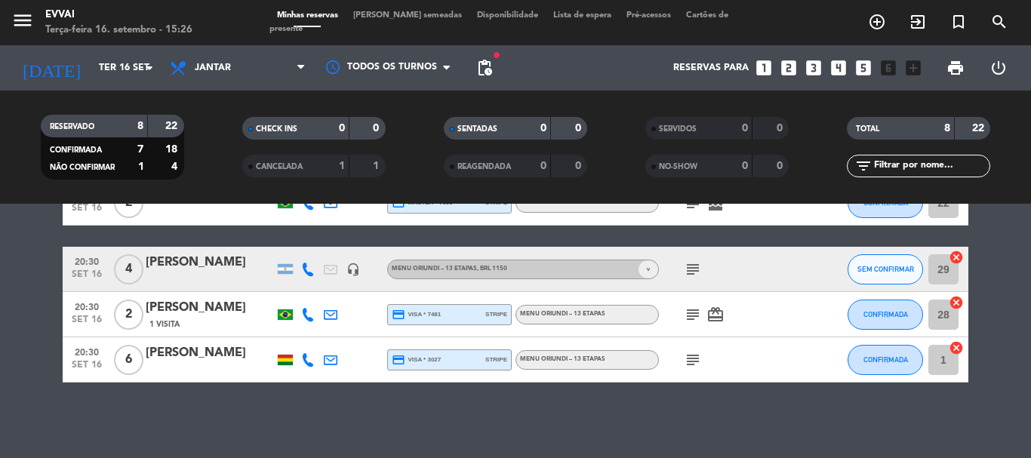
click at [219, 315] on div "[PERSON_NAME]" at bounding box center [210, 308] width 128 height 20
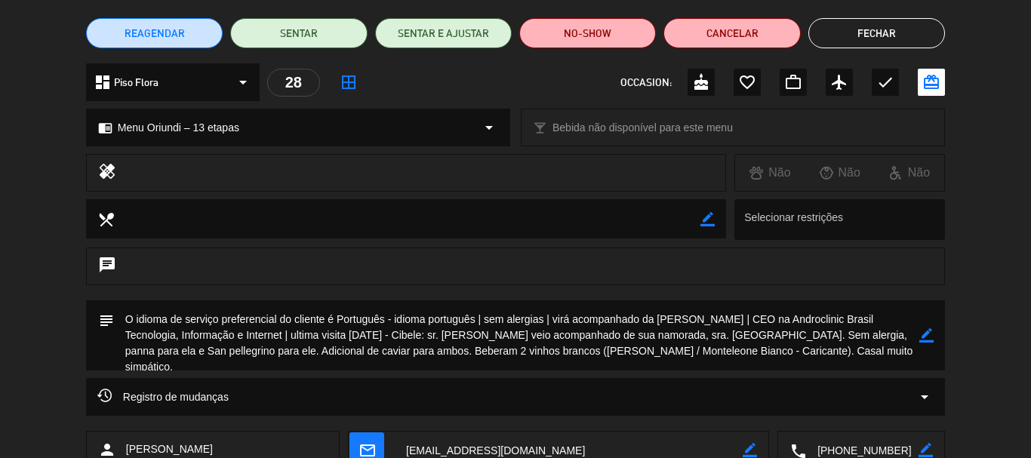
scroll to position [226, 0]
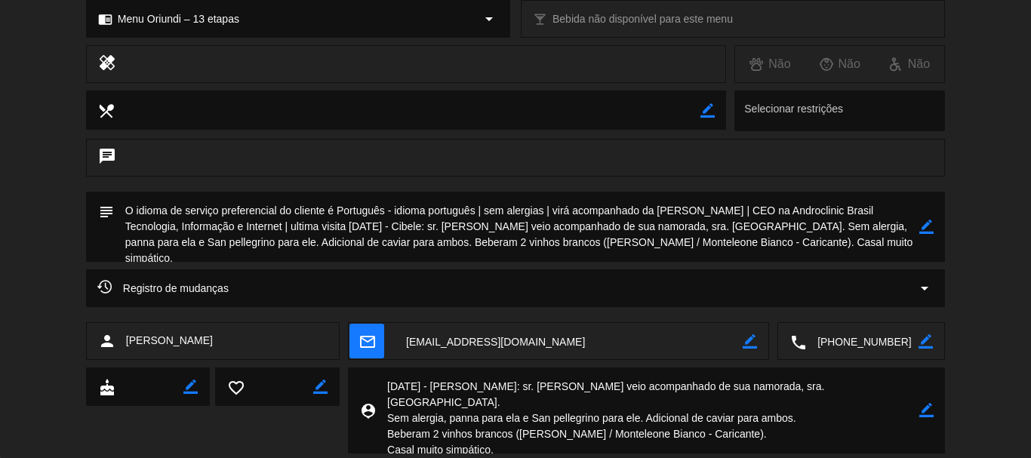
click at [928, 228] on icon "border_color" at bounding box center [926, 227] width 14 height 14
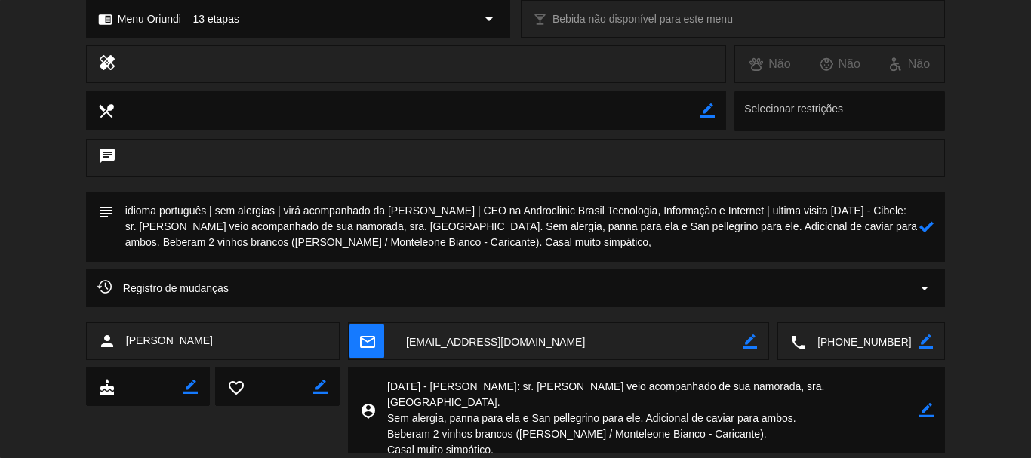
click at [725, 207] on textarea at bounding box center [516, 227] width 805 height 70
type textarea "idioma português | sem alergias | virá acompanhado da [PERSON_NAME] | CEO na An…"
click at [928, 225] on icon at bounding box center [926, 227] width 14 height 14
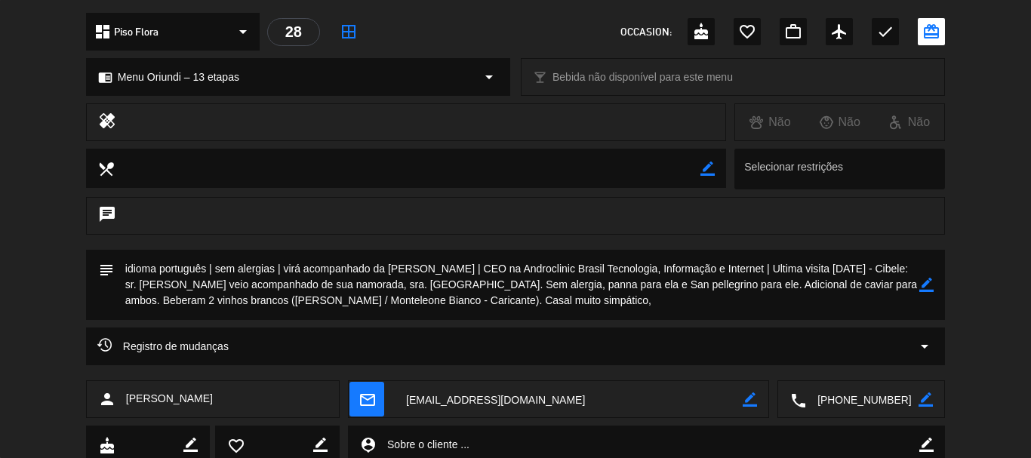
scroll to position [75, 0]
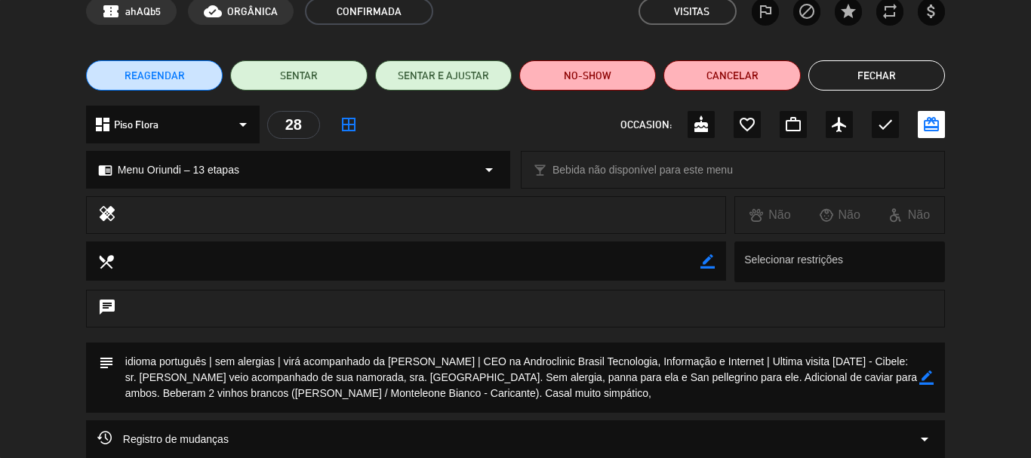
click at [882, 86] on button "Fechar" at bounding box center [876, 75] width 137 height 30
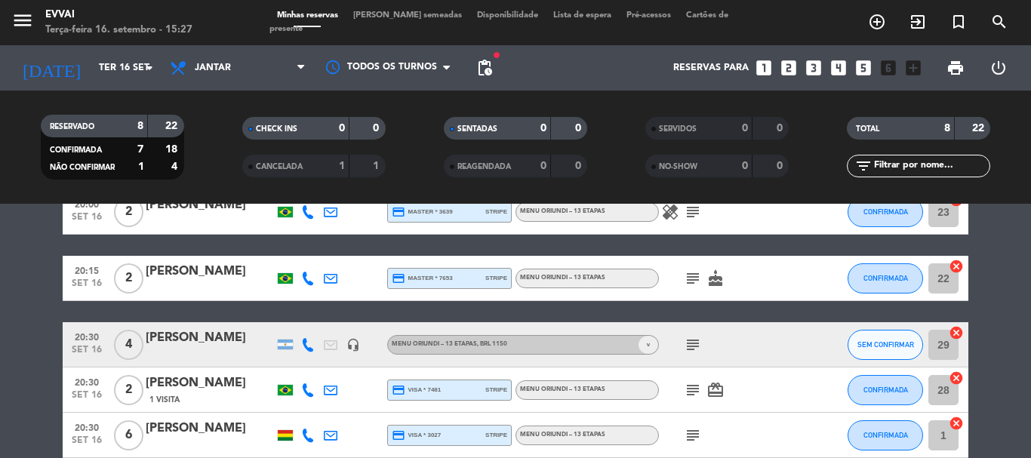
scroll to position [337, 0]
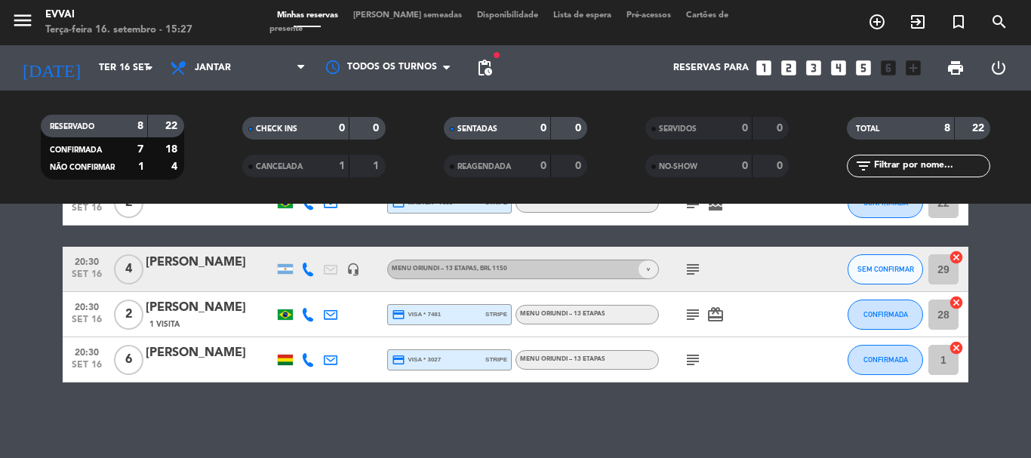
click at [649, 272] on span "v" at bounding box center [649, 269] width 20 height 18
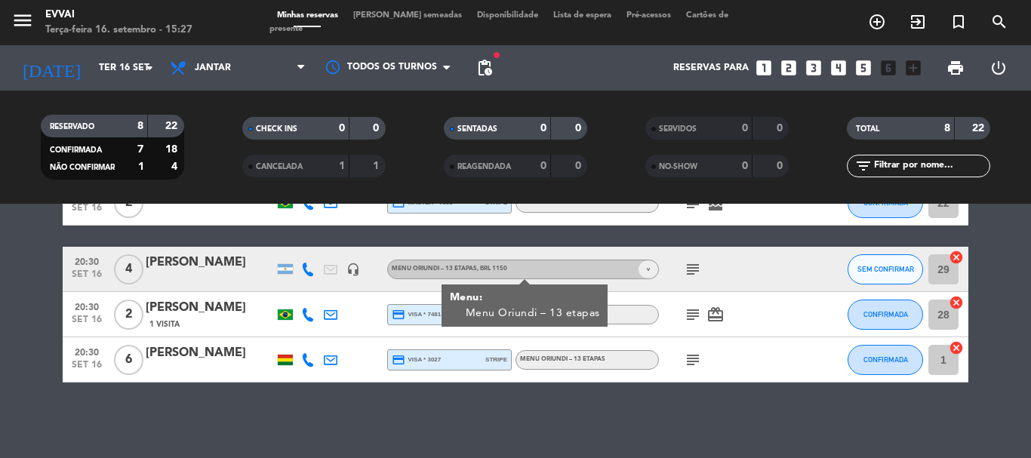
click at [649, 272] on span "v" at bounding box center [649, 269] width 20 height 18
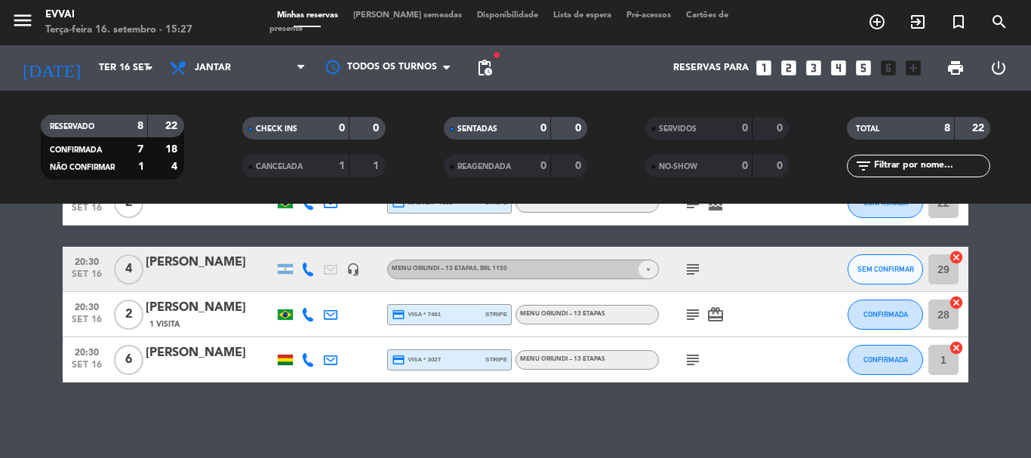
click at [155, 272] on div "[PERSON_NAME]" at bounding box center [210, 263] width 128 height 20
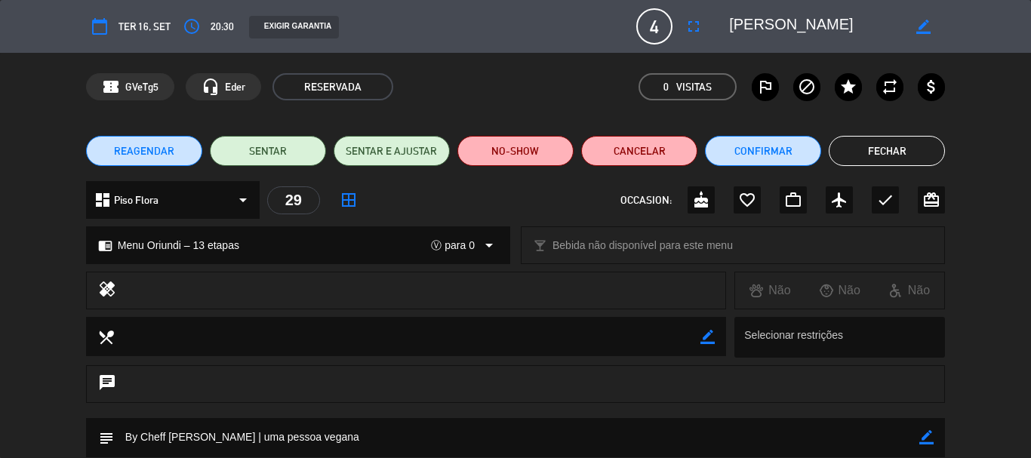
click at [896, 143] on button "Fechar" at bounding box center [887, 151] width 116 height 30
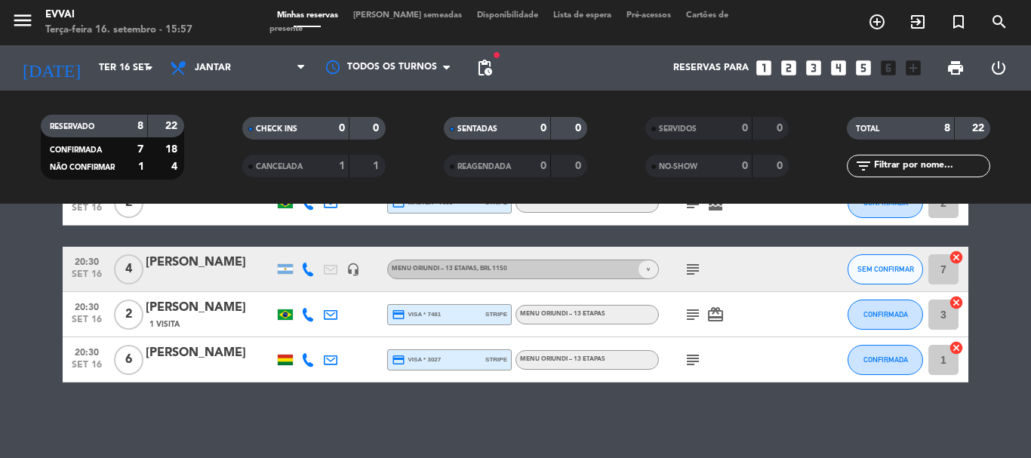
click at [306, 275] on icon at bounding box center [308, 270] width 14 height 14
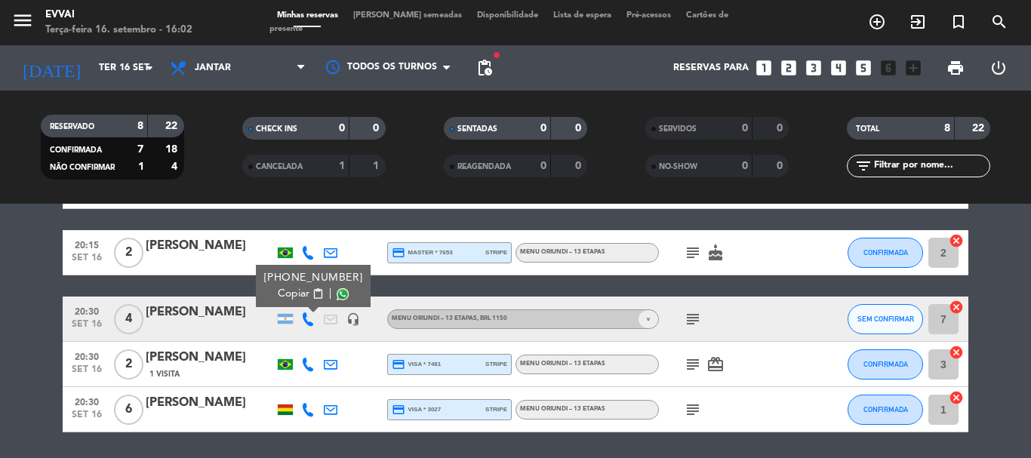
scroll to position [262, 0]
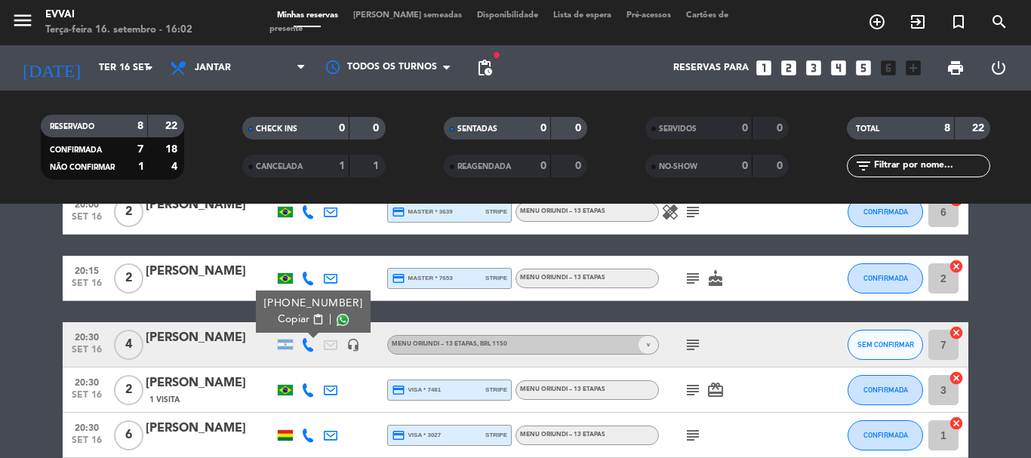
click at [26, 303] on bookings-row "19:30 [DATE] 2 [PERSON_NAME] credit_card master * 6917 stripe Menu Oriundi – 13…" at bounding box center [515, 234] width 1031 height 447
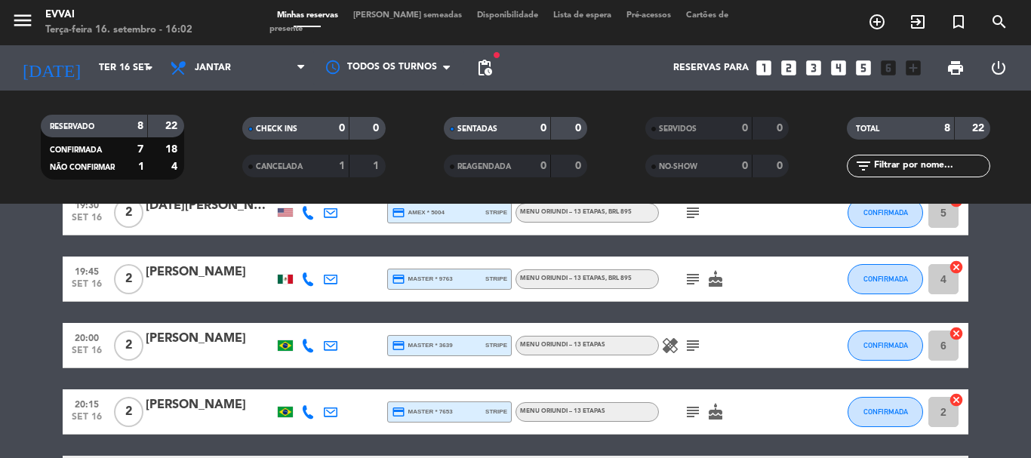
scroll to position [0, 0]
